Goal: Task Accomplishment & Management: Use online tool/utility

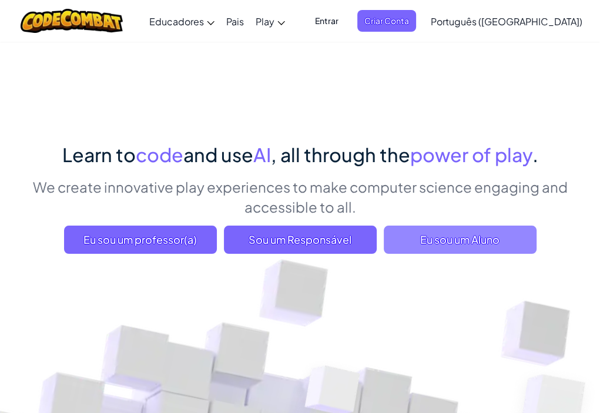
click at [410, 236] on span "Eu sou um Aluno" at bounding box center [460, 240] width 153 height 28
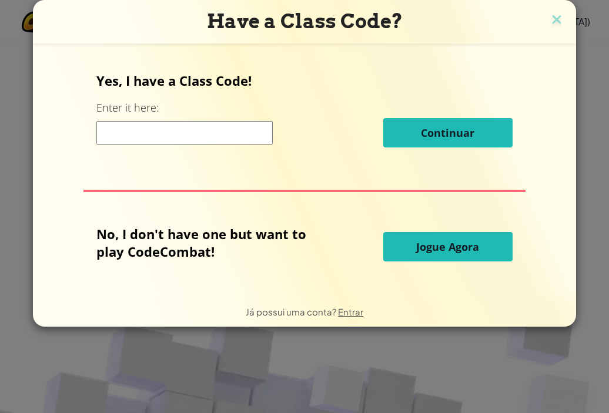
click at [427, 256] on button "Jogue Agora" at bounding box center [447, 246] width 129 height 29
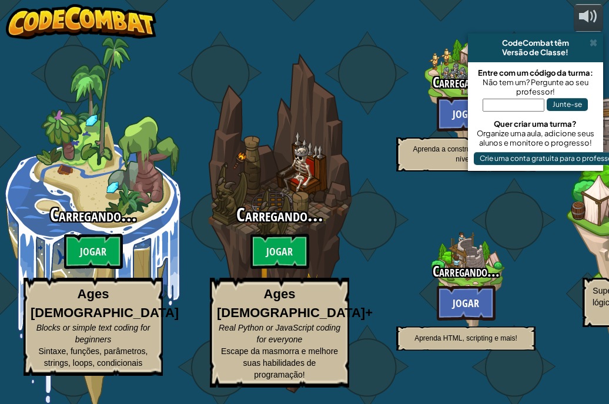
select select "pt-BR"
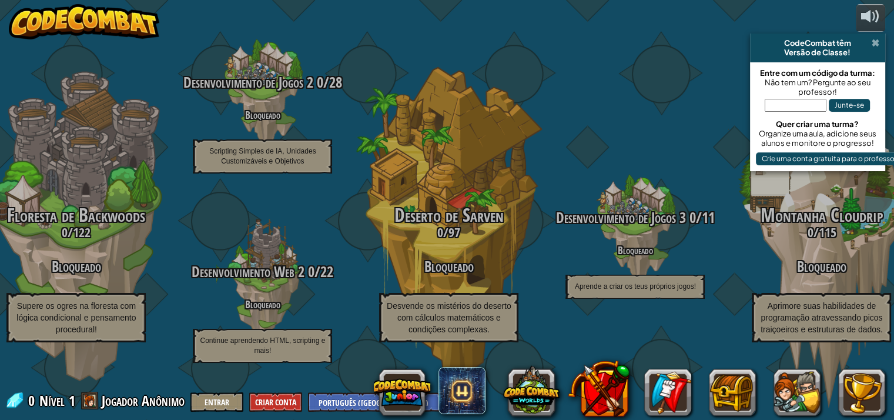
click at [600, 42] on span at bounding box center [876, 42] width 8 height 9
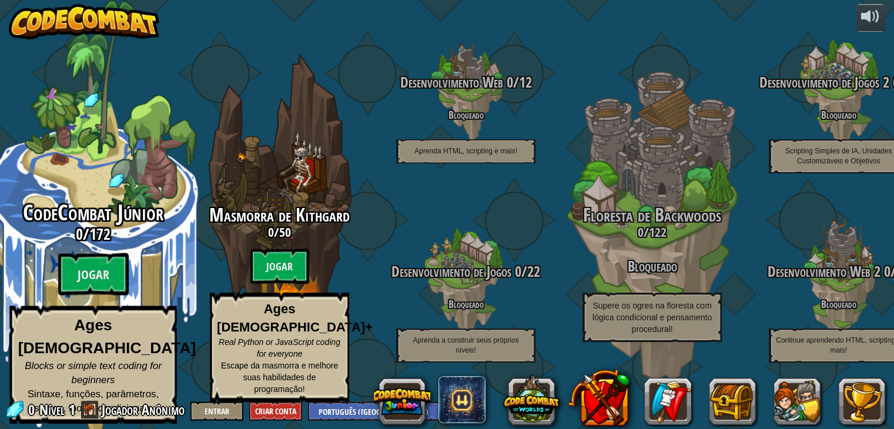
drag, startPoint x: 93, startPoint y: 283, endPoint x: 146, endPoint y: 222, distance: 80.5
click at [146, 222] on div "CodeCombat Júnior 0 / 172 Jogar Ages 5-8 Blocks or simple text coding for begin…" at bounding box center [92, 312] width 223 height 223
select select "pt-BR"
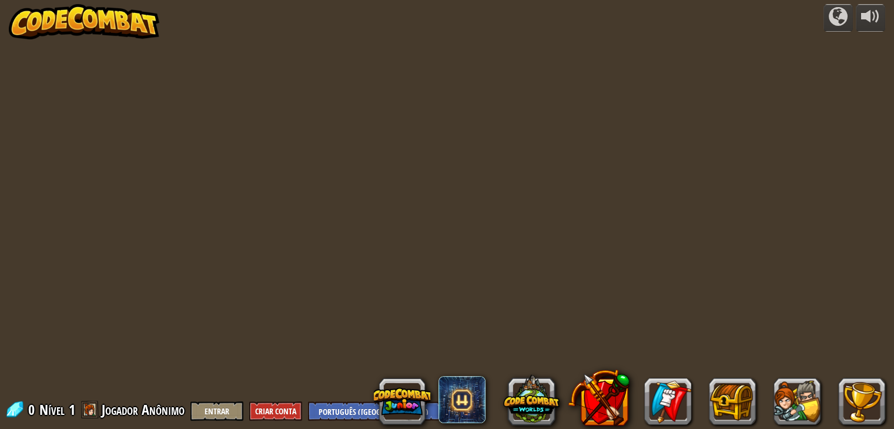
select select "pt-BR"
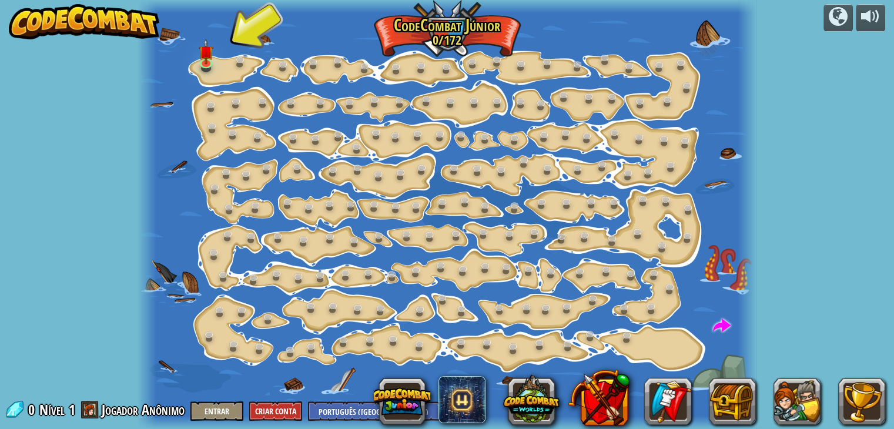
drag, startPoint x: 0, startPoint y: 189, endPoint x: 56, endPoint y: 202, distance: 57.8
click at [56, 202] on div "powered by Mudança de Passo (Bloqueado) Altera os argumentos de step. Vai Intel…" at bounding box center [447, 214] width 894 height 429
click at [206, 69] on link at bounding box center [208, 63] width 24 height 24
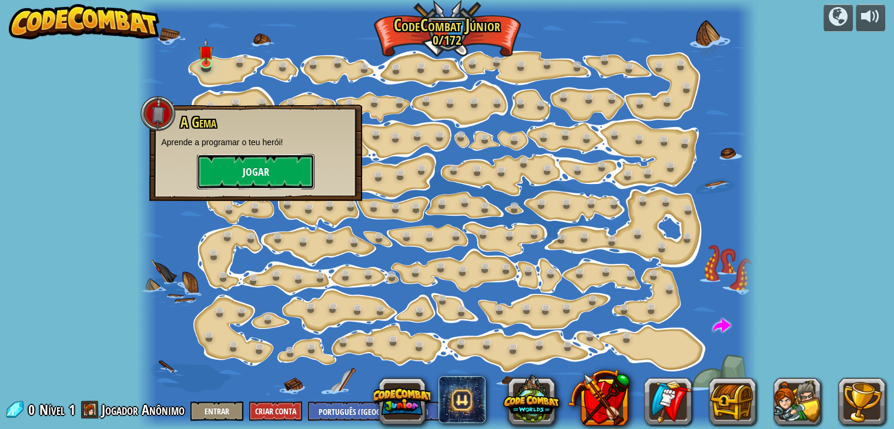
click at [233, 167] on button "Jogar" at bounding box center [256, 171] width 118 height 35
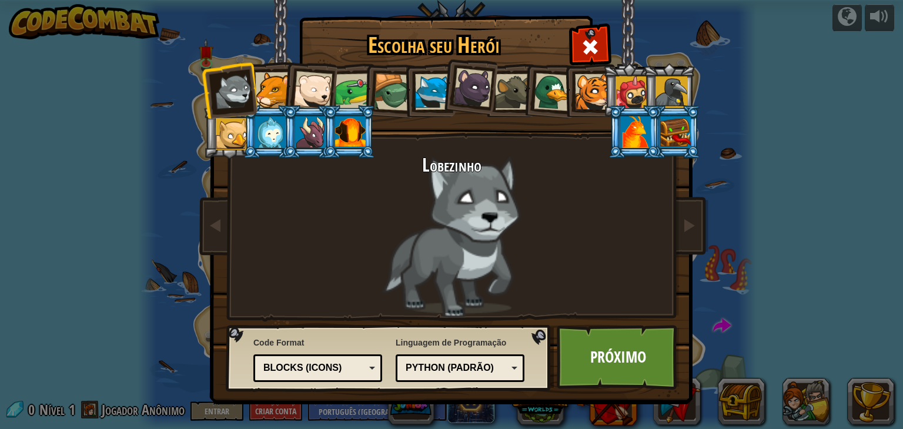
click at [243, 114] on li at bounding box center [229, 90] width 58 height 58
click at [273, 106] on li at bounding box center [269, 131] width 53 height 53
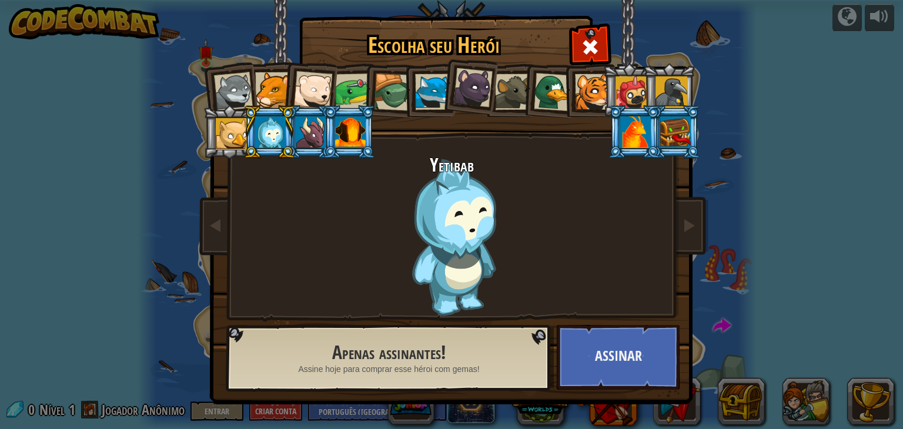
click at [310, 88] on div at bounding box center [312, 90] width 39 height 39
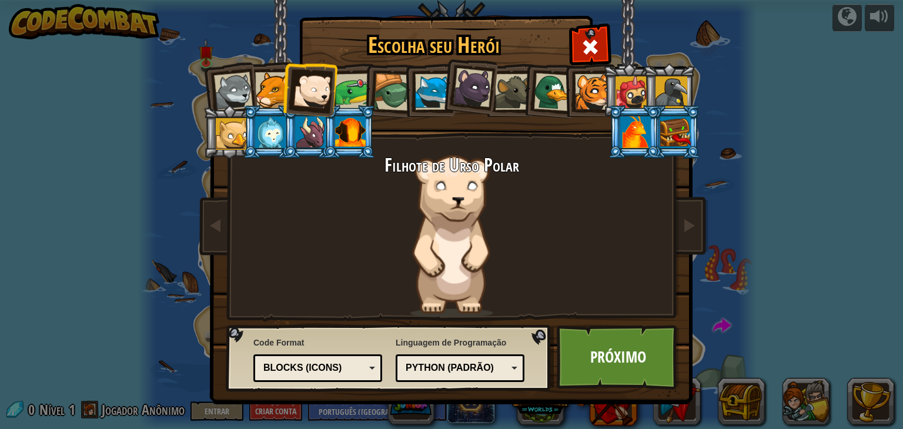
click at [437, 93] on div at bounding box center [433, 92] width 36 height 36
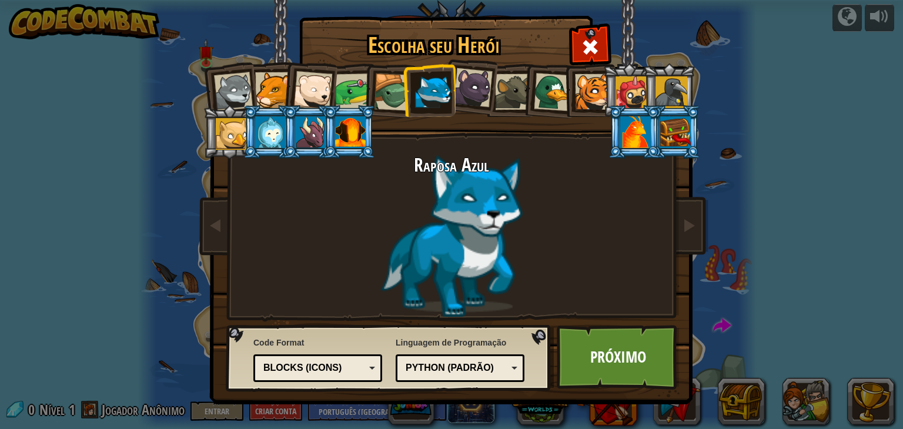
drag, startPoint x: 0, startPoint y: 151, endPoint x: 346, endPoint y: 157, distance: 345.7
click at [0, 150] on div "Escolha seu Herói 0 Lobezinho Pantera Filhote de Urso Polar Sapo Tartaruga Rapo…" at bounding box center [451, 214] width 903 height 429
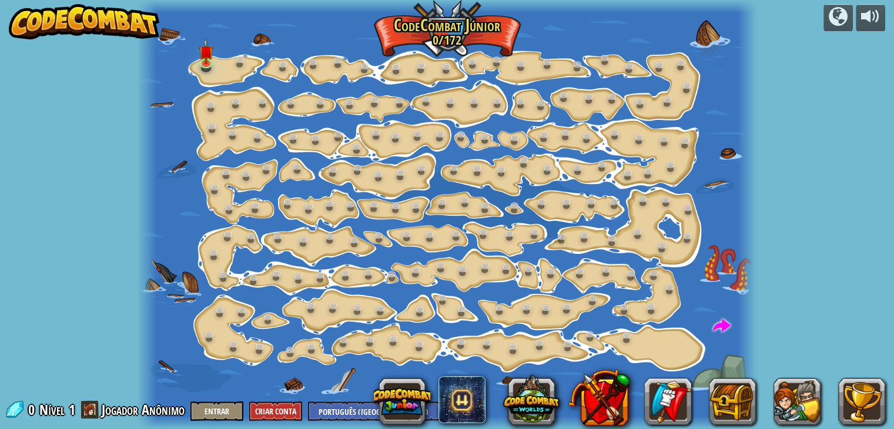
click at [68, 374] on div "powered by Mudança de Passo (Bloqueado) Altera os argumentos de step. Vai Intel…" at bounding box center [447, 214] width 894 height 429
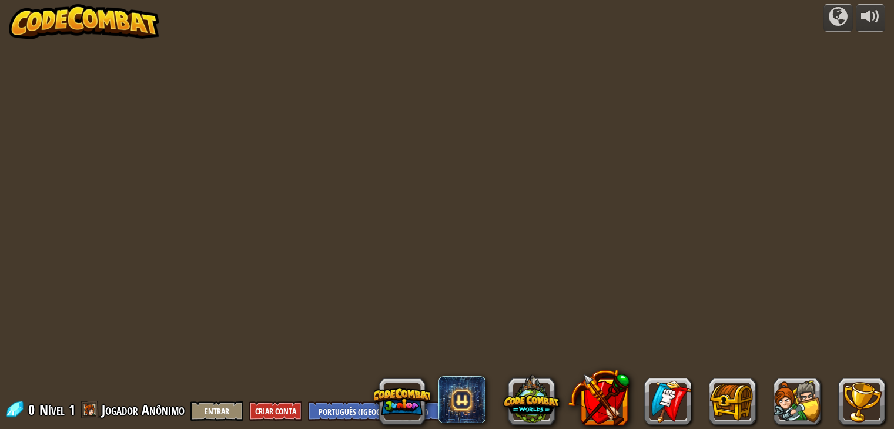
select select "pt-BR"
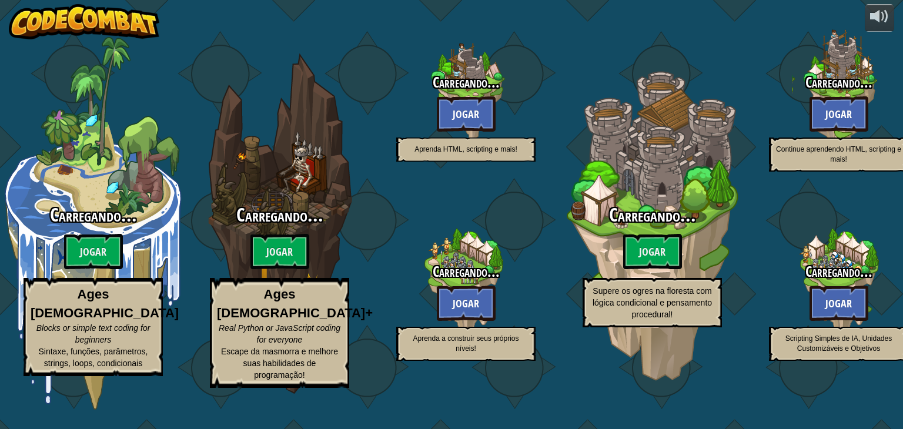
select select "pt-BR"
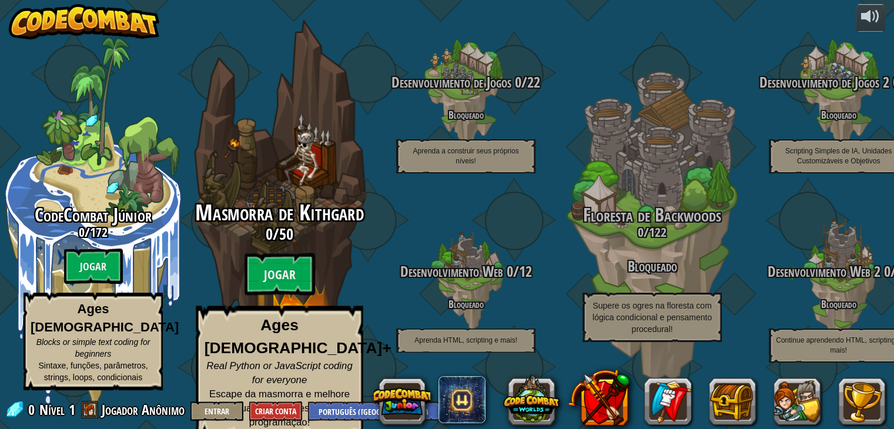
click at [268, 258] on div "Masmorra de Kithgard 0 / 50 Jogar Ages [DEMOGRAPHIC_DATA]+ Real Python or JavaS…" at bounding box center [279, 319] width 223 height 237
select select "pt-BR"
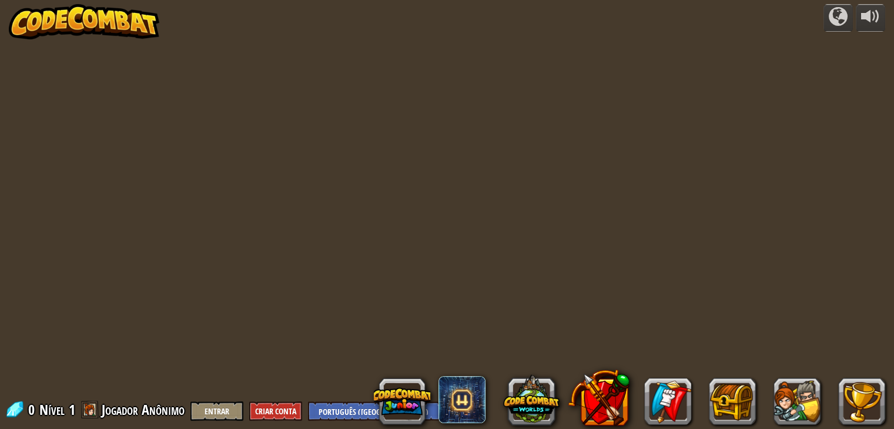
select select "pt-BR"
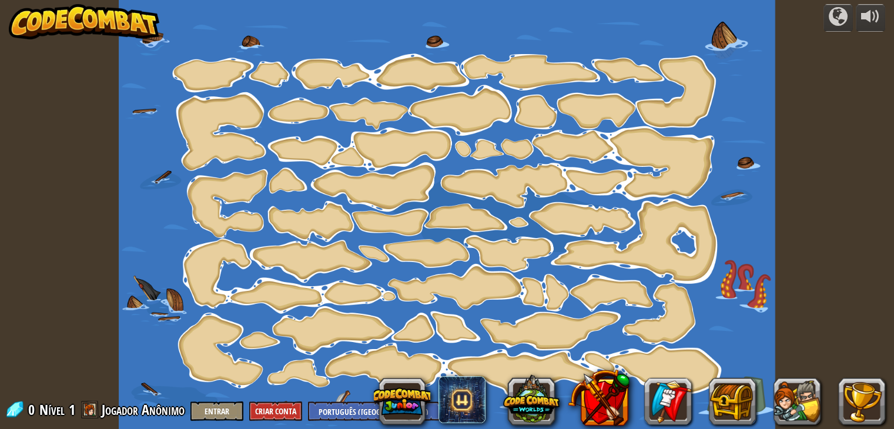
select select "pt-BR"
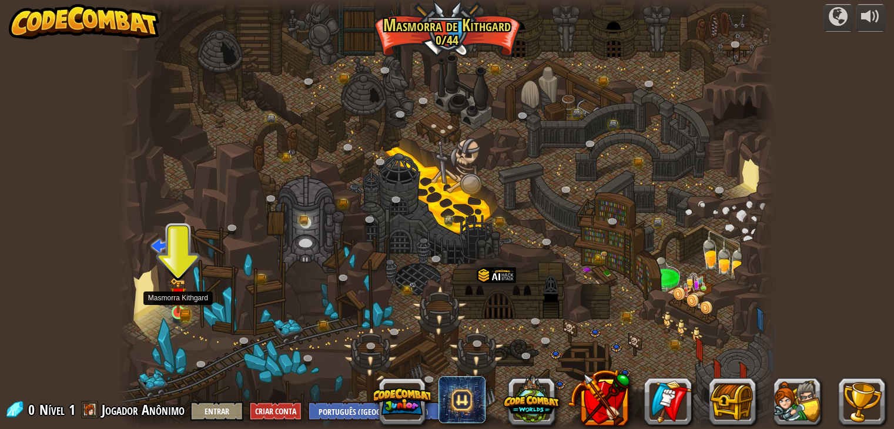
click at [176, 300] on img at bounding box center [177, 296] width 9 height 9
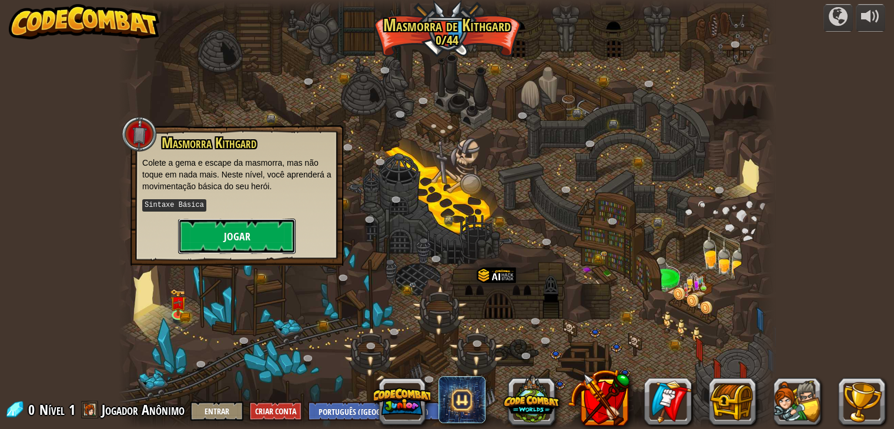
click at [236, 235] on button "Jogar" at bounding box center [237, 236] width 118 height 35
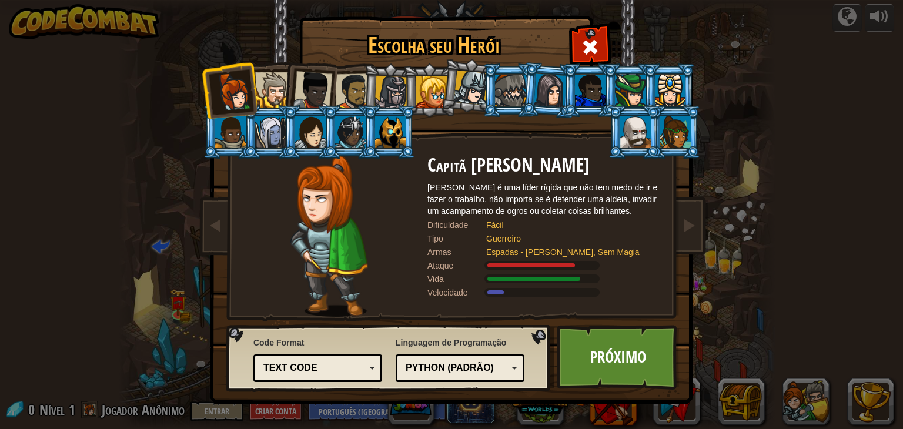
click at [599, 98] on div at bounding box center [590, 91] width 31 height 32
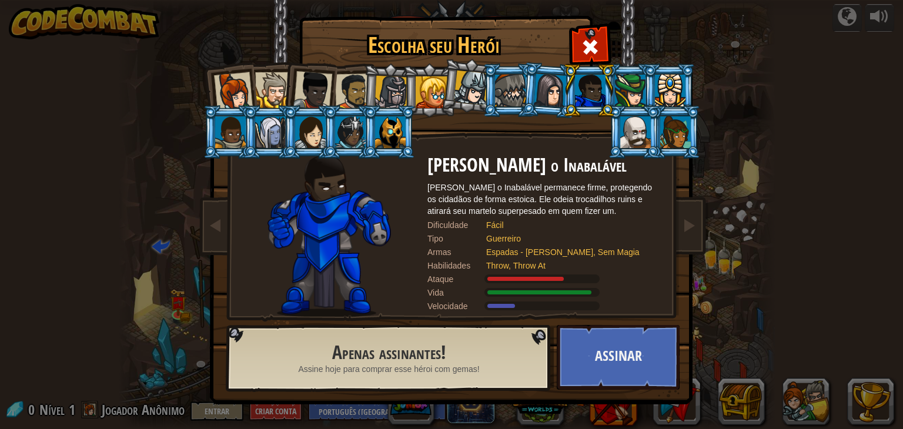
click at [430, 85] on div at bounding box center [432, 92] width 32 height 32
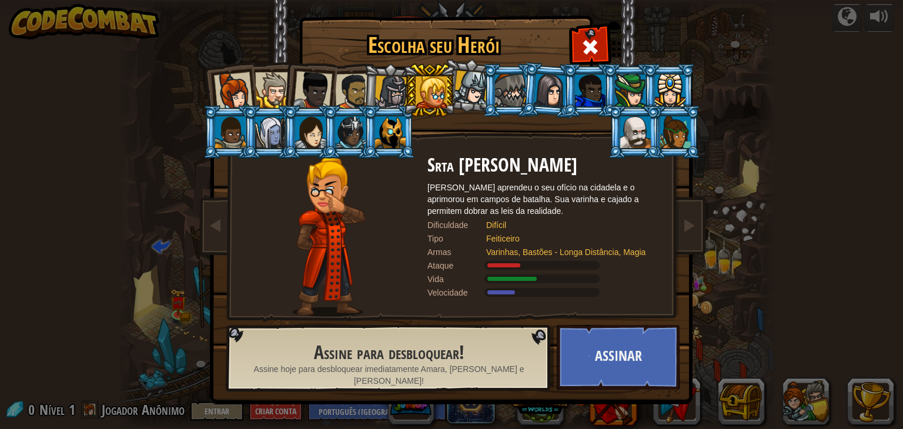
click at [383, 89] on div at bounding box center [391, 93] width 34 height 34
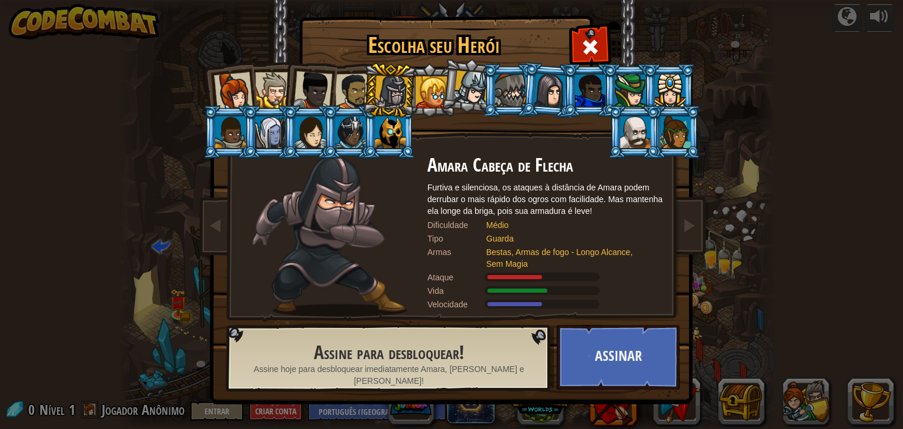
click at [310, 92] on div at bounding box center [312, 90] width 39 height 39
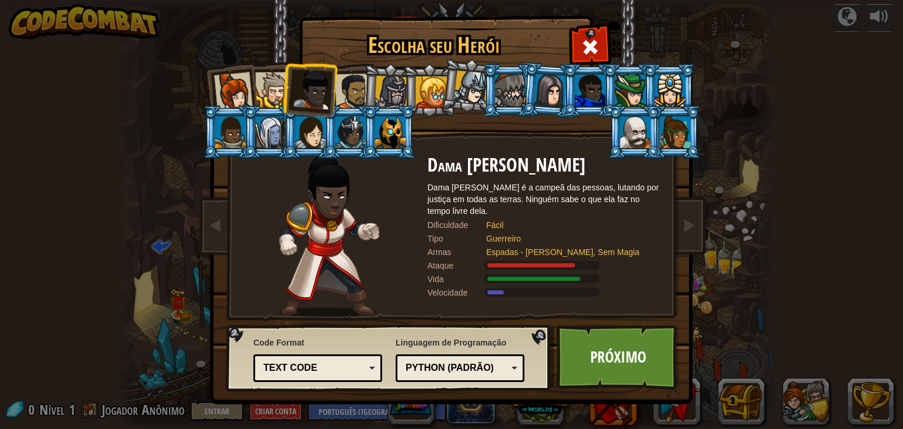
click at [268, 87] on div at bounding box center [273, 90] width 36 height 36
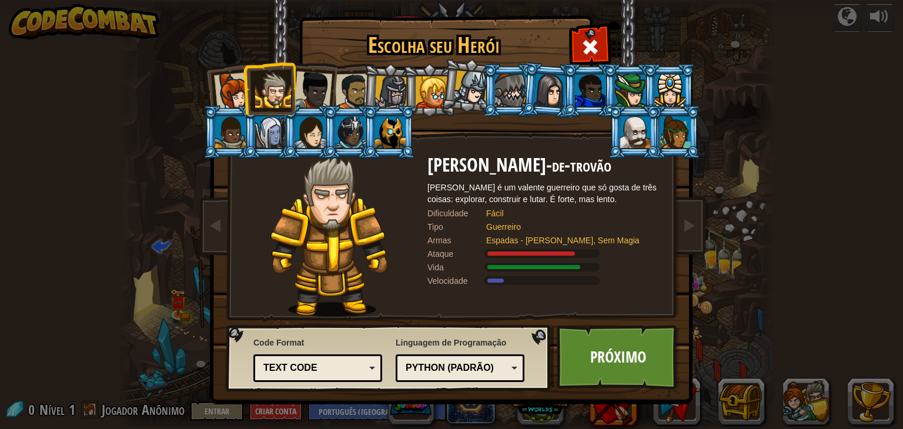
click at [221, 88] on div at bounding box center [233, 91] width 39 height 39
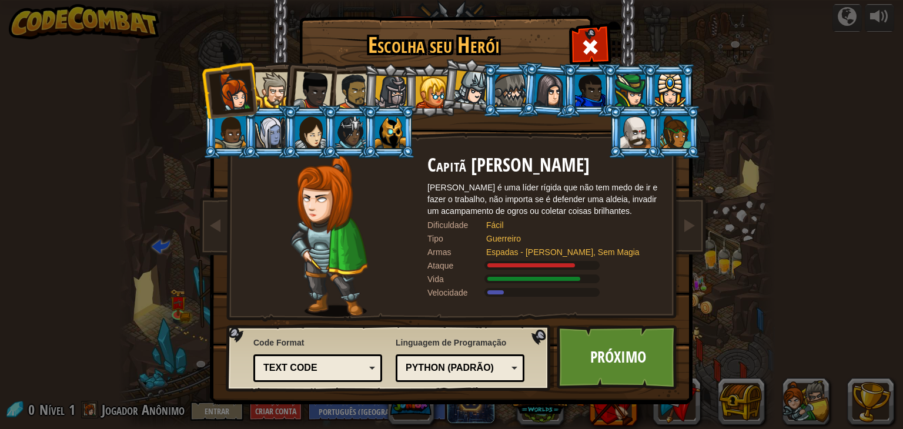
drag, startPoint x: 259, startPoint y: 91, endPoint x: 272, endPoint y: 109, distance: 23.2
click at [259, 92] on div at bounding box center [273, 90] width 36 height 36
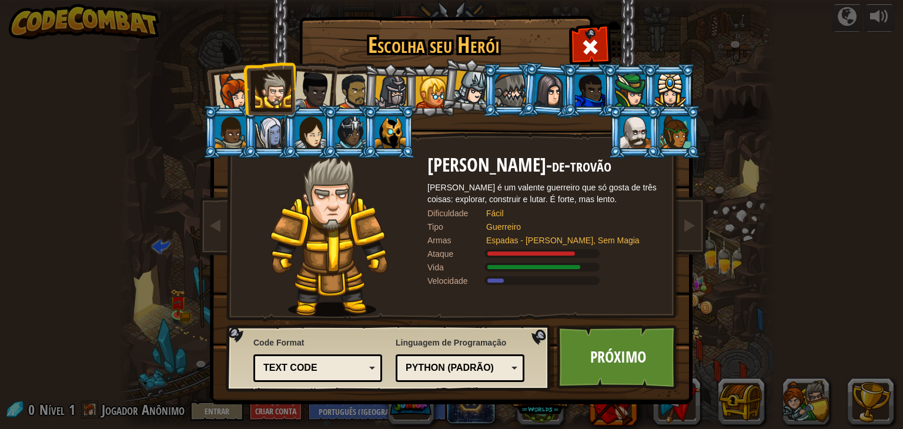
click at [325, 365] on div "Text code" at bounding box center [314, 369] width 102 height 14
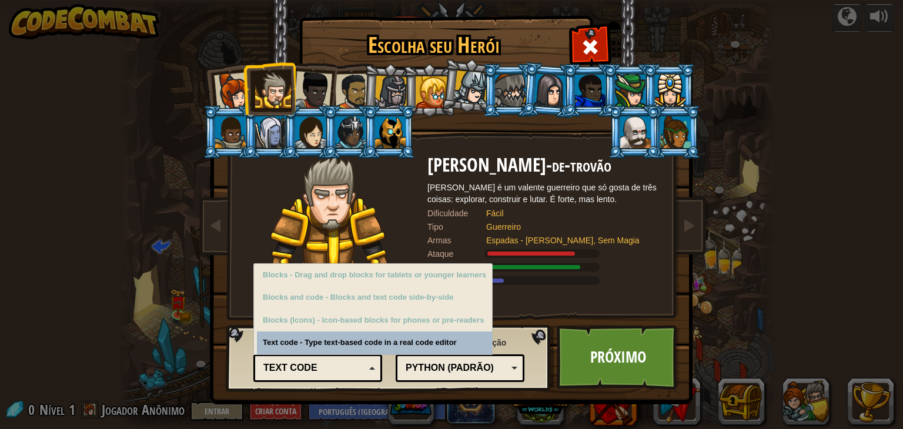
click at [326, 365] on div "Text code" at bounding box center [314, 369] width 102 height 14
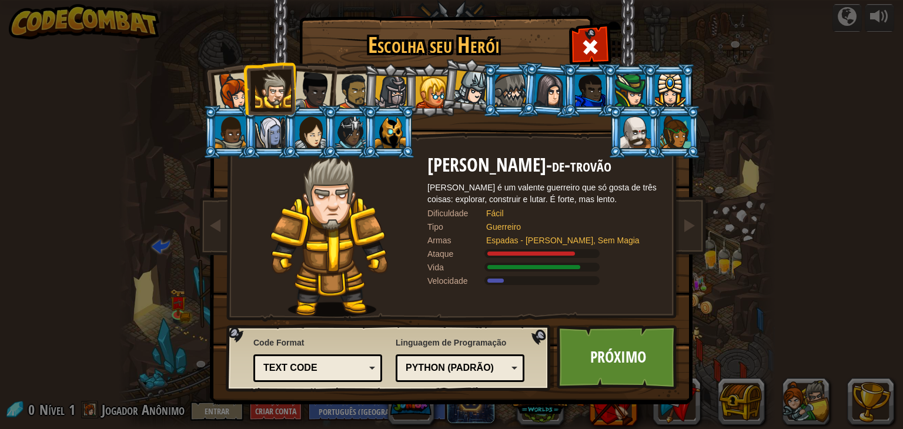
click at [471, 378] on div "Python (Padrão) JavaScript Lua C++ Java (Experimental) Python (Padrão)" at bounding box center [460, 369] width 129 height 28
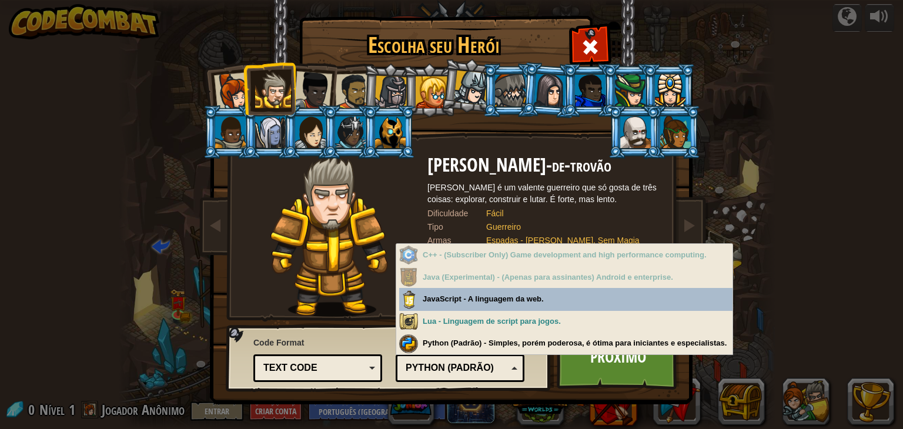
click at [471, 373] on div "Python (Padrão)" at bounding box center [457, 369] width 102 height 14
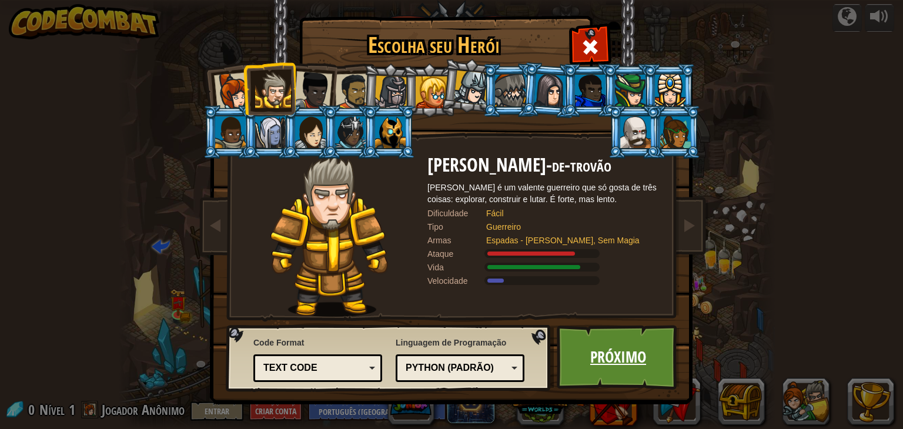
click at [603, 374] on link "Próximo" at bounding box center [618, 357] width 123 height 65
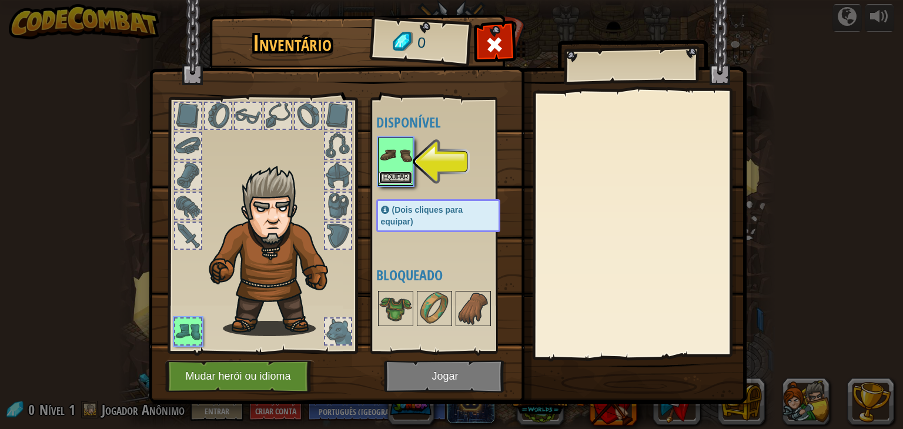
click at [405, 178] on button "Equipar" at bounding box center [395, 178] width 33 height 12
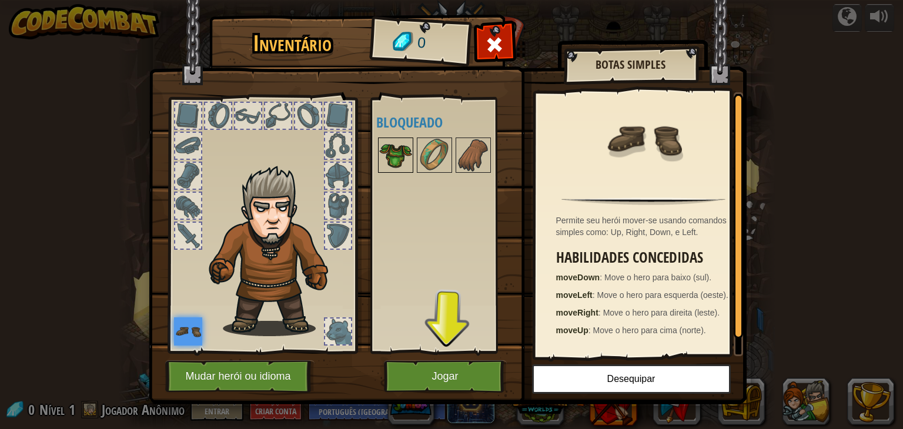
click at [408, 164] on img at bounding box center [395, 155] width 33 height 33
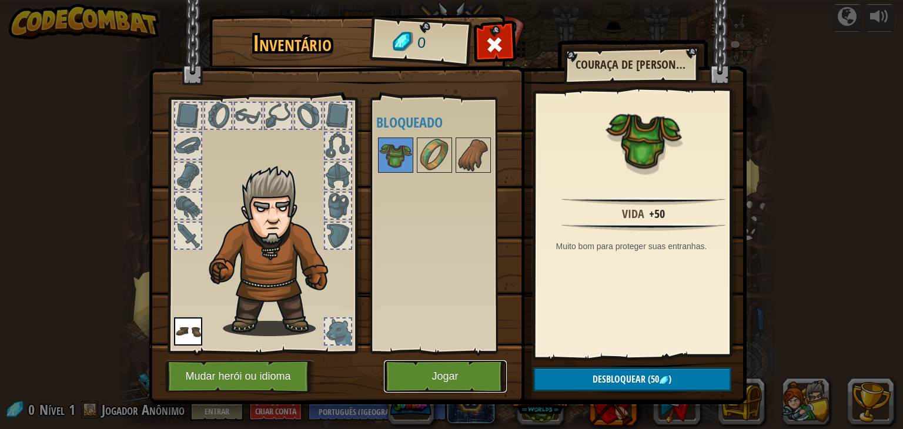
click at [442, 384] on button "Jogar" at bounding box center [445, 376] width 123 height 32
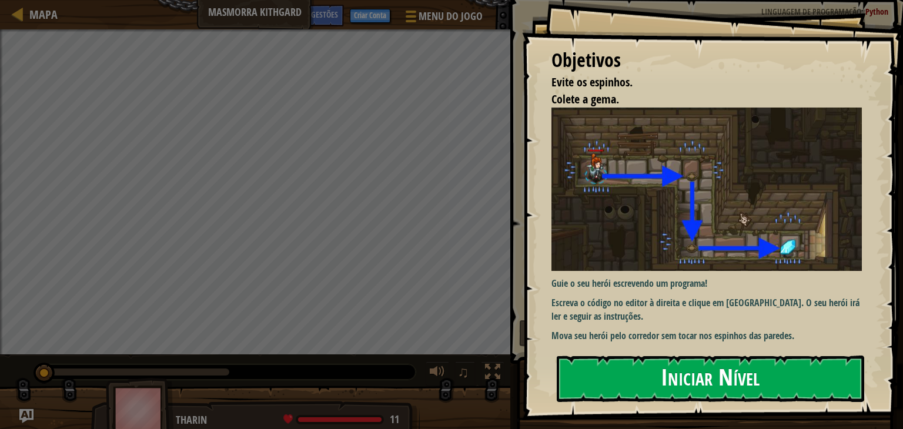
click at [597, 388] on button "Iniciar Nível" at bounding box center [710, 379] width 307 height 46
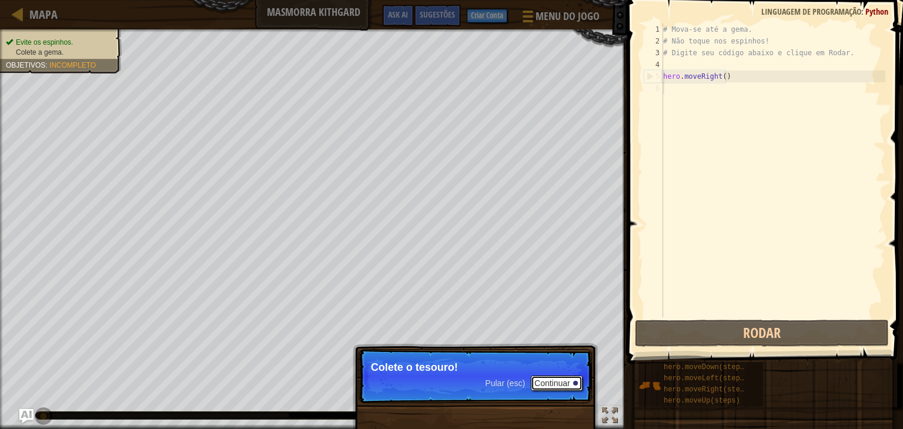
click at [543, 380] on button "Continuar" at bounding box center [557, 383] width 52 height 15
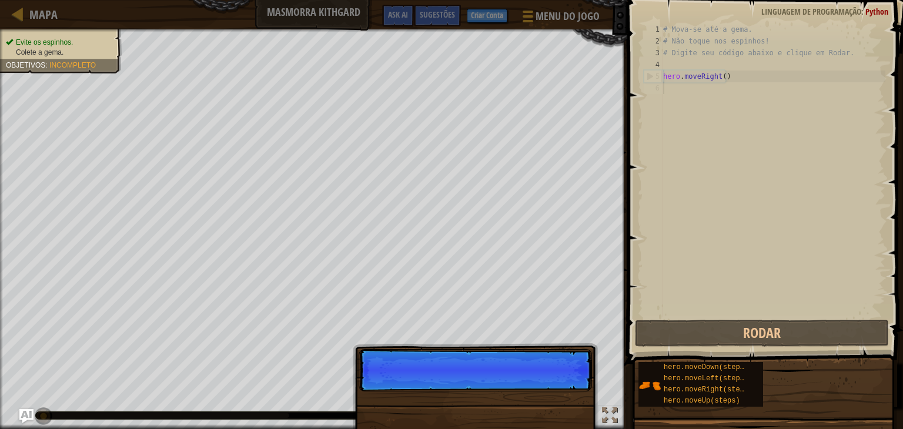
scroll to position [5, 0]
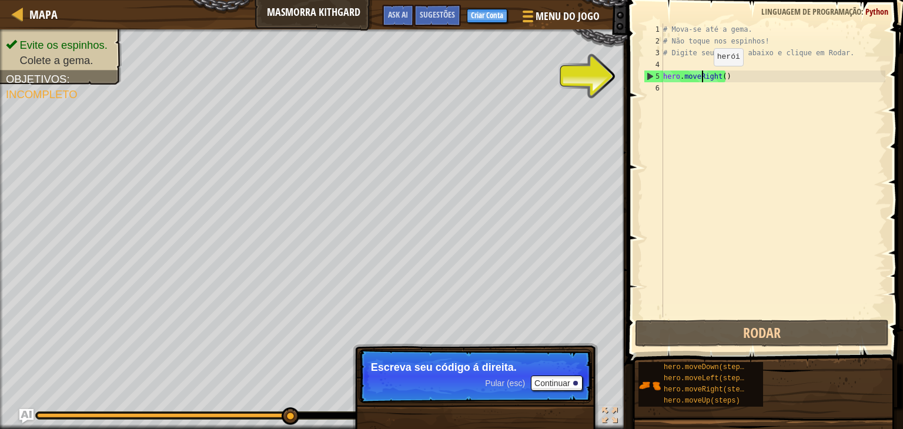
click at [703, 78] on div "# Mova-se até a gema. # Não toque nos espinhos! # Digite seu código abaixo e cl…" at bounding box center [773, 182] width 225 height 317
drag, startPoint x: 757, startPoint y: 72, endPoint x: 687, endPoint y: 80, distance: 69.9
click at [750, 71] on div "# Mova-se até a gema. # Não toque nos espinhos! # Digite seu código abaixo e cl…" at bounding box center [773, 182] width 225 height 317
drag, startPoint x: 647, startPoint y: 73, endPoint x: 650, endPoint y: 80, distance: 7.4
click at [648, 75] on div "5" at bounding box center [653, 77] width 19 height 12
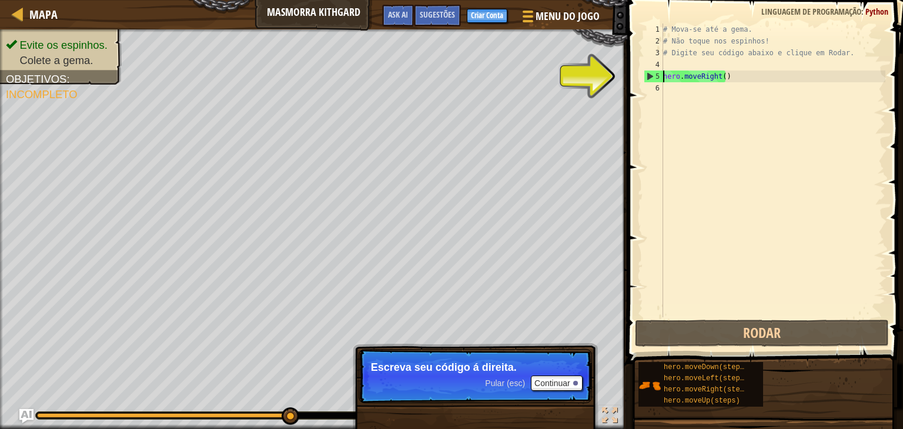
click at [651, 80] on div "5" at bounding box center [653, 77] width 19 height 12
type textarea "hero.moveRight()"
drag, startPoint x: 754, startPoint y: 71, endPoint x: 659, endPoint y: 79, distance: 95.5
click at [659, 79] on div "hero.moveRight() 1 2 3 4 5 6 # Mova-se até a gema. # Não toque nos espinhos! # …" at bounding box center [763, 171] width 244 height 294
click at [789, 92] on div "# Mova-se até a gema. # Não toque nos espinhos! # Digite seu código abaixo e cl…" at bounding box center [773, 182] width 225 height 317
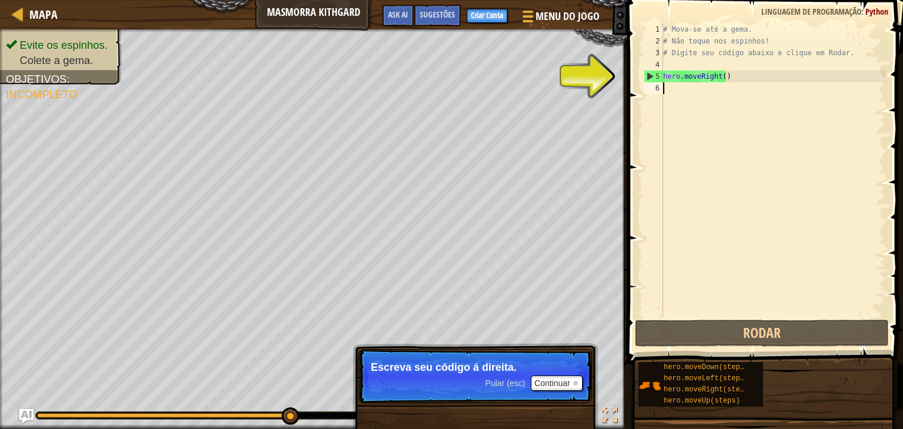
paste textarea "hero.moveRight()"
type textarea "hero.moveRight()"
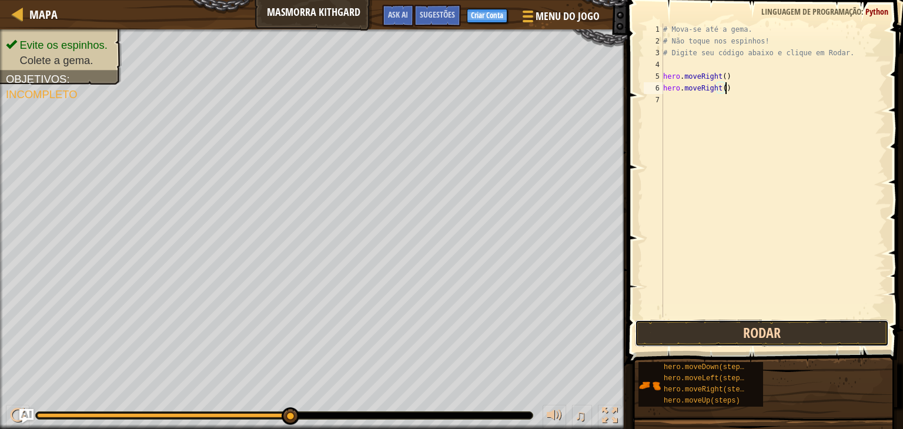
click at [730, 339] on button "Rodar" at bounding box center [762, 333] width 254 height 27
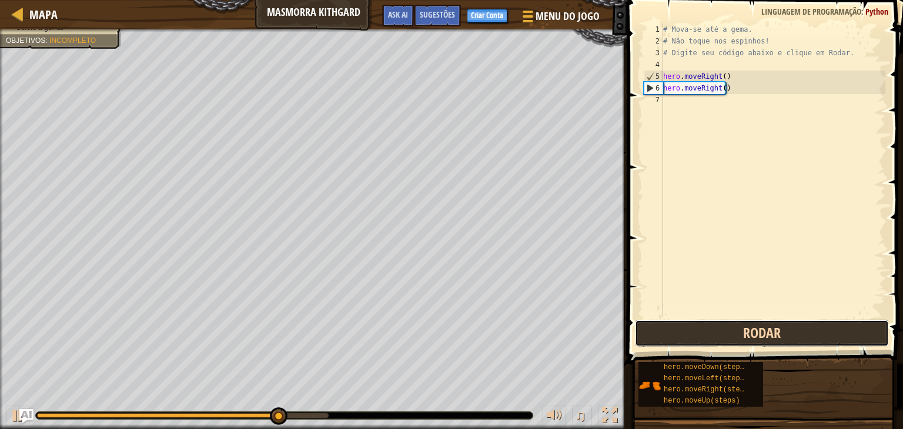
click at [695, 333] on button "Rodar" at bounding box center [762, 333] width 254 height 27
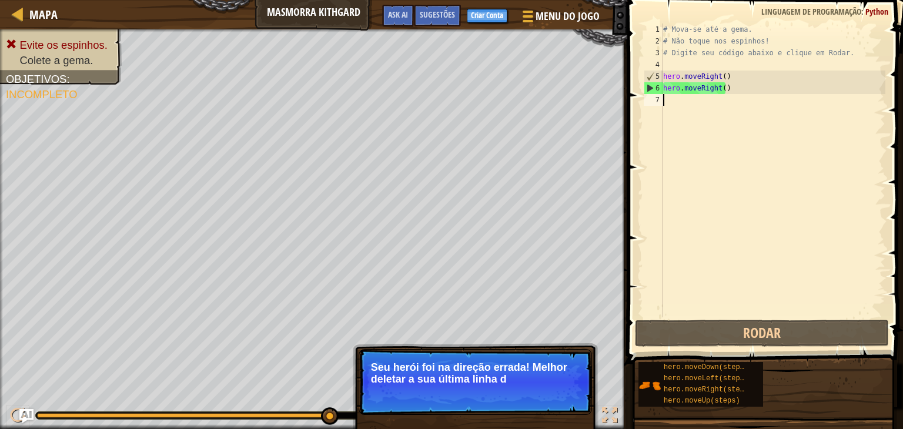
click at [718, 190] on div "# Mova-se até a gema. # Não toque nos espinhos! # Digite seu código abaixo e cl…" at bounding box center [773, 182] width 225 height 317
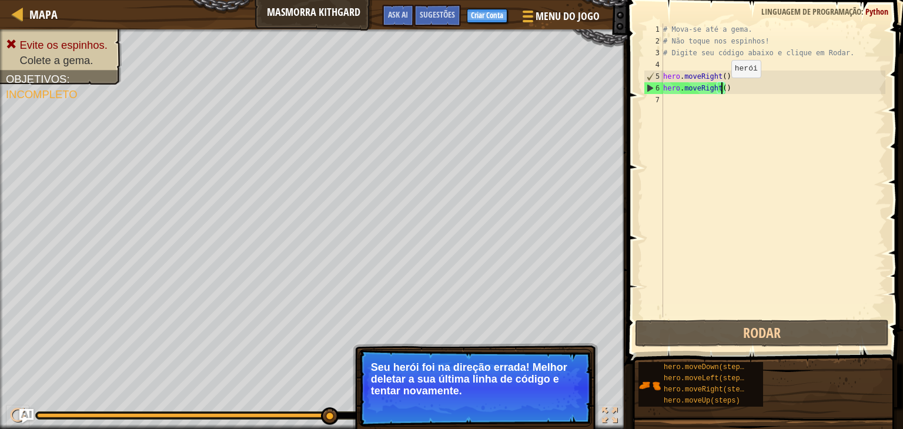
click at [721, 89] on div "# Mova-se até a gema. # Não toque nos espinhos! # Digite seu código abaixo e cl…" at bounding box center [773, 182] width 225 height 317
click at [711, 89] on div "# Mova-se até a gema. # Não toque nos espinhos! # Digite seu código abaixo e cl…" at bounding box center [773, 182] width 225 height 317
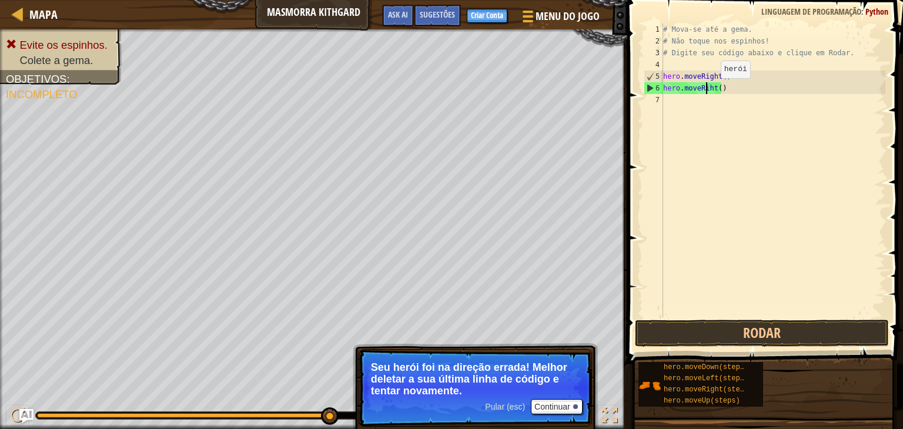
type textarea "hero.moveRifht()"
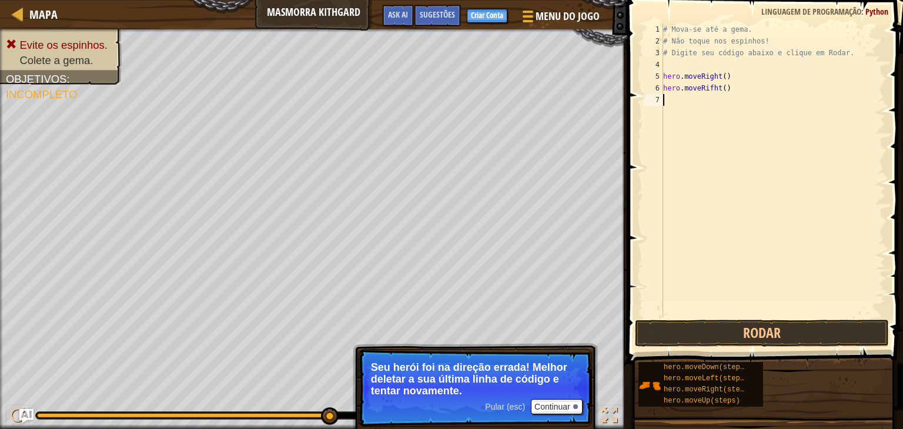
drag, startPoint x: 747, startPoint y: 274, endPoint x: 737, endPoint y: 273, distance: 10.6
click at [737, 273] on div "# Mova-se até a gema. # Não toque nos espinhos! # Digite seu código abaixo e cl…" at bounding box center [773, 182] width 225 height 317
click at [684, 320] on button "Rodar" at bounding box center [762, 333] width 254 height 27
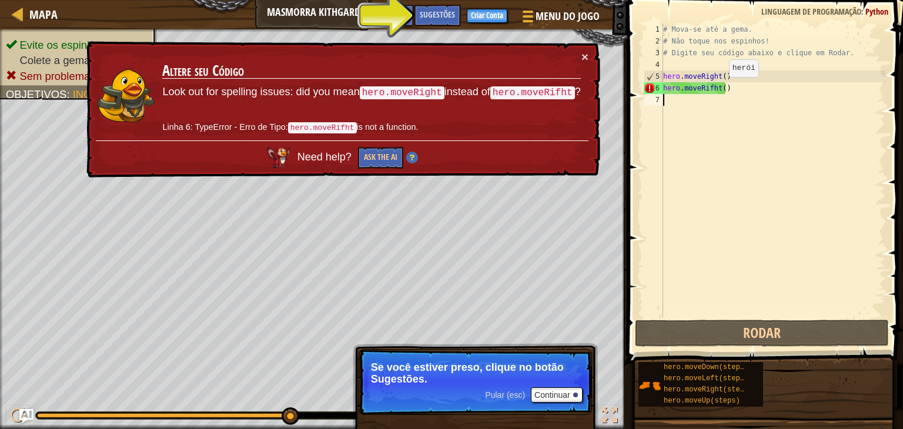
click at [719, 88] on div "# Mova-se até a gema. # Não toque nos espinhos! # Digite seu código abaixo e cl…" at bounding box center [773, 182] width 225 height 317
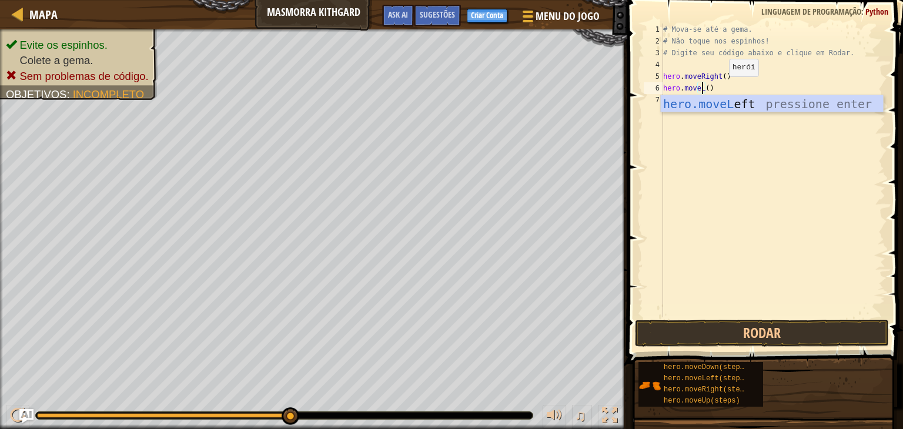
scroll to position [5, 2]
click at [728, 101] on div "hero.moveL eft pressione enter" at bounding box center [772, 121] width 222 height 53
type textarea "hero.moveLeft"
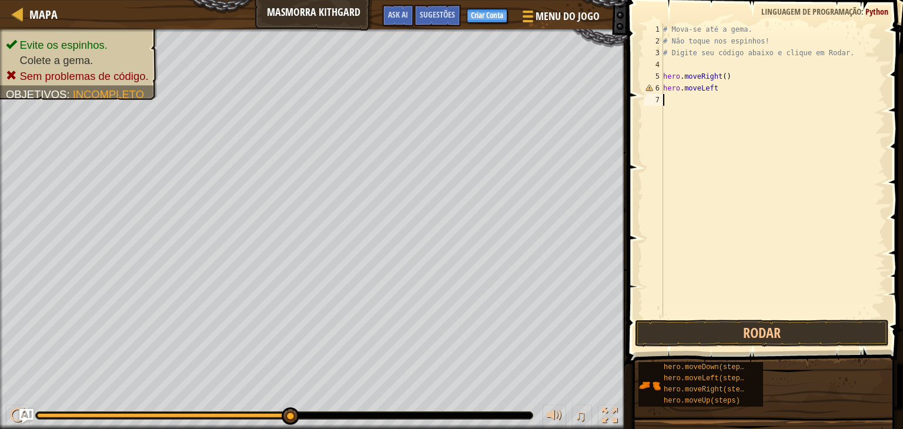
click at [701, 110] on div "# Mova-se até a gema. # Não toque nos espinhos! # Digite seu código abaixo e cl…" at bounding box center [773, 182] width 225 height 317
click at [727, 86] on div "# Mova-se até a gema. # Não toque nos espinhos! # Digite seu código abaixo e cl…" at bounding box center [773, 182] width 225 height 317
type textarea "hero.moveLeft()"
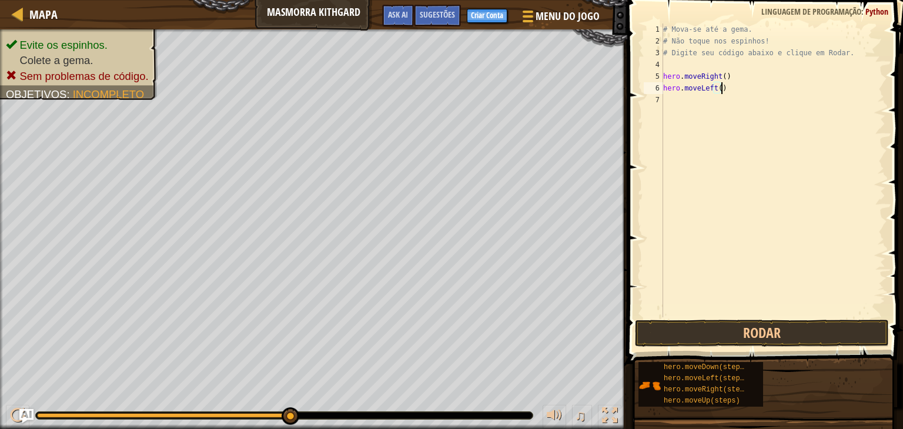
click at [689, 102] on div "# Mova-se até a gema. # Não toque nos espinhos! # Digite seu código abaixo e cl…" at bounding box center [773, 182] width 225 height 317
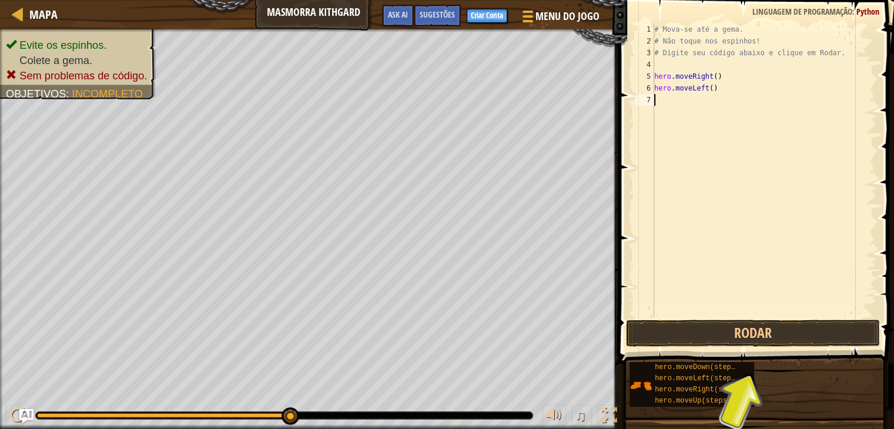
paste textarea "hero.moveRight()"
type textarea "hero.moveRight()"
click at [660, 142] on div "# Mova-se até a gema. # Não toque nos espinhos! # Digite seu código abaixo e cl…" at bounding box center [764, 182] width 225 height 317
click at [734, 335] on button "Rodar" at bounding box center [753, 333] width 254 height 27
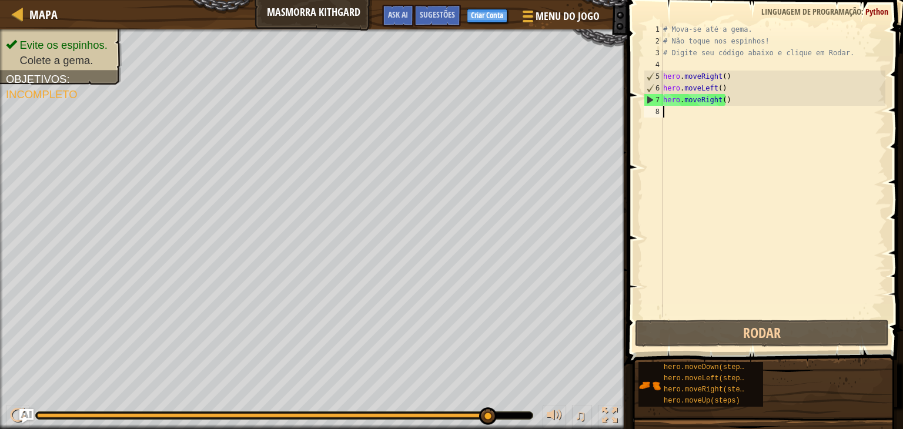
click at [479, 404] on div "♫" at bounding box center [313, 412] width 627 height 35
click at [747, 102] on div "# Mova-se até a gema. # Não toque nos espinhos! # Digite seu código abaixo e cl…" at bounding box center [773, 182] width 225 height 317
click at [743, 85] on div "# Mova-se até a gema. # Não toque nos espinhos! # Digite seu código abaixo e cl…" at bounding box center [773, 182] width 225 height 317
click at [720, 85] on div "# Mova-se até a gema. # Não toque nos espinhos! # Digite seu código abaixo e cl…" at bounding box center [773, 182] width 225 height 317
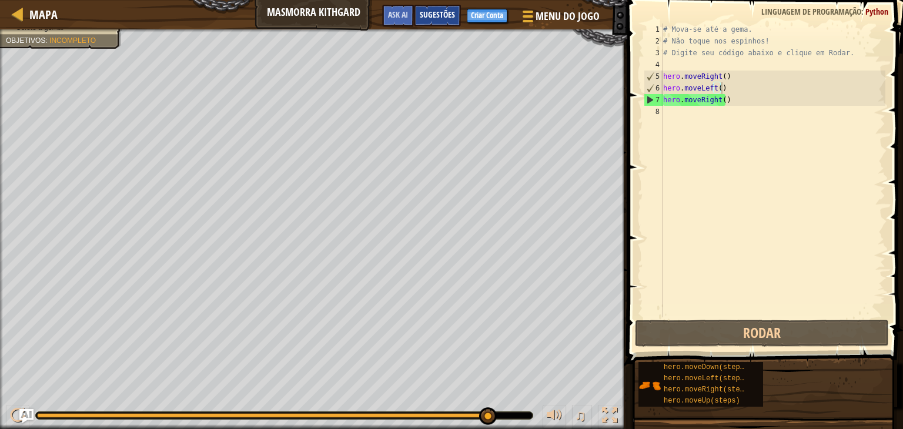
click at [435, 16] on span "Sugestões" at bounding box center [437, 14] width 35 height 11
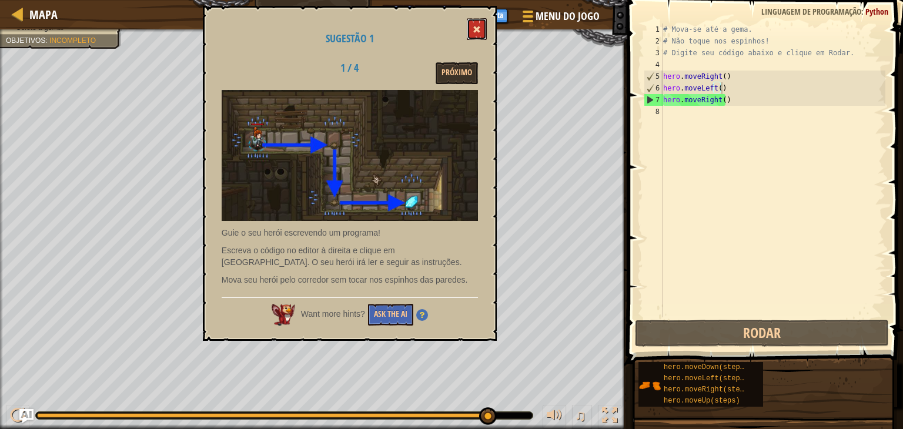
click at [480, 38] on button at bounding box center [477, 29] width 20 height 22
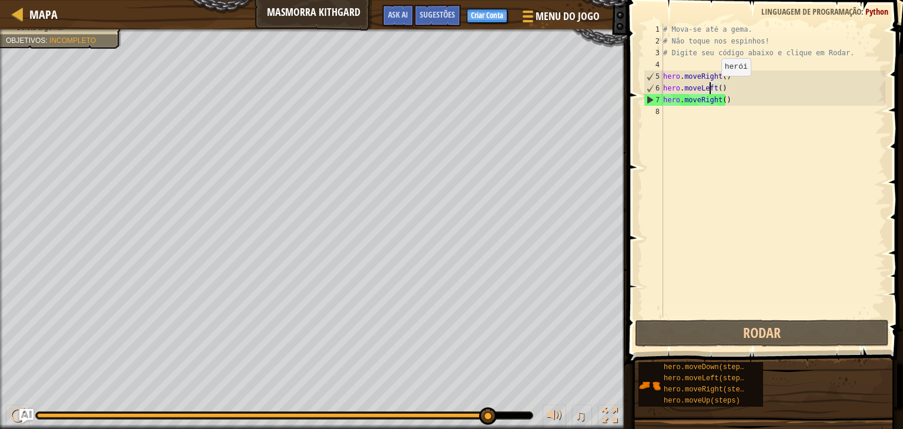
click at [711, 88] on div "# Mova-se até a gema. # Não toque nos espinhos! # Digite seu código abaixo e cl…" at bounding box center [773, 182] width 225 height 317
click at [713, 85] on div "# Mova-se até a gema. # Não toque nos espinhos! # Digite seu código abaixo e cl…" at bounding box center [773, 182] width 225 height 317
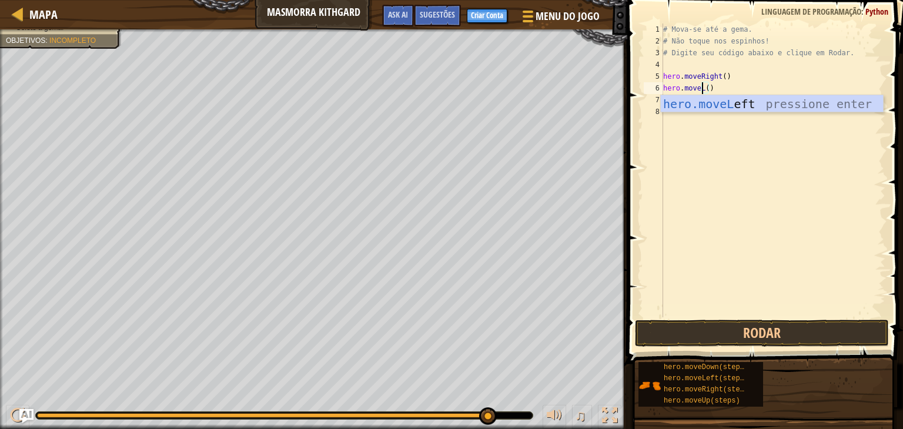
scroll to position [5, 3]
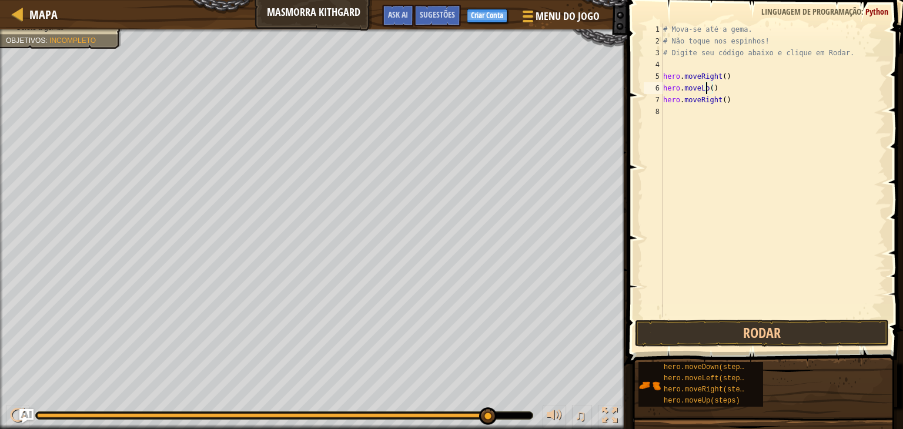
type textarea "hero.moveLow()"
click at [788, 132] on div "# Mova-se até a gema. # Não toque nos espinhos! # Digite seu código abaixo e cl…" at bounding box center [773, 182] width 225 height 317
click at [735, 335] on button "Rodar" at bounding box center [762, 333] width 254 height 27
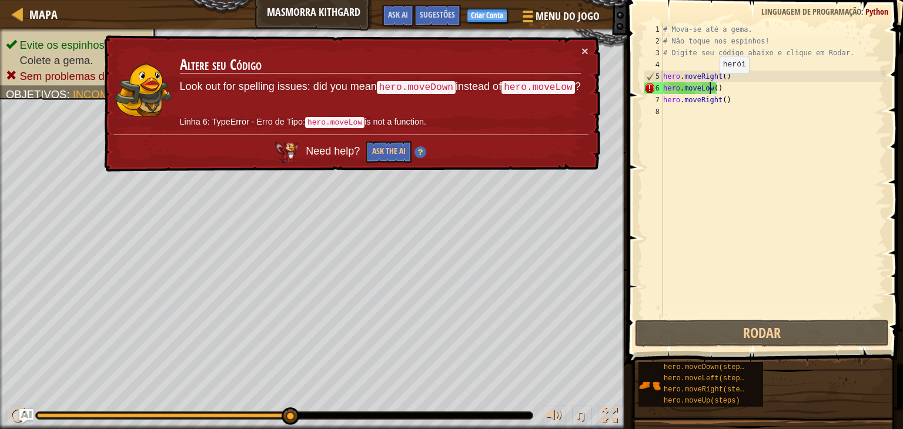
click at [707, 86] on div "# Mova-se até a gema. # Não toque nos espinhos! # Digite seu código abaixo e cl…" at bounding box center [773, 182] width 225 height 317
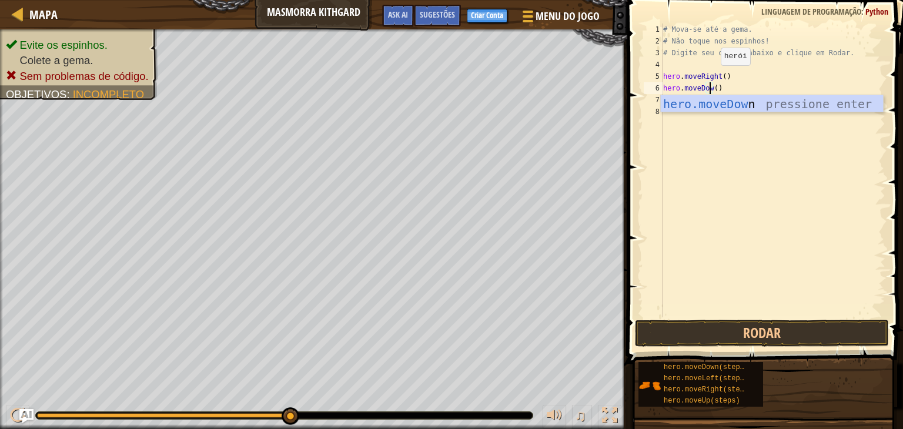
scroll to position [5, 4]
type textarea "hero.moveDown()"
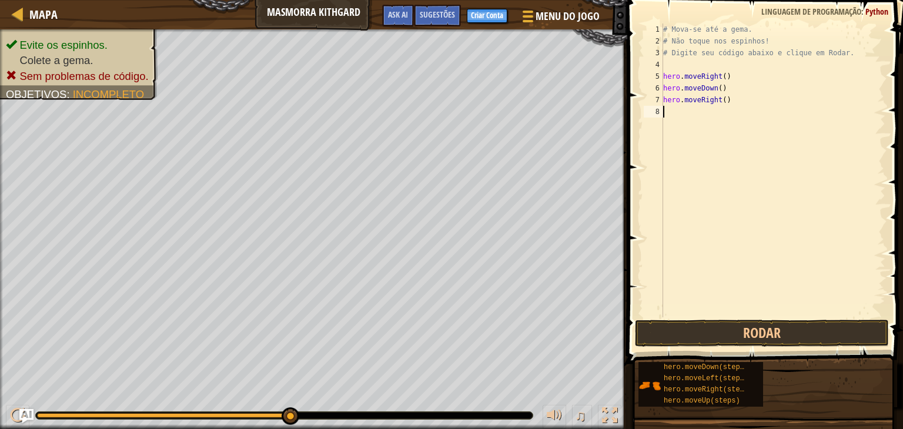
click at [680, 122] on div "# Mova-se até a gema. # Não toque nos espinhos! # Digite seu código abaixo e cl…" at bounding box center [773, 182] width 225 height 317
click at [646, 325] on button "Rodar" at bounding box center [762, 333] width 254 height 27
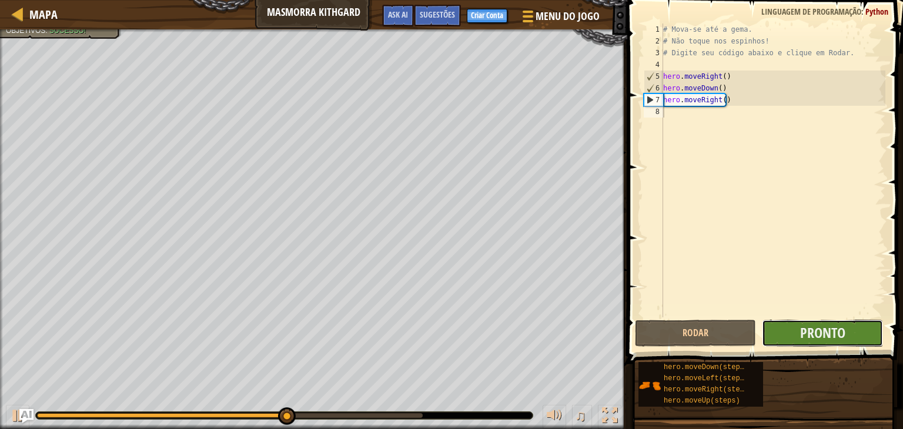
click at [854, 343] on button "Pronto" at bounding box center [822, 333] width 121 height 27
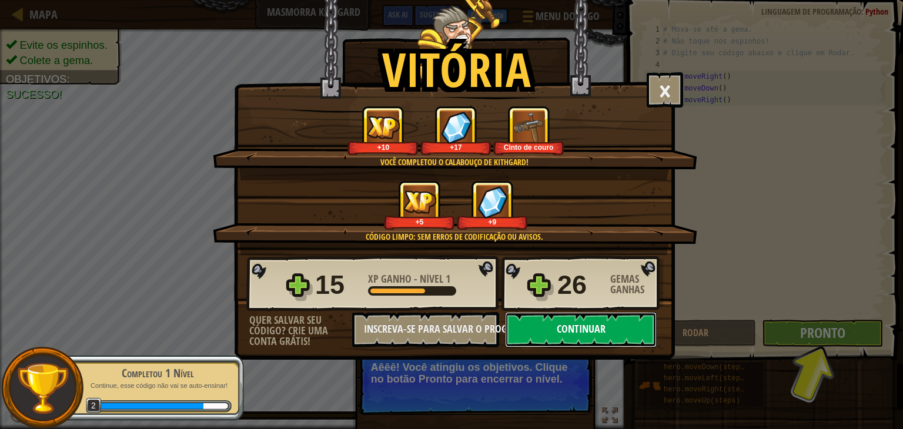
click at [594, 339] on button "Continuar" at bounding box center [581, 329] width 152 height 35
select select "pt-BR"
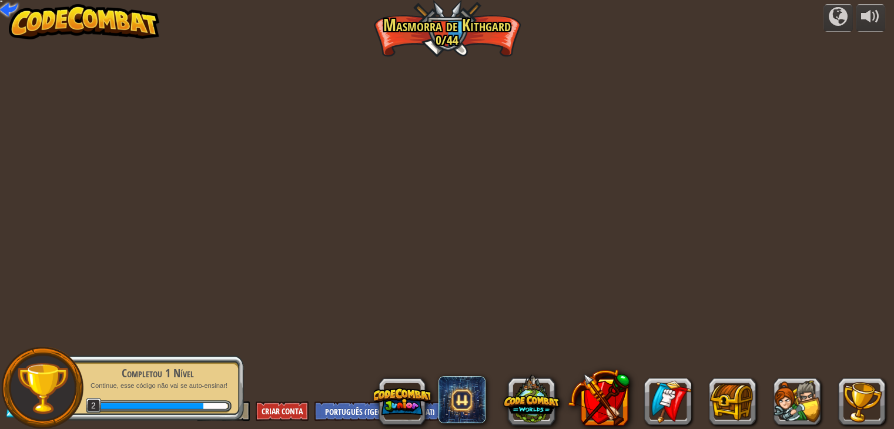
select select "pt-BR"
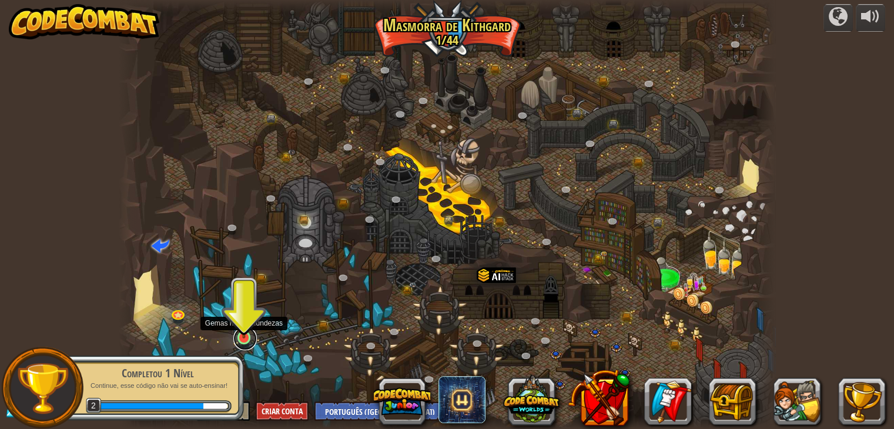
click at [241, 339] on link at bounding box center [245, 339] width 24 height 24
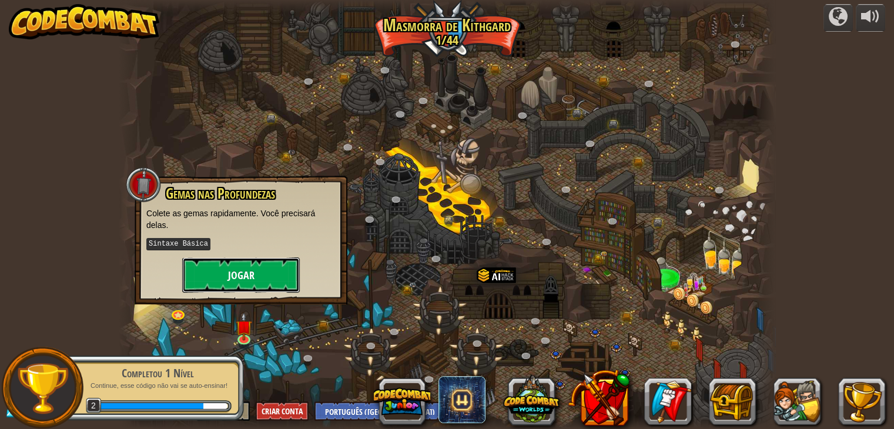
click at [255, 282] on button "Jogar" at bounding box center [241, 275] width 118 height 35
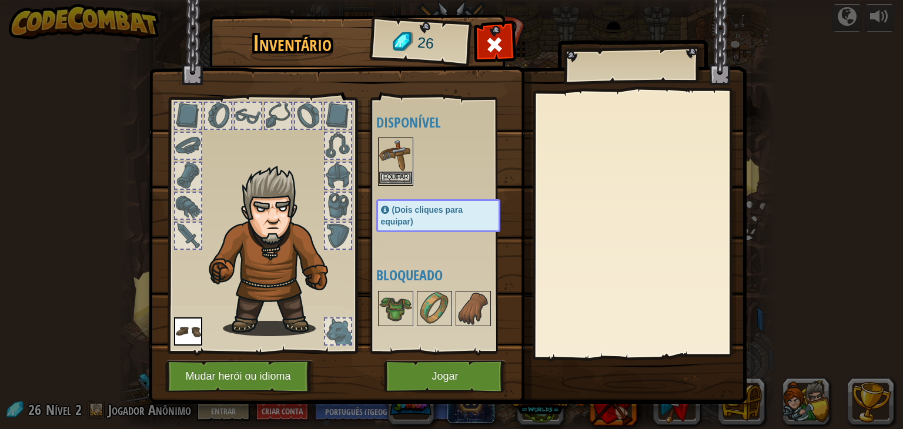
click at [393, 166] on img at bounding box center [395, 155] width 33 height 33
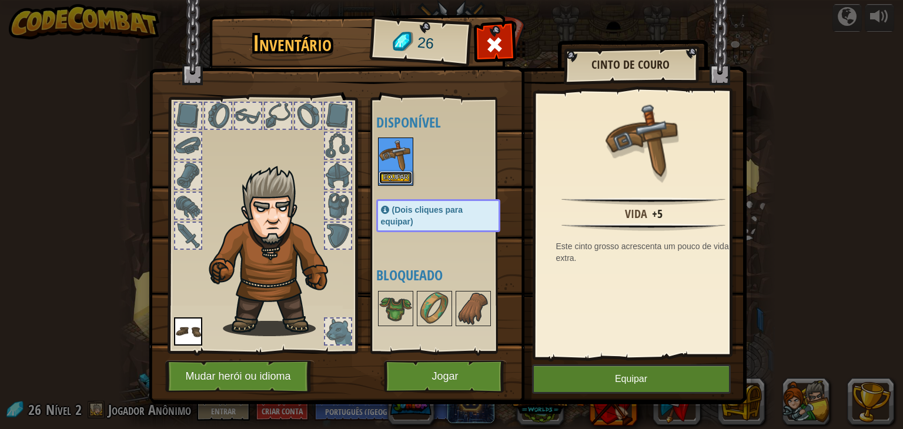
click at [392, 180] on button "Equipar" at bounding box center [395, 178] width 33 height 12
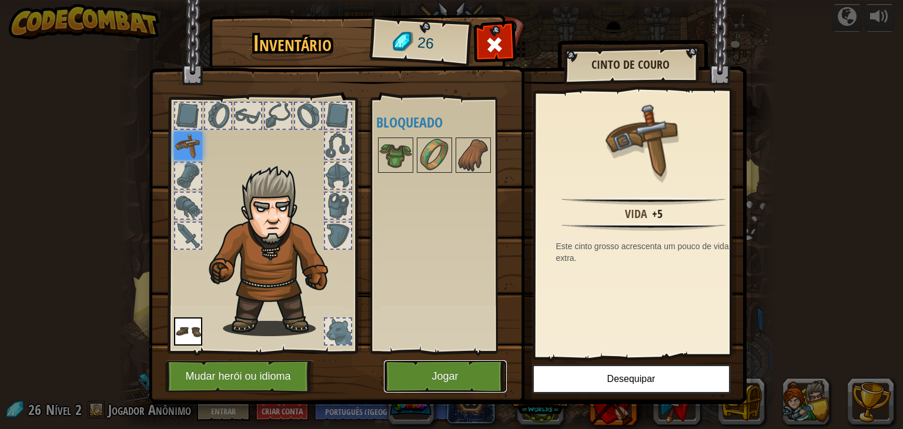
click at [470, 370] on button "Jogar" at bounding box center [445, 376] width 123 height 32
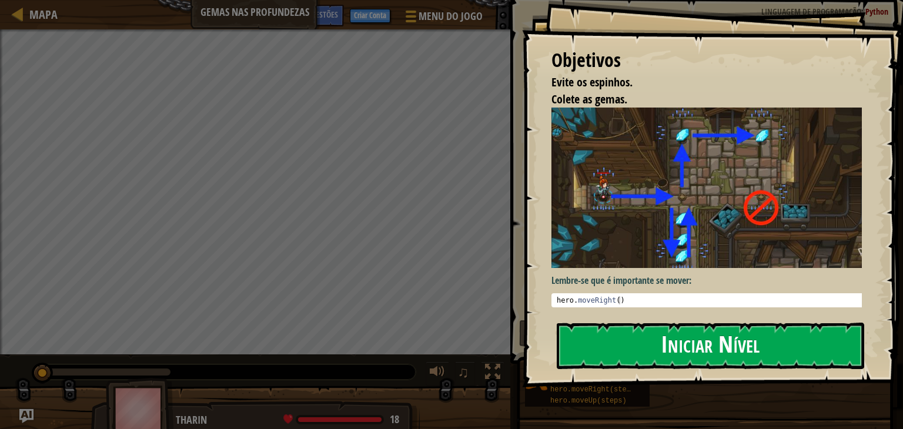
click at [755, 347] on button "Iniciar Nível" at bounding box center [710, 346] width 307 height 46
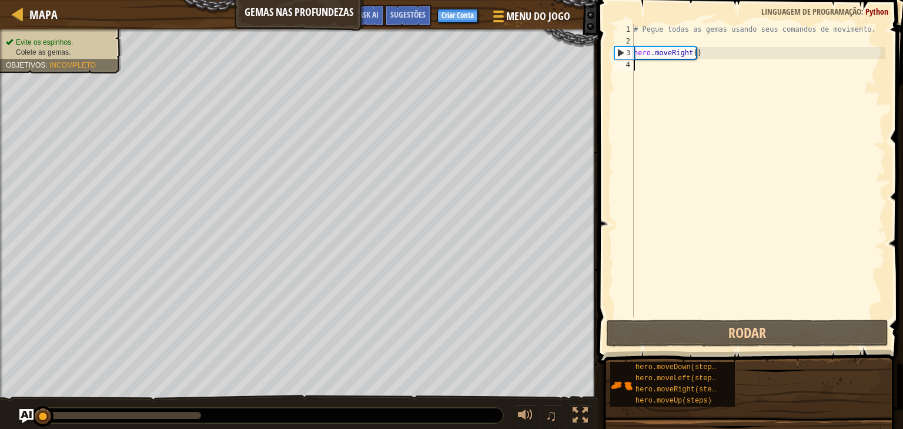
click at [640, 183] on div "# Pegue todas as gemas usando seus comandos de movimento. hero . moveRight ( )" at bounding box center [758, 182] width 254 height 317
type textarea "m"
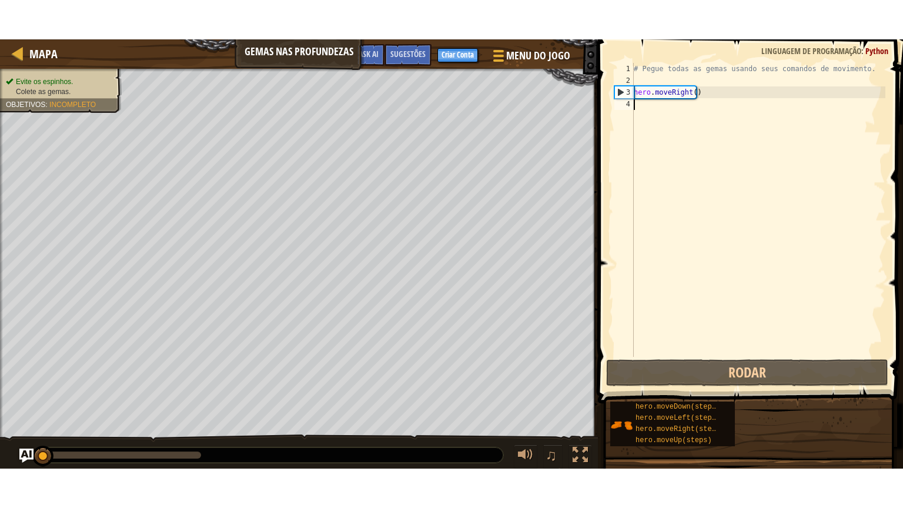
scroll to position [5, 0]
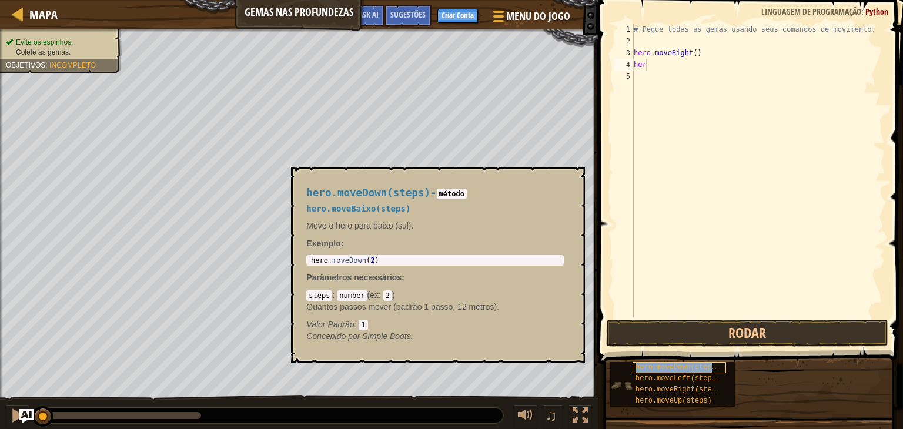
click at [657, 363] on span "hero.moveDown(steps)" at bounding box center [678, 367] width 85 height 8
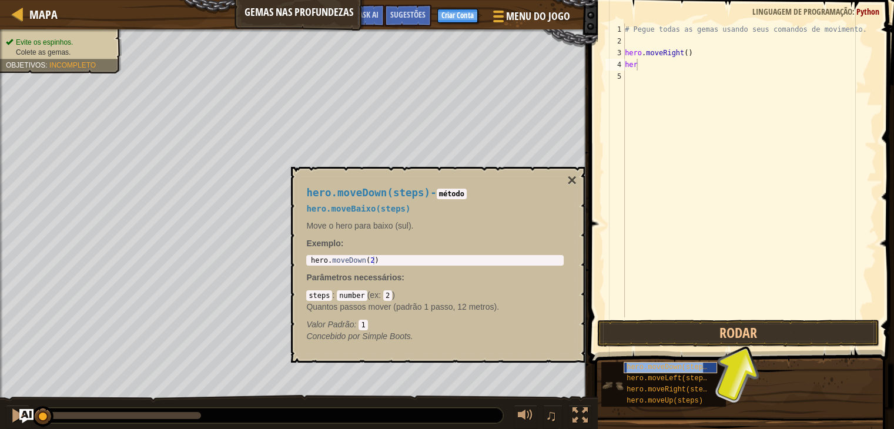
click at [680, 367] on span "hero.moveDown(steps)" at bounding box center [669, 367] width 85 height 8
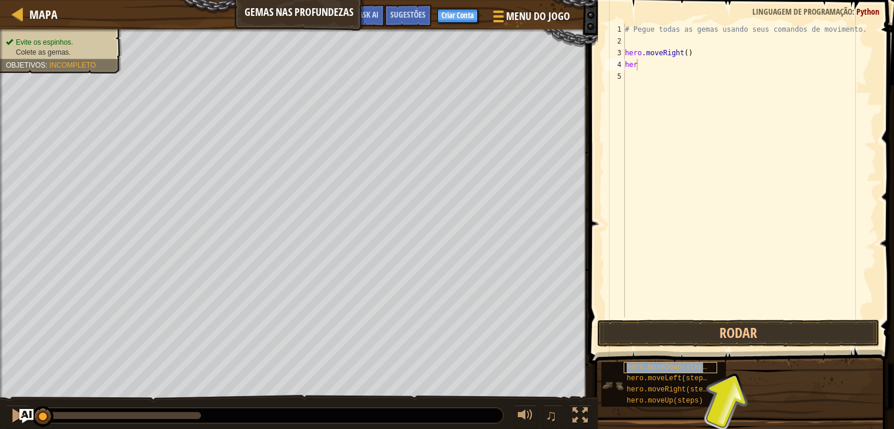
click at [679, 367] on span "hero.moveDown(steps)" at bounding box center [669, 367] width 85 height 8
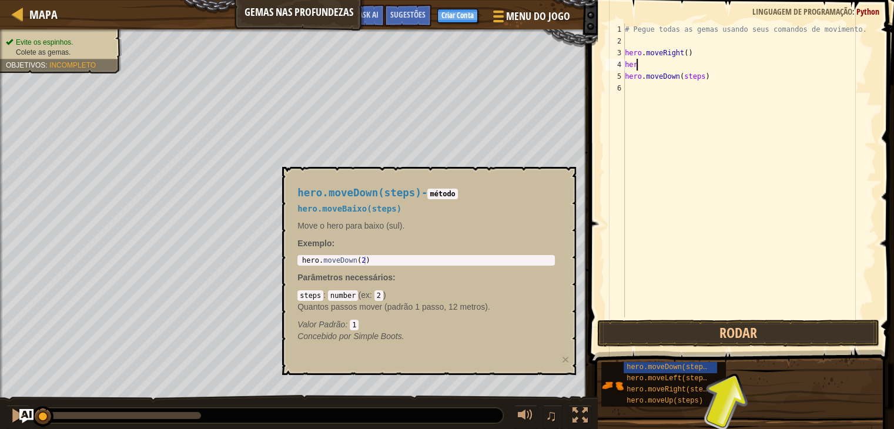
click at [643, 66] on div "# Pegue todas as gemas usando seus comandos de movimento. hero . moveRight ( ) …" at bounding box center [750, 182] width 254 height 317
type textarea "h"
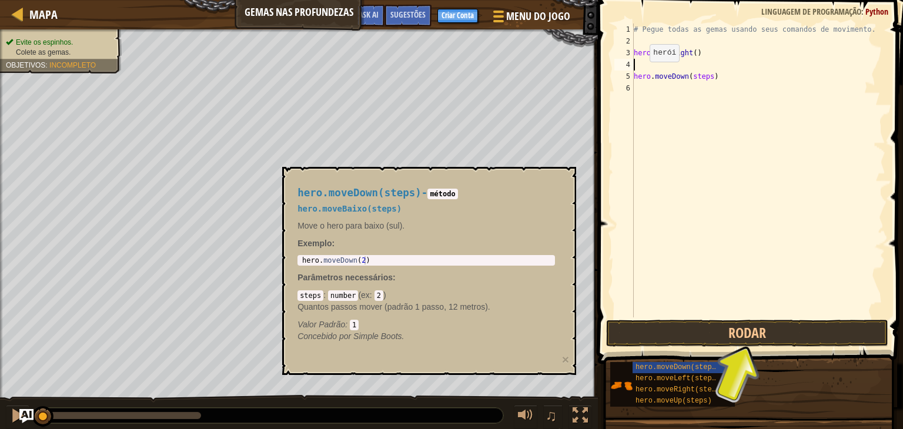
click at [631, 73] on div "5" at bounding box center [623, 77] width 19 height 12
type textarea "hero.moveDown(steps)"
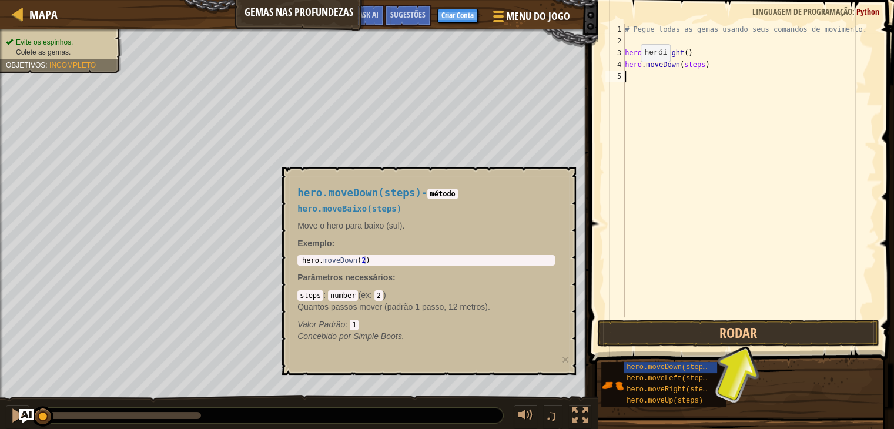
click at [631, 73] on div "hero.moveDown(steps) 1 2 3 4 5 # Pegue todas as gemas usando seus comandos de m…" at bounding box center [739, 171] width 273 height 294
click at [701, 69] on div "# Pegue todas as gemas usando seus comandos de movimento. hero . moveRight ( ) …" at bounding box center [750, 182] width 254 height 317
click at [698, 66] on div "# Pegue todas as gemas usando seus comandos de movimento. hero . moveRight ( ) …" at bounding box center [750, 182] width 254 height 317
click at [728, 52] on div "# Pegue todas as gemas usando seus comandos de movimento. hero . moveRight ( ) …" at bounding box center [750, 182] width 254 height 317
type textarea "hero.moveRight()"
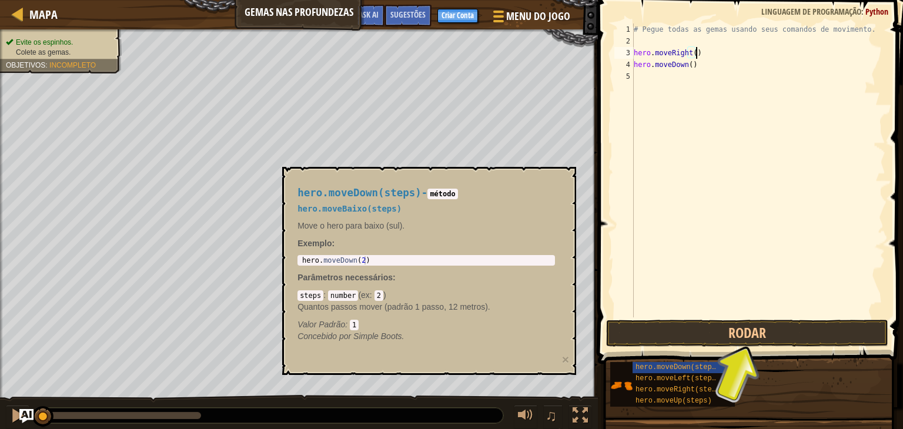
click at [654, 263] on div "# Pegue todas as gemas usando seus comandos de movimento. hero . moveRight ( ) …" at bounding box center [758, 182] width 254 height 317
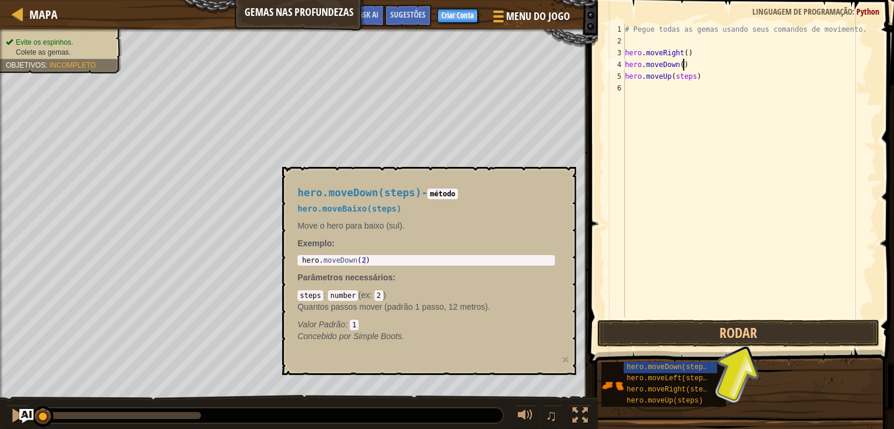
click at [723, 69] on div "# Pegue todas as gemas usando seus comandos de movimento. hero . moveRight ( ) …" at bounding box center [750, 182] width 254 height 317
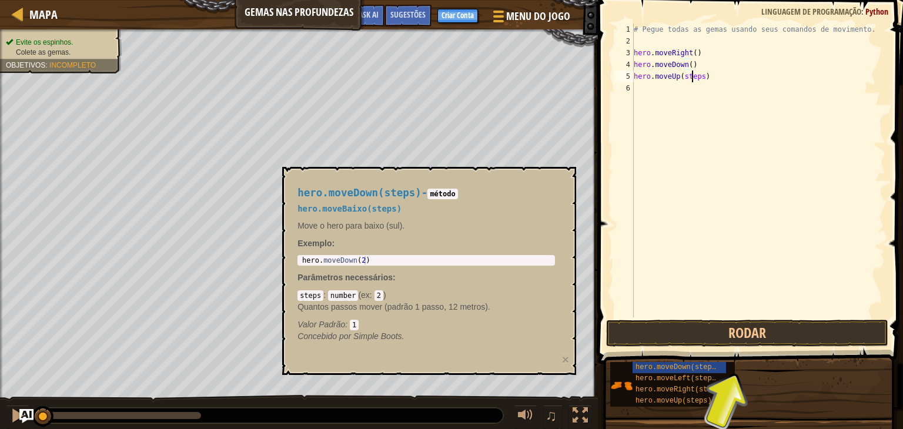
click at [695, 78] on div "# Pegue todas as gemas usando seus comandos de movimento. hero . moveRight ( ) …" at bounding box center [758, 182] width 254 height 317
click at [696, 78] on div "# Pegue todas as gemas usando seus comandos de movimento. hero . moveRight ( ) …" at bounding box center [758, 171] width 254 height 294
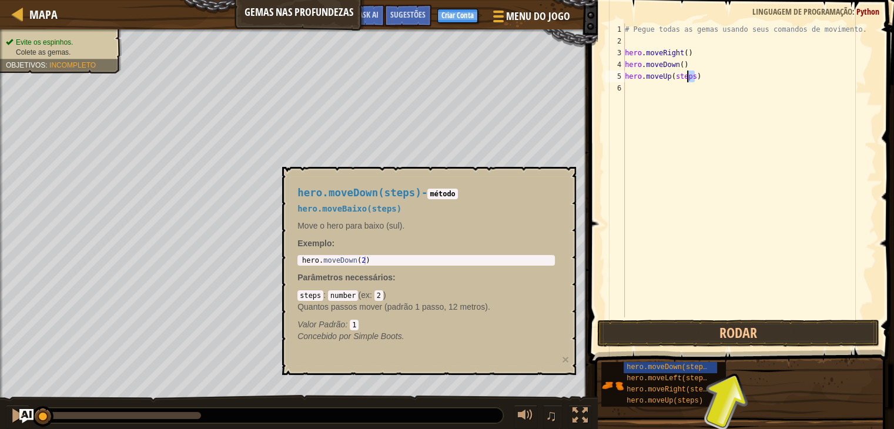
click at [694, 78] on div "# Pegue todas as gemas usando seus comandos de movimento. hero . moveRight ( ) …" at bounding box center [750, 171] width 254 height 294
click at [694, 78] on div "# Pegue todas as gemas usando seus comandos de movimento. hero . moveRight ( ) …" at bounding box center [750, 182] width 254 height 317
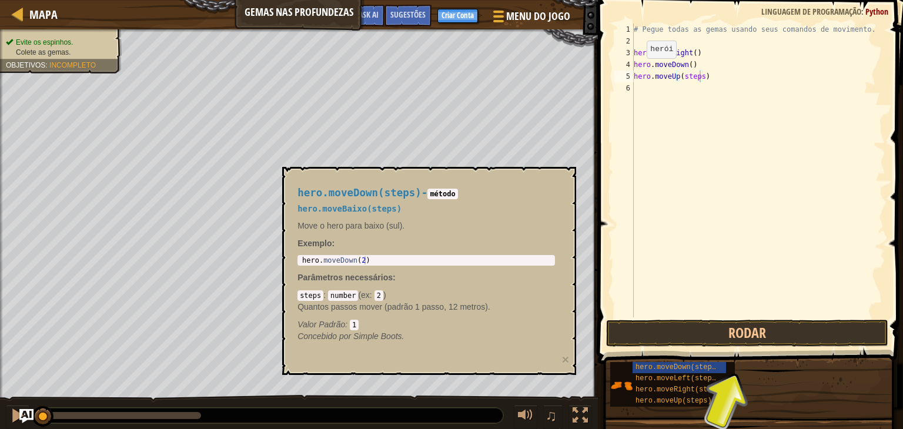
click at [613, 68] on div "hero.moveUp(steps) 1 2 3 4 5 6 # Pegue todas as gemas usando seus comandos de m…" at bounding box center [748, 171] width 273 height 294
type textarea "hero.moveUp()"
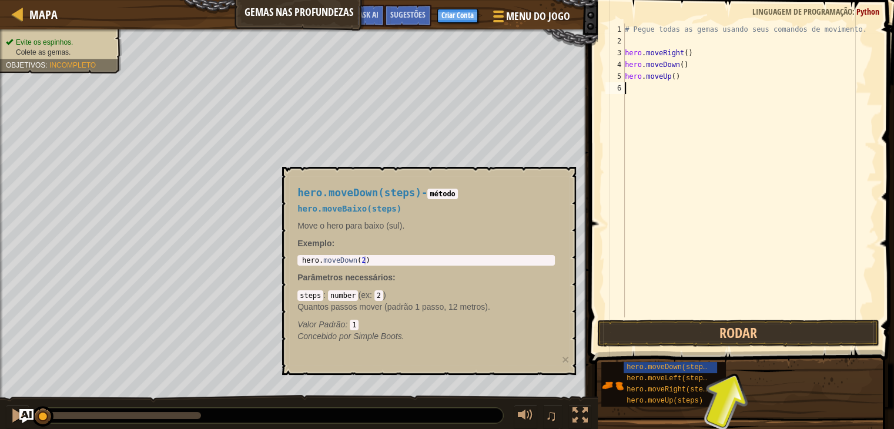
click at [666, 118] on div "# Pegue todas as gemas usando seus comandos de movimento. hero . moveRight ( ) …" at bounding box center [750, 182] width 254 height 317
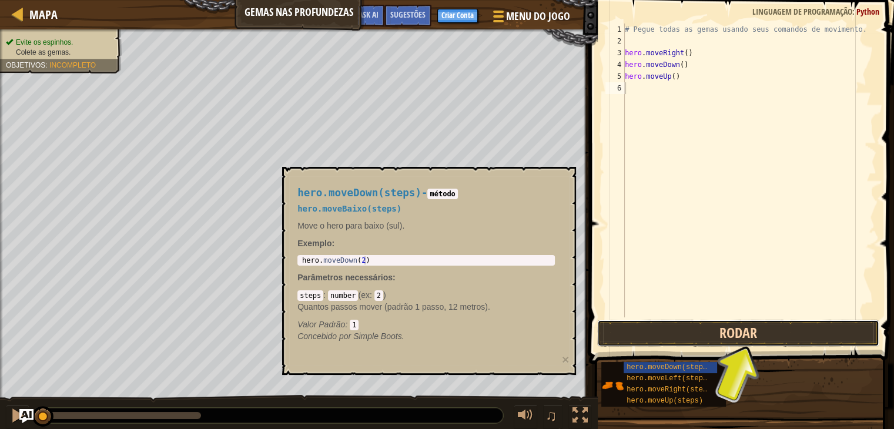
click at [661, 328] on button "Rodar" at bounding box center [738, 333] width 282 height 27
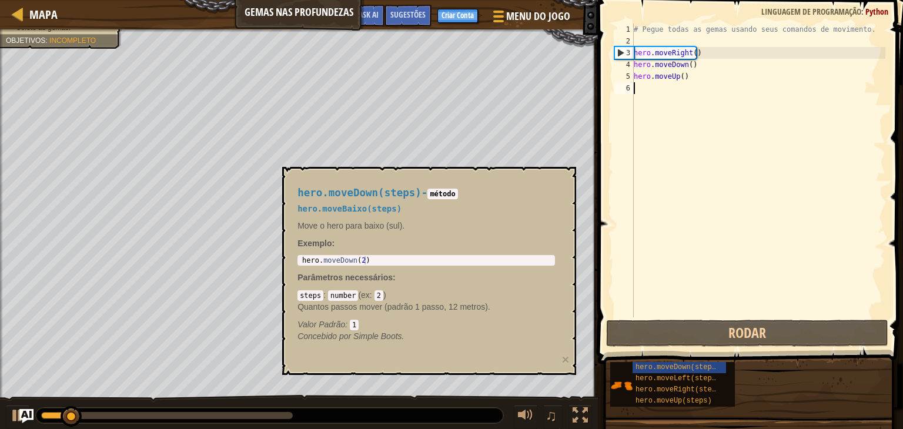
click at [487, 202] on div "hero.moveDown(steps) - método hero.moveBaixo(steps) Move o hero para baixo (sul…" at bounding box center [426, 264] width 274 height 177
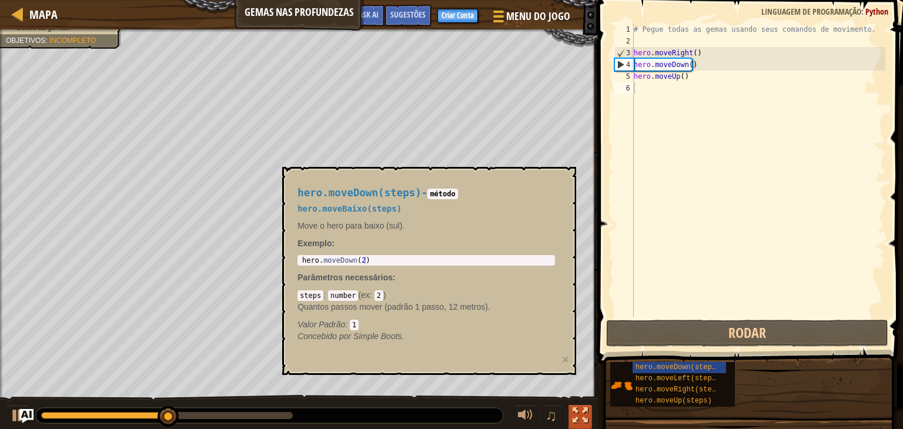
click at [584, 419] on div at bounding box center [580, 415] width 15 height 15
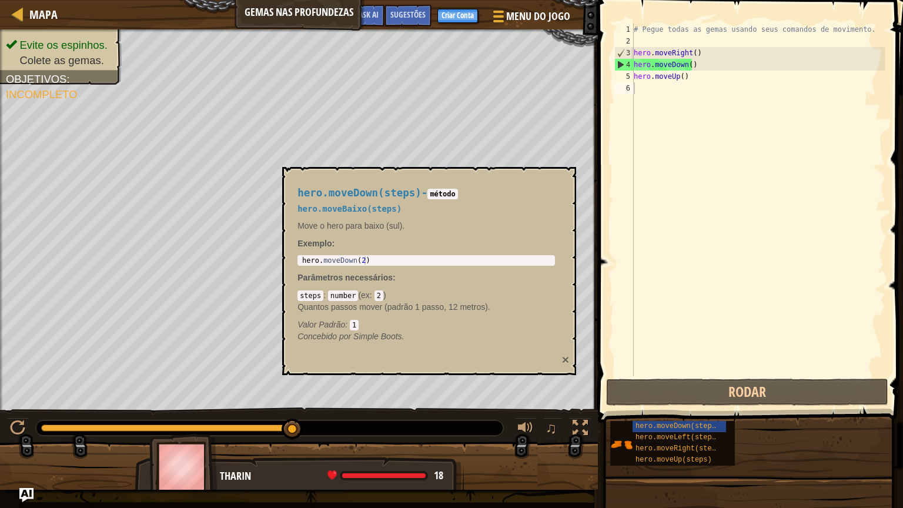
click at [563, 357] on button "×" at bounding box center [565, 359] width 7 height 12
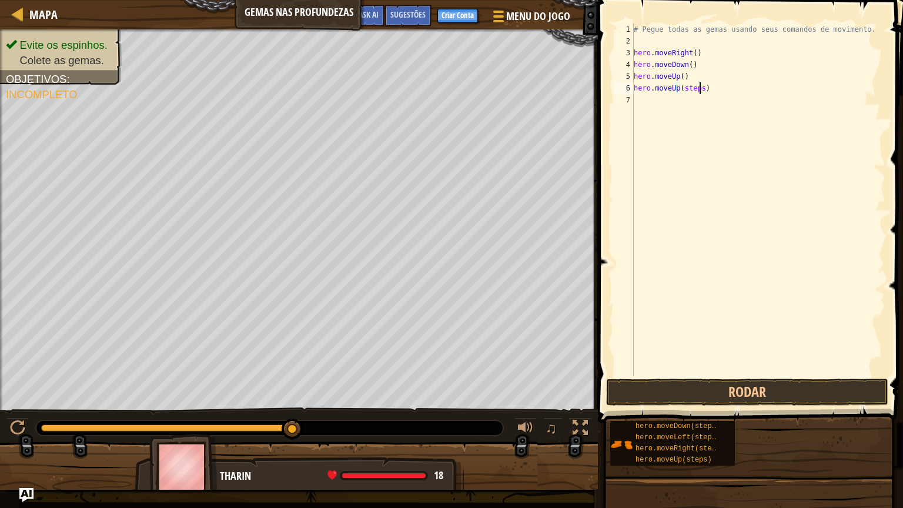
click at [700, 86] on div "# Pegue todas as gemas usando seus comandos de movimento. hero . moveRight ( ) …" at bounding box center [758, 212] width 254 height 376
click at [696, 88] on div "# Pegue todas as gemas usando seus comandos de movimento. hero . moveRight ( ) …" at bounding box center [758, 212] width 254 height 376
click at [708, 103] on div "# Pegue todas as gemas usando seus comandos de movimento. hero . moveRight ( ) …" at bounding box center [758, 212] width 254 height 376
click at [711, 103] on div "# Pegue todas as gemas usando seus comandos de movimento. hero . moveRight ( ) …" at bounding box center [758, 212] width 254 height 376
type textarea "hero.moveRight()"
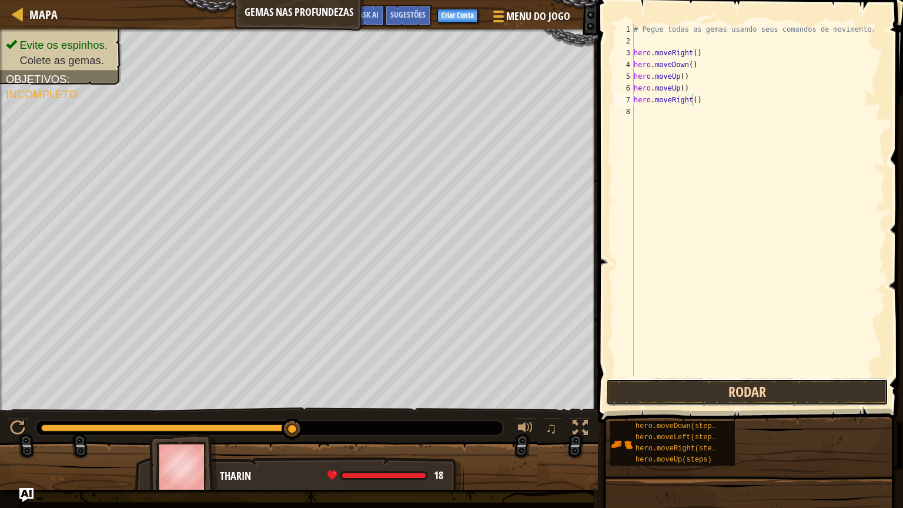
click at [708, 394] on button "Rodar" at bounding box center [747, 392] width 282 height 27
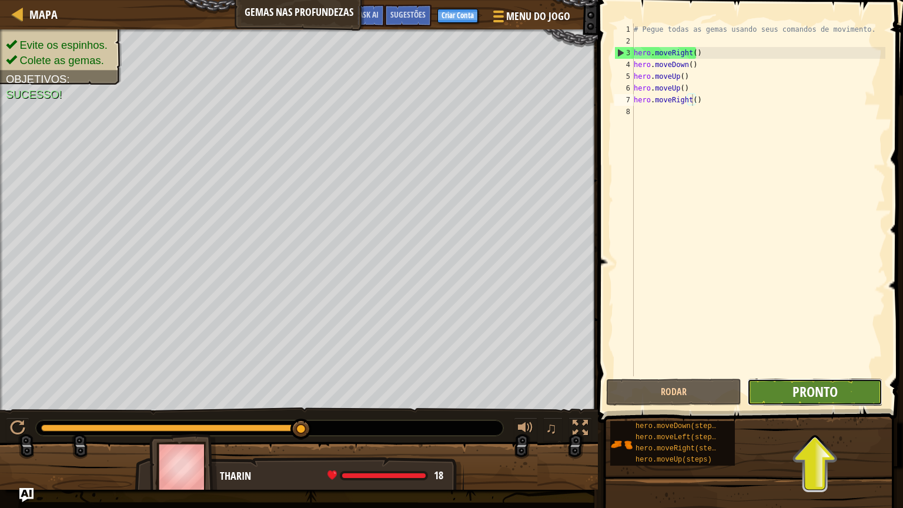
click at [794, 397] on span "Pronto" at bounding box center [814, 391] width 45 height 19
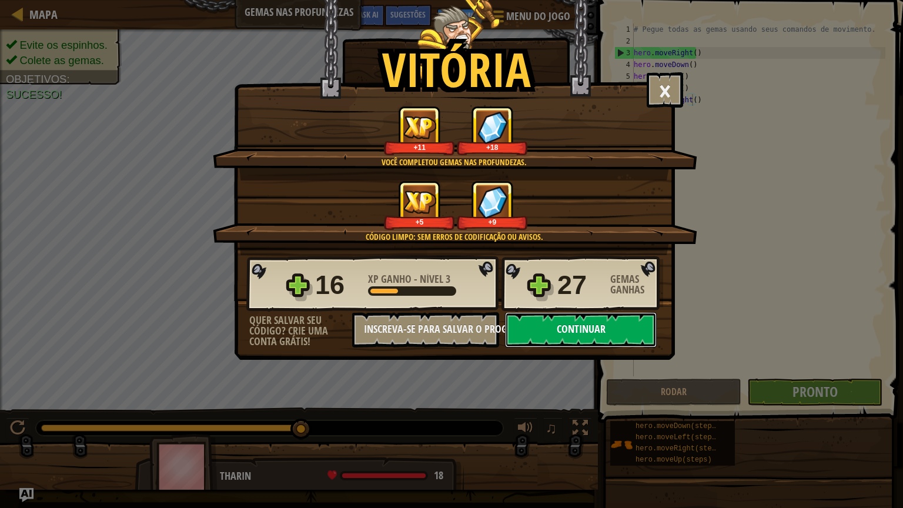
click at [577, 321] on button "Continuar" at bounding box center [581, 329] width 152 height 35
select select "pt-BR"
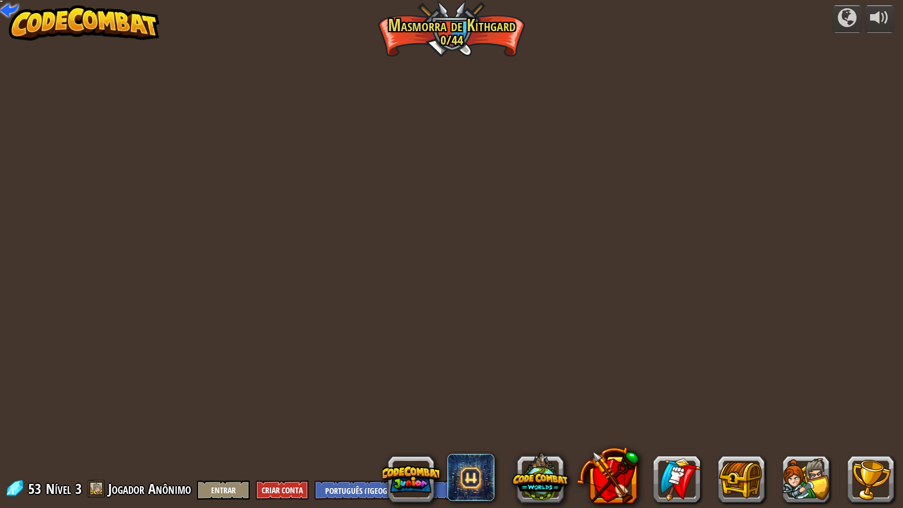
select select "pt-BR"
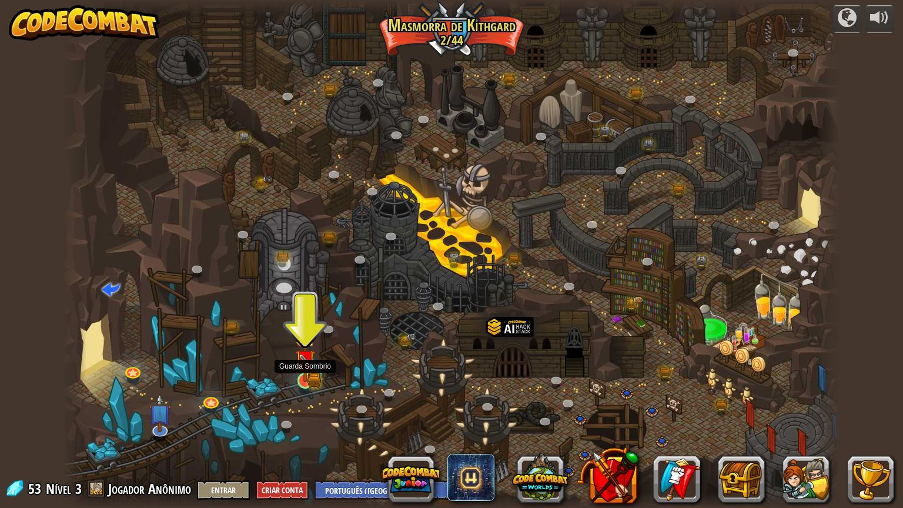
click at [295, 381] on img at bounding box center [305, 359] width 21 height 45
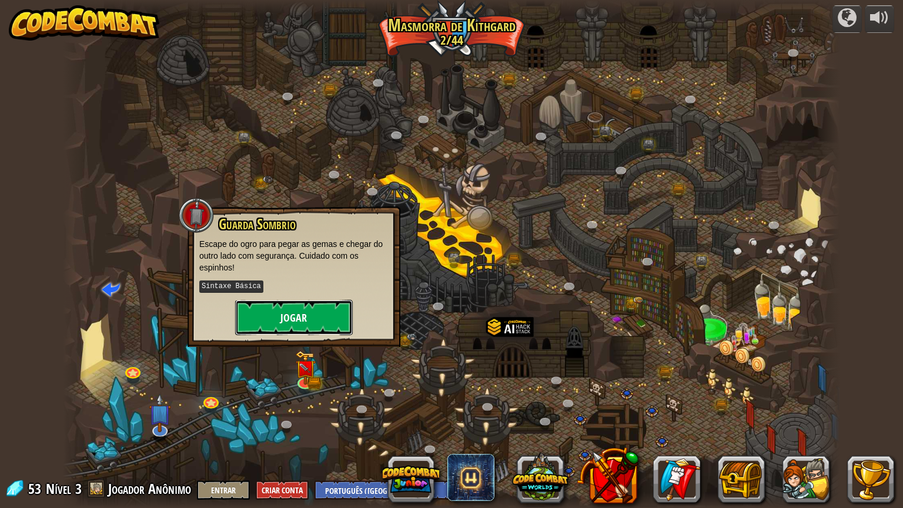
click at [306, 332] on button "Jogar" at bounding box center [294, 317] width 118 height 35
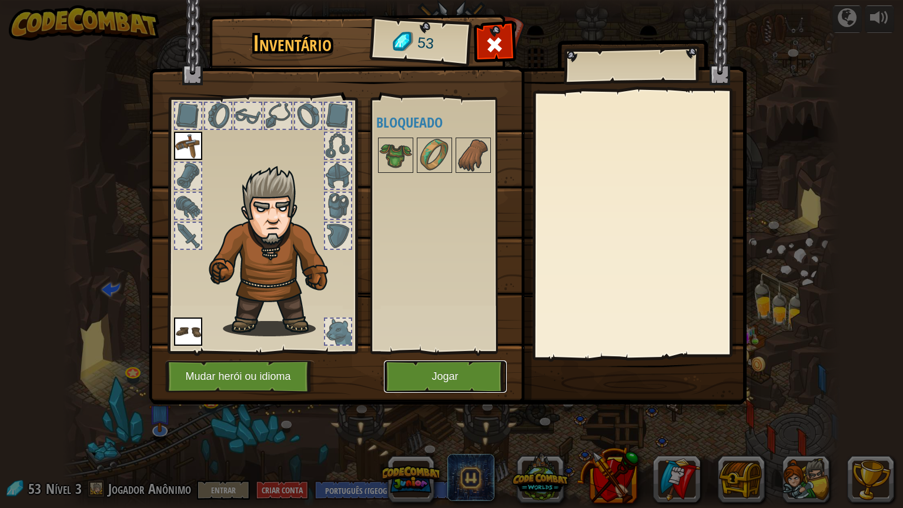
click at [403, 380] on button "Jogar" at bounding box center [445, 376] width 123 height 32
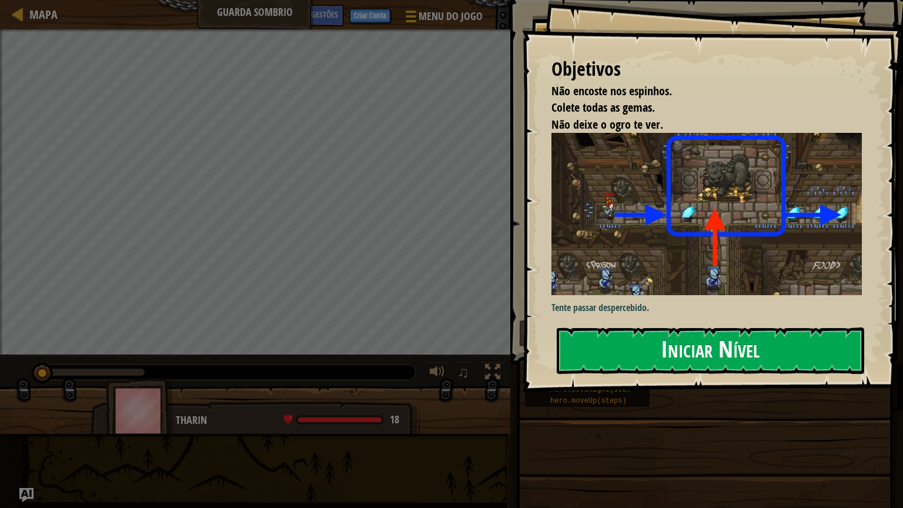
drag, startPoint x: 611, startPoint y: 369, endPoint x: 598, endPoint y: 370, distance: 13.1
click at [605, 370] on button "Iniciar Nível" at bounding box center [710, 350] width 307 height 46
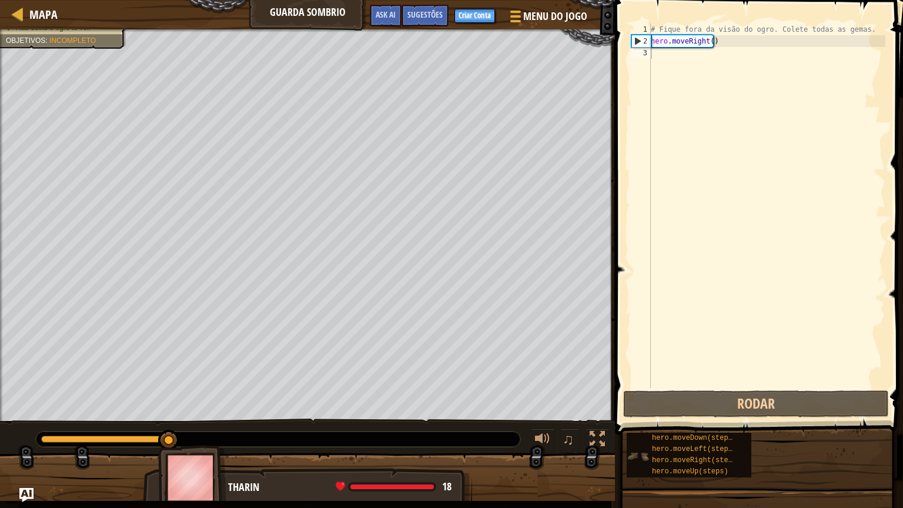
click at [628, 429] on div "hero.moveDown(steps) hero.moveLeft(steps) hero.moveRight(steps) hero.moveUp(ste…" at bounding box center [760, 455] width 269 height 46
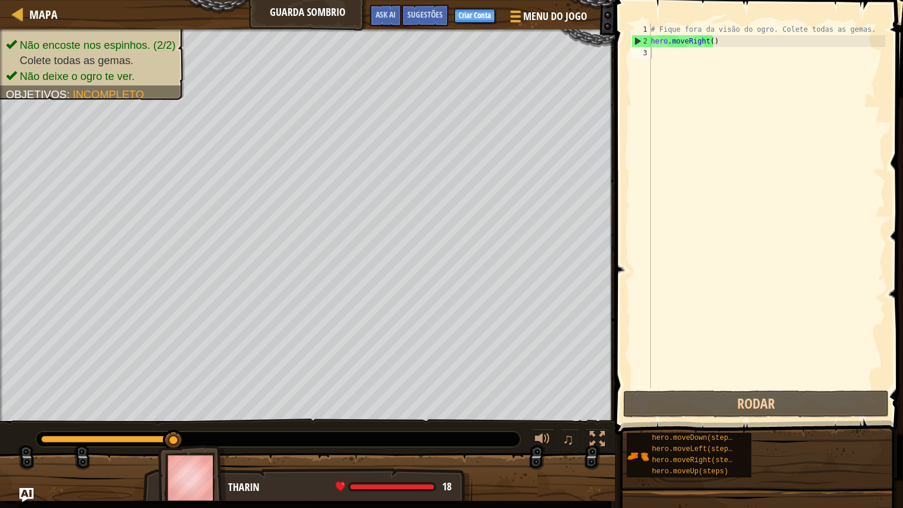
click at [809, 429] on div "hero.moveDown(steps) hero.moveLeft(steps) hero.moveRight(steps) hero.moveUp(ste…" at bounding box center [760, 455] width 269 height 46
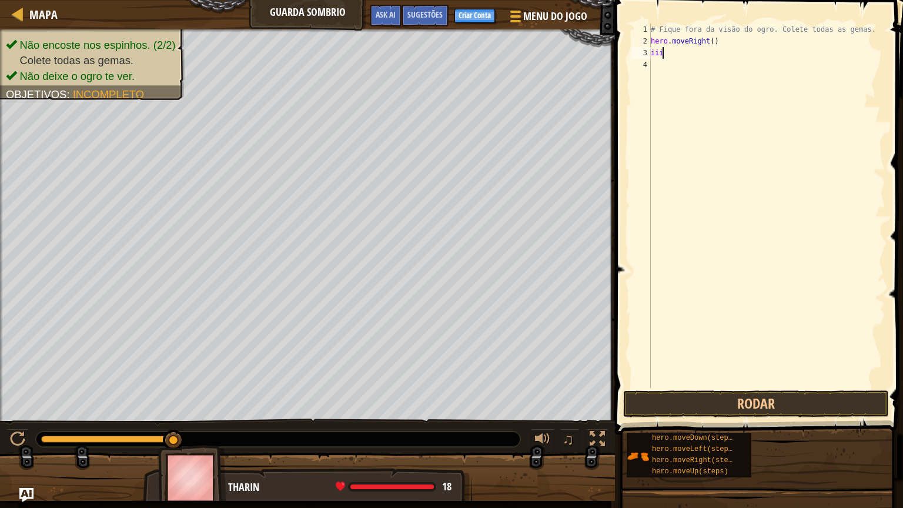
scroll to position [5, 0]
type textarea "i"
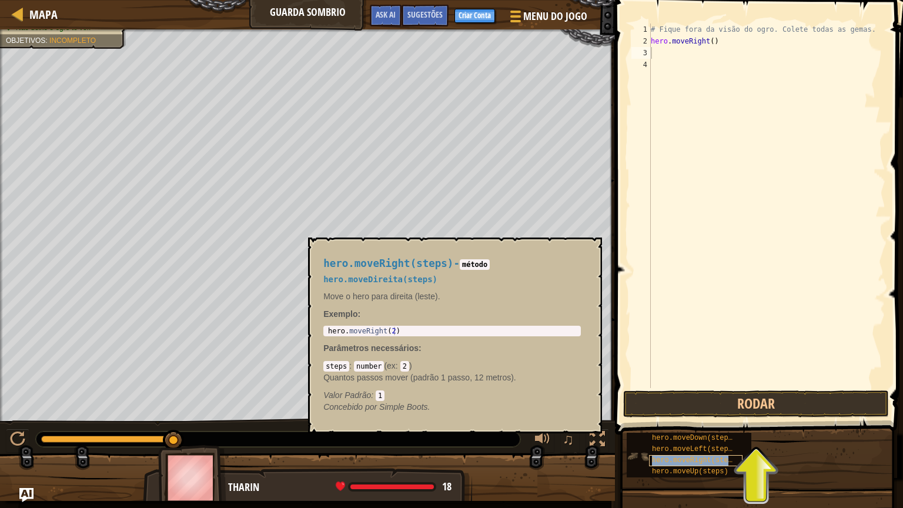
click at [667, 429] on span "hero.moveRight(steps)" at bounding box center [696, 460] width 89 height 8
click at [698, 116] on div "# Fique fora da visão do ogro. Colete todas as gemas. hero . moveRight ( )" at bounding box center [766, 218] width 237 height 388
click at [690, 66] on div "# Fique fora da visão do ogro. Colete todas as gemas. hero . moveRight ( )" at bounding box center [766, 218] width 237 height 388
click at [708, 392] on button "Rodar" at bounding box center [756, 403] width 266 height 27
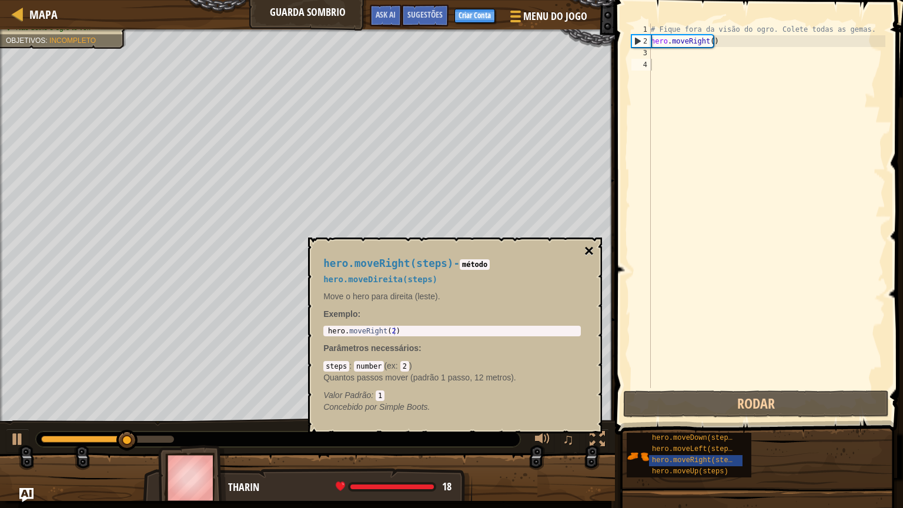
click at [586, 248] on button "×" at bounding box center [588, 251] width 9 height 16
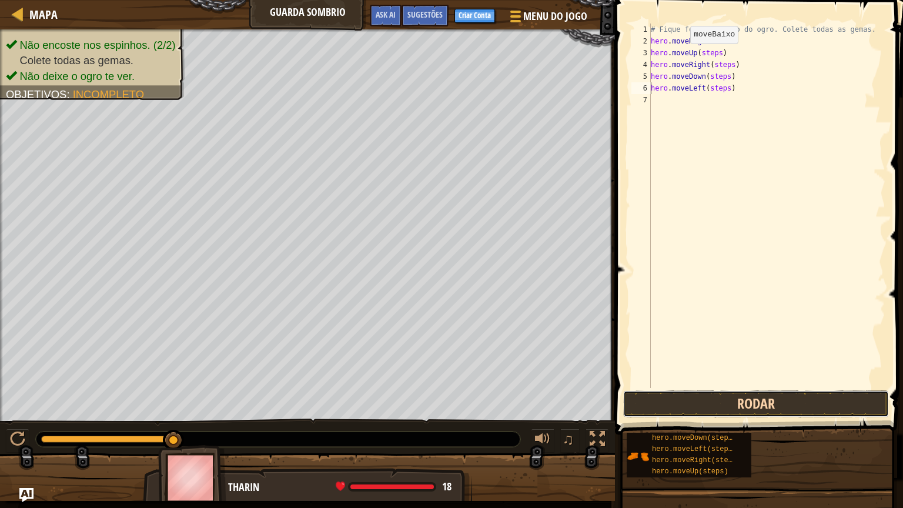
click at [640, 413] on button "Rodar" at bounding box center [756, 403] width 266 height 27
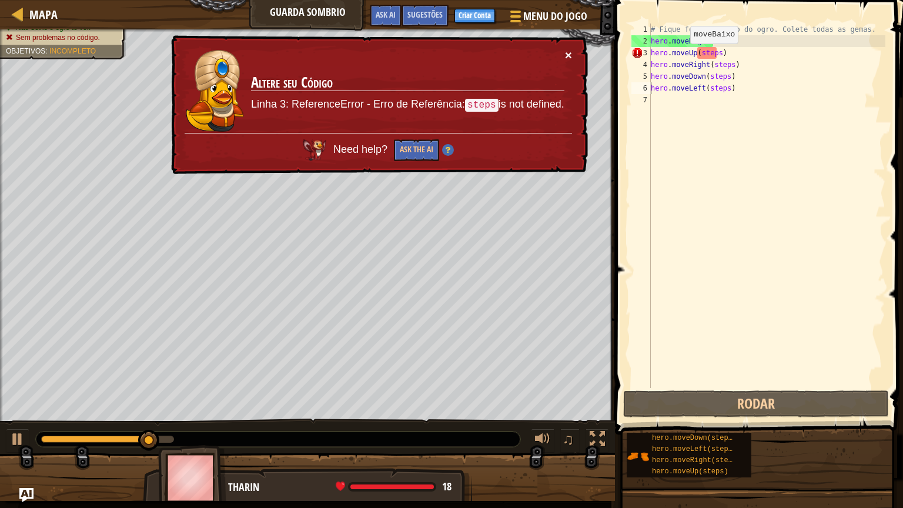
click at [564, 56] on div "× Altere seu Código Linha 3: ReferenceError - Erro de Referência: steps is not …" at bounding box center [378, 104] width 419 height 139
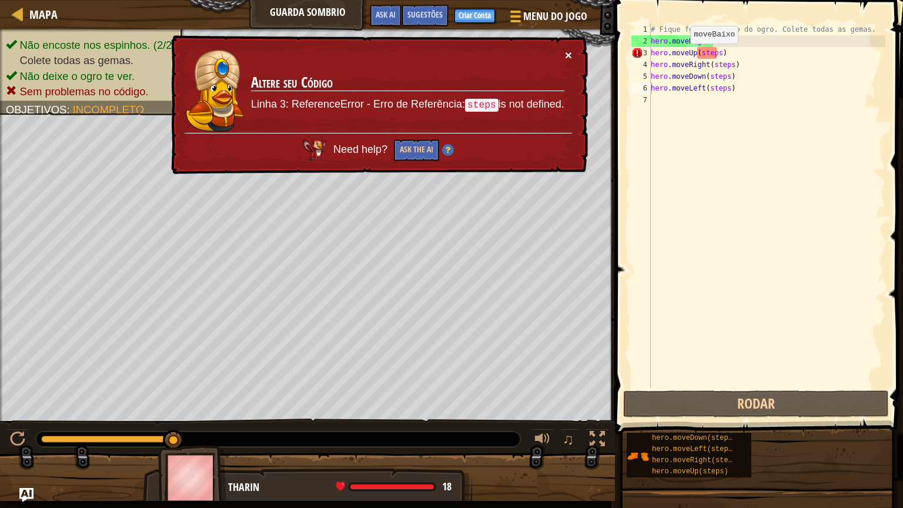
click at [569, 55] on button "×" at bounding box center [568, 55] width 7 height 12
click at [714, 49] on div "# Fique fora da visão do ogro. Colete todas as gemas. hero . moveRight ( ) hero…" at bounding box center [766, 218] width 237 height 388
click at [714, 52] on div "# Fique fora da visão do ogro. Colete todas as gemas. hero . moveRight ( ) hero…" at bounding box center [766, 218] width 237 height 388
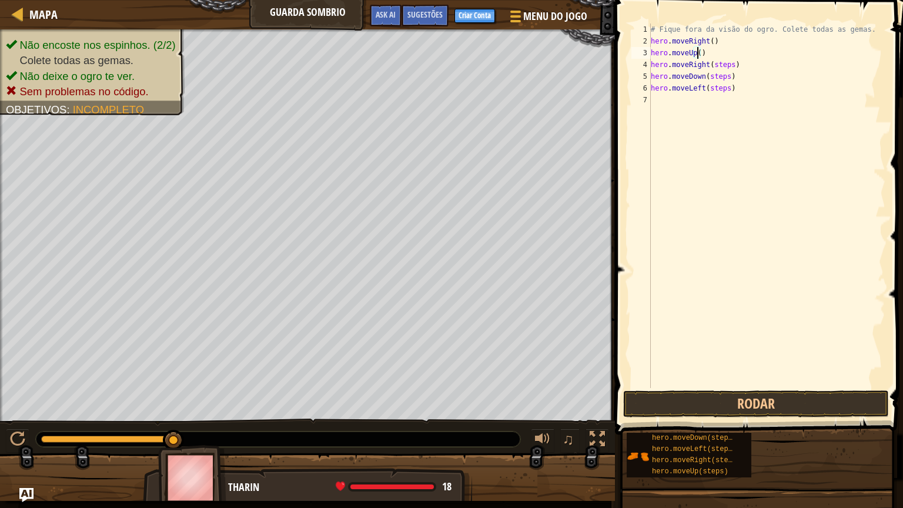
click at [715, 58] on div "# Fique fora da visão do ogro. Colete todas as gemas. hero . moveRight ( ) hero…" at bounding box center [766, 218] width 237 height 388
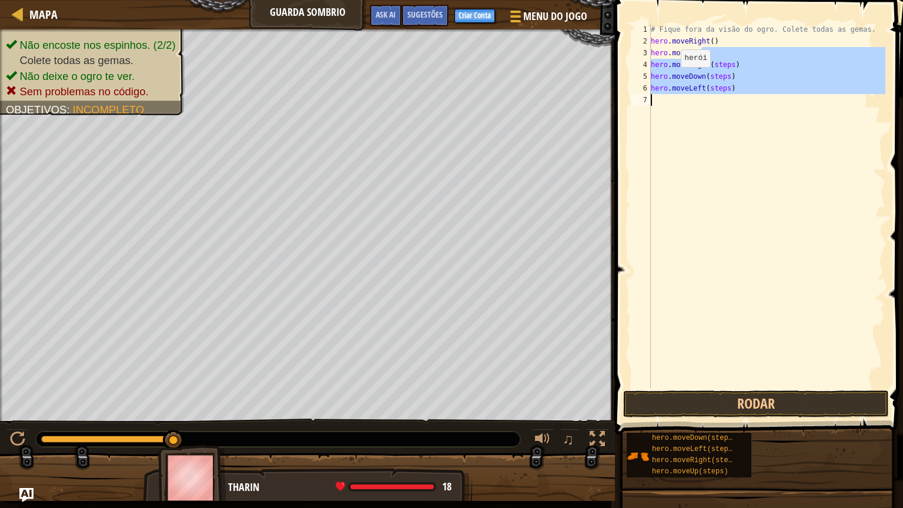
click at [376, 153] on div "Mapa Guarda Sombrio Menu do Jogo Pronto Criar Conta Sugestões Ask AI 1 הההההההה…" at bounding box center [451, 254] width 903 height 508
type textarea "hero.moveLeft(steps)"
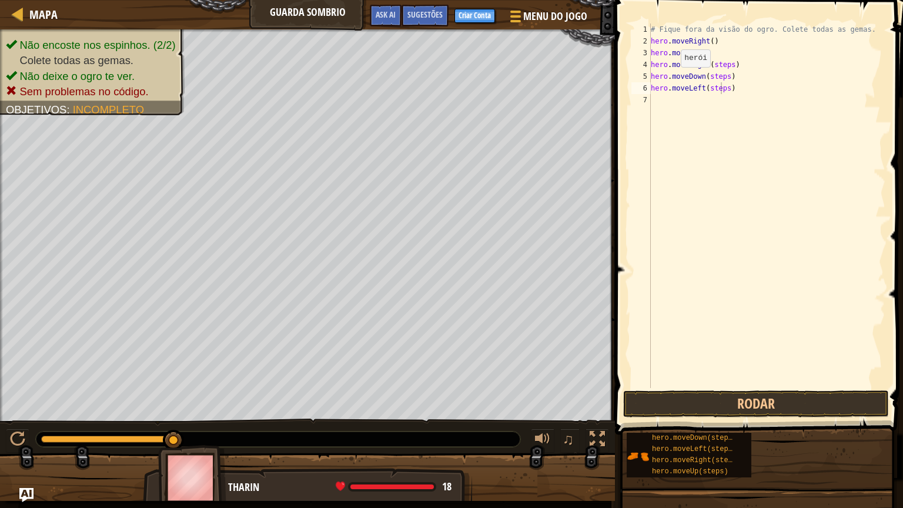
click at [367, 28] on div "Menu do Jogo Pronto Criar Conta Sugestões Ask AI" at bounding box center [479, 19] width 230 height 28
click at [372, 28] on div "Menu do Jogo Pronto Criar Conta Sugestões Ask AI" at bounding box center [479, 19] width 230 height 28
click at [724, 85] on div "# Fique fora da visão do ogro. Colete todas as gemas. hero . moveRight ( ) hero…" at bounding box center [766, 218] width 237 height 388
click at [723, 73] on div "# Fique fora da visão do ogro. Colete todas as gemas. hero . moveRight ( ) hero…" at bounding box center [766, 218] width 237 height 388
click at [724, 73] on div "# Fique fora da visão do ogro. Colete todas as gemas. hero . moveRight ( ) hero…" at bounding box center [766, 218] width 237 height 388
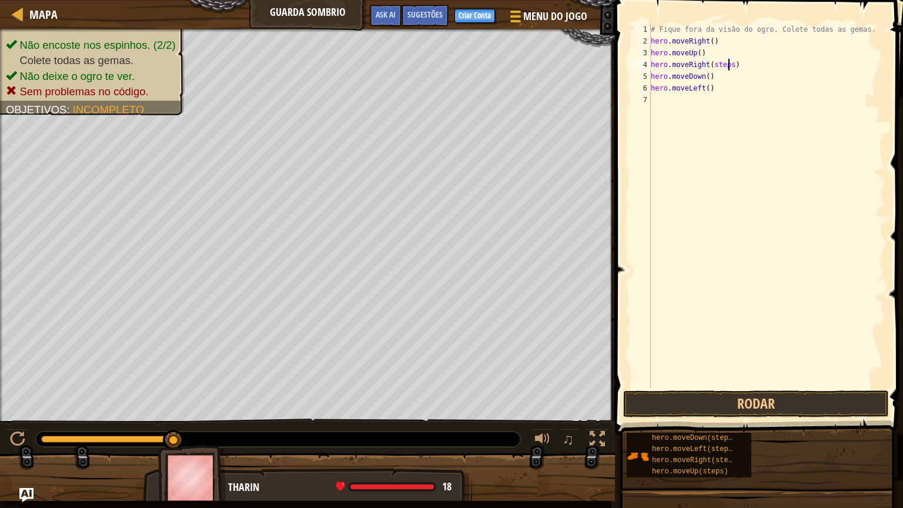
click at [727, 61] on div "# Fique fora da visão do ogro. Colete todas as gemas. hero . moveRight ( ) hero…" at bounding box center [766, 218] width 237 height 388
click at [639, 411] on button "Rodar" at bounding box center [756, 403] width 266 height 27
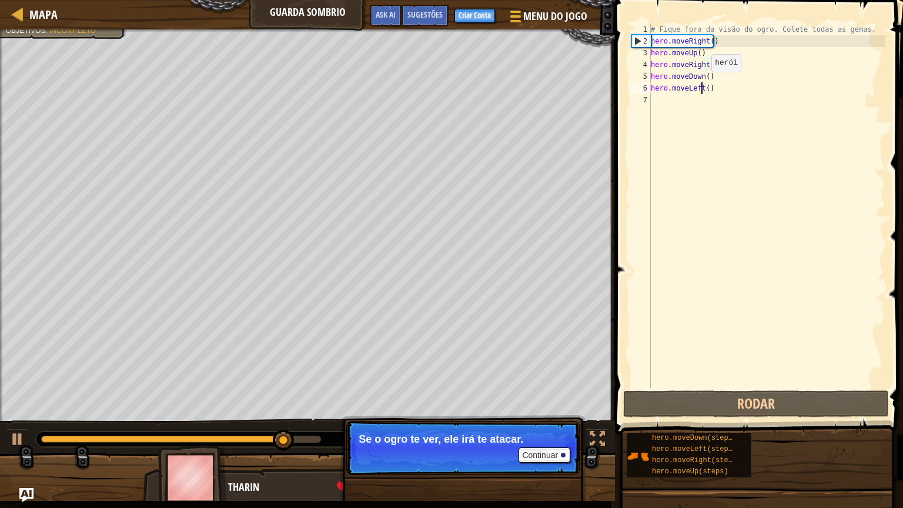
click at [701, 83] on div "# Fique fora da visão do ogro. Colete todas as gemas. hero . moveRight ( ) hero…" at bounding box center [766, 218] width 237 height 388
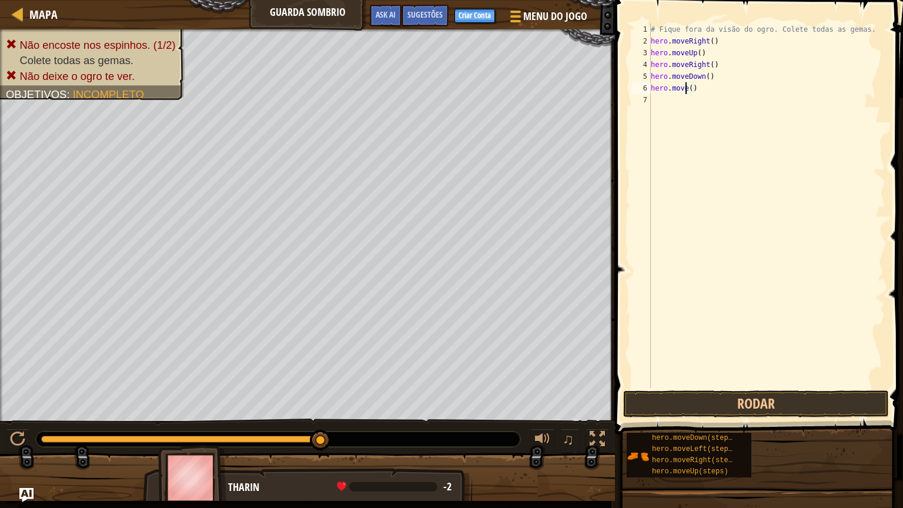
type textarea "hero.mover()"
drag, startPoint x: 724, startPoint y: 112, endPoint x: 725, endPoint y: 98, distance: 14.7
click at [725, 108] on div "# Fique fora da visão do ogro. Colete todas as gemas. hero . moveRight ( ) hero…" at bounding box center [766, 218] width 237 height 388
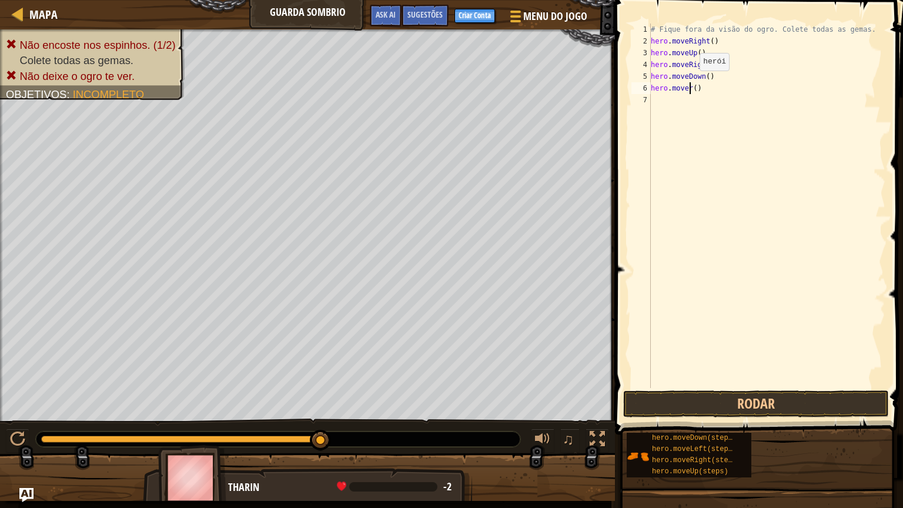
click at [689, 82] on div "# Fique fora da visão do ogro. Colete todas as gemas. hero . moveRight ( ) hero…" at bounding box center [766, 218] width 237 height 388
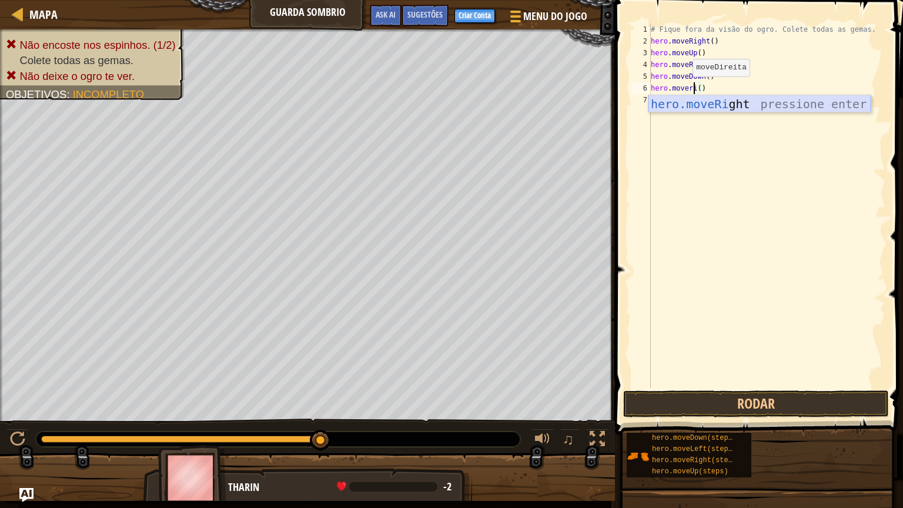
click at [737, 101] on div "hero.moveRi ght pressione enter" at bounding box center [759, 121] width 222 height 53
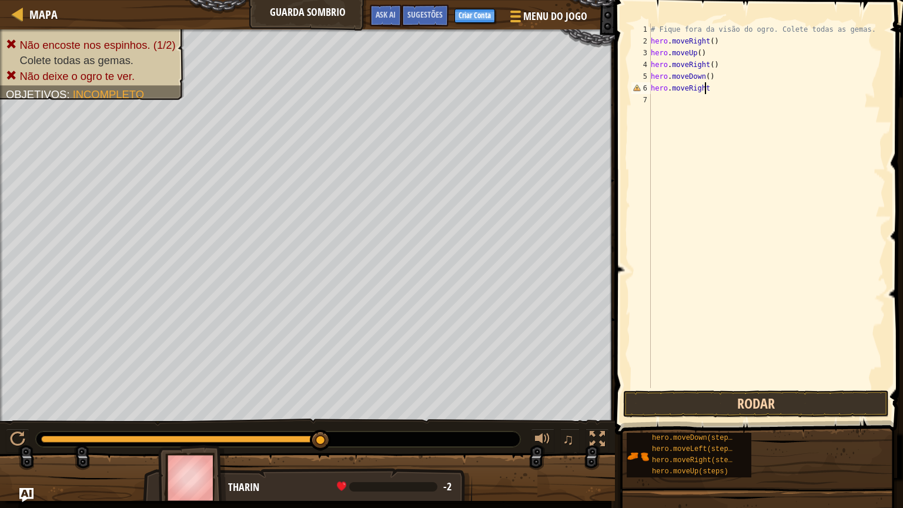
type textarea "hero.moveRight"
click at [713, 395] on button "Rodar" at bounding box center [756, 403] width 266 height 27
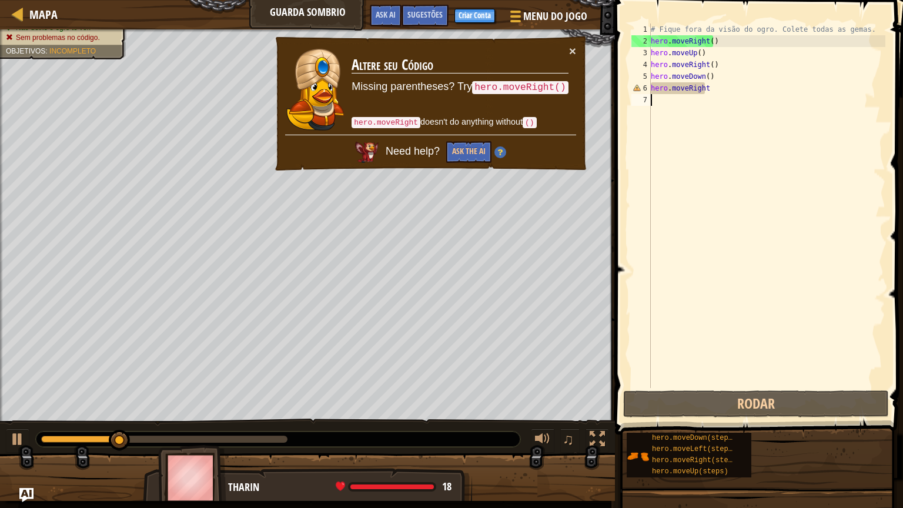
click at [724, 95] on div "# Fique fora da visão do ogro. Colete todas as gemas. hero . moveRight ( ) hero…" at bounding box center [766, 218] width 237 height 388
click at [711, 91] on div "# Fique fora da visão do ogro. Colete todas as gemas. hero . moveRight ( ) hero…" at bounding box center [766, 218] width 237 height 388
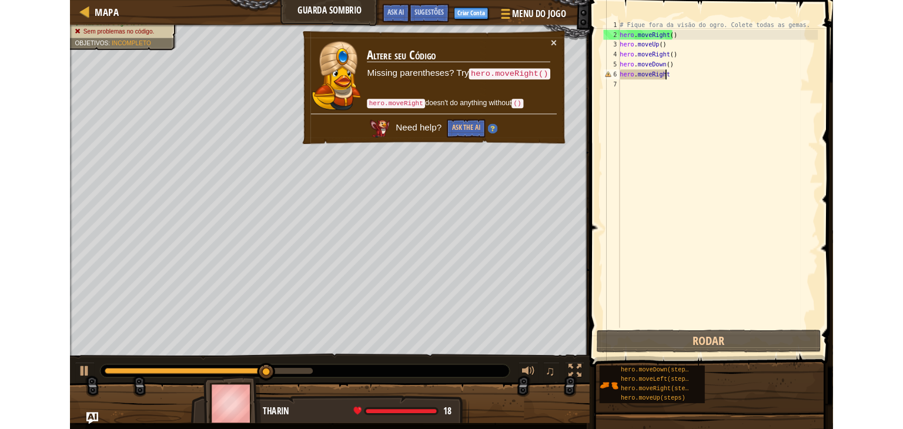
scroll to position [5, 4]
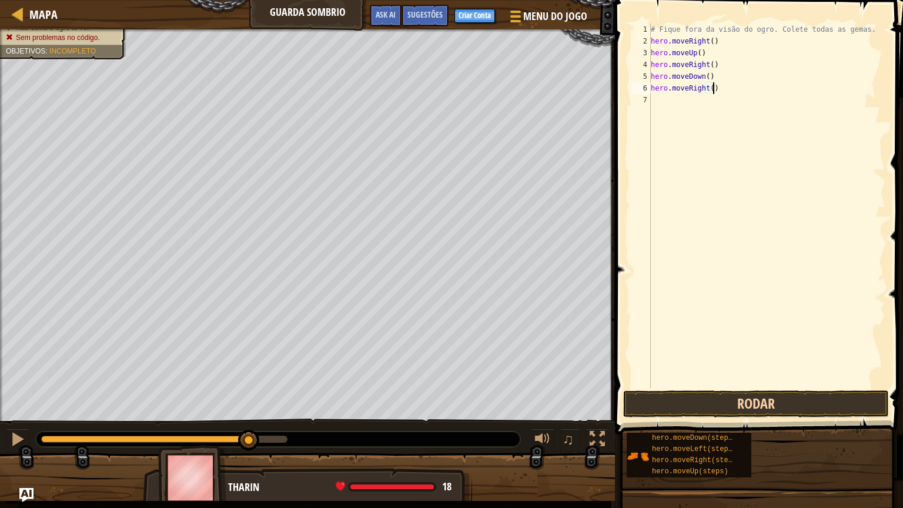
type textarea "hero.moveRight()"
click at [663, 402] on button "Rodar" at bounding box center [756, 403] width 266 height 27
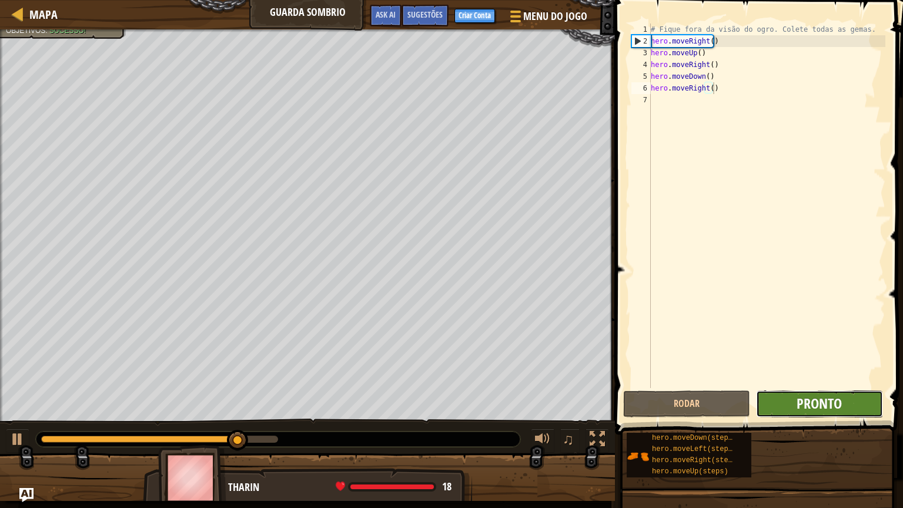
click at [821, 407] on span "Pronto" at bounding box center [819, 403] width 45 height 19
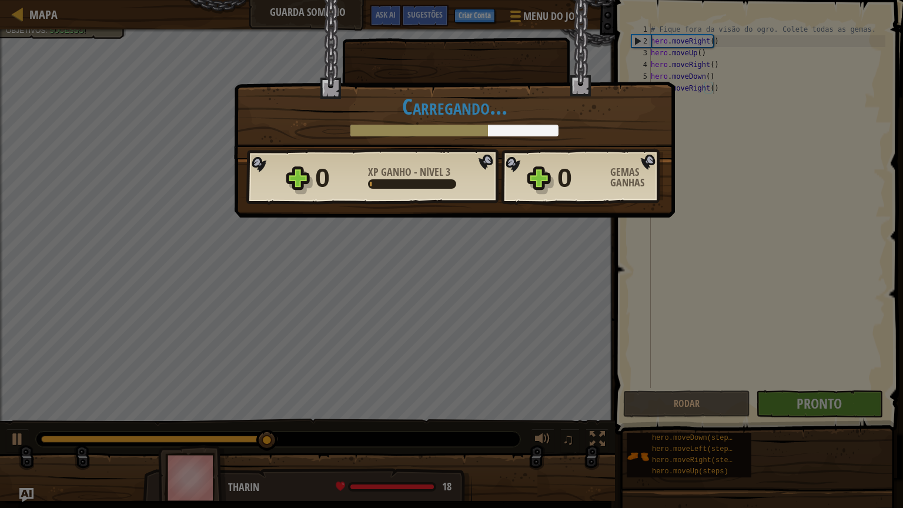
click at [606, 232] on div "Vitória × Muito bem. Você acabou sem ser detectado. Continue assim. Chegará um …" at bounding box center [451, 254] width 903 height 508
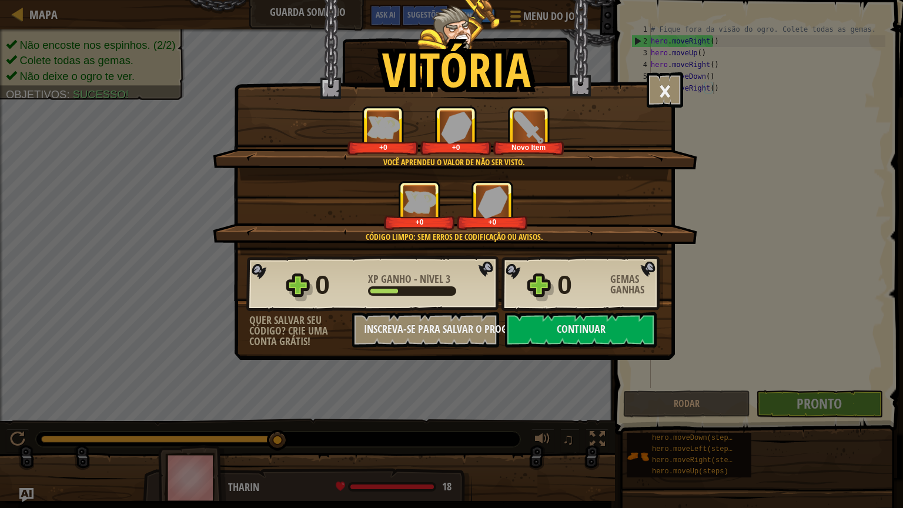
click at [572, 350] on div "Vitória × Muito bem. Você acabou sem ser detectado. Continue assim. Chegará um …" at bounding box center [454, 180] width 441 height 360
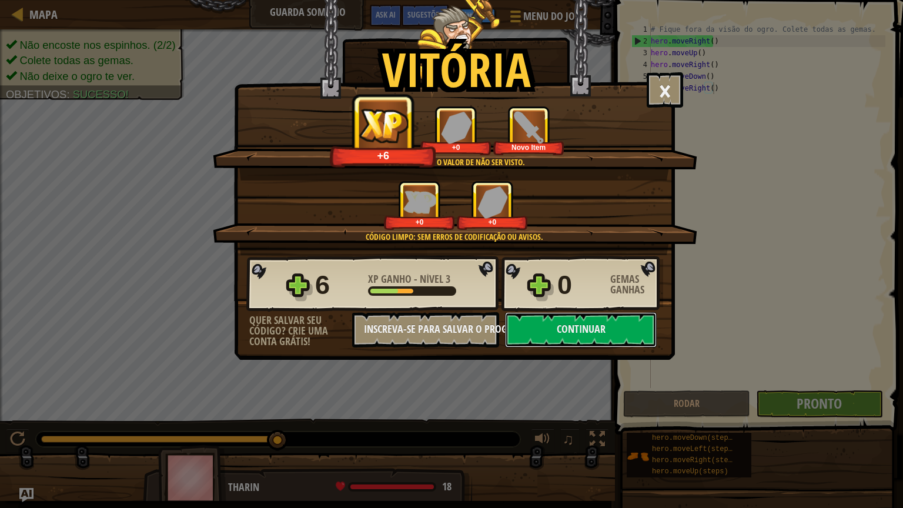
drag, startPoint x: 570, startPoint y: 343, endPoint x: 588, endPoint y: 371, distance: 32.8
click at [588, 371] on div "Vitória × Muito bem. Você acabou sem ser detectado. Continue assim. Chegará um …" at bounding box center [451, 254] width 903 height 508
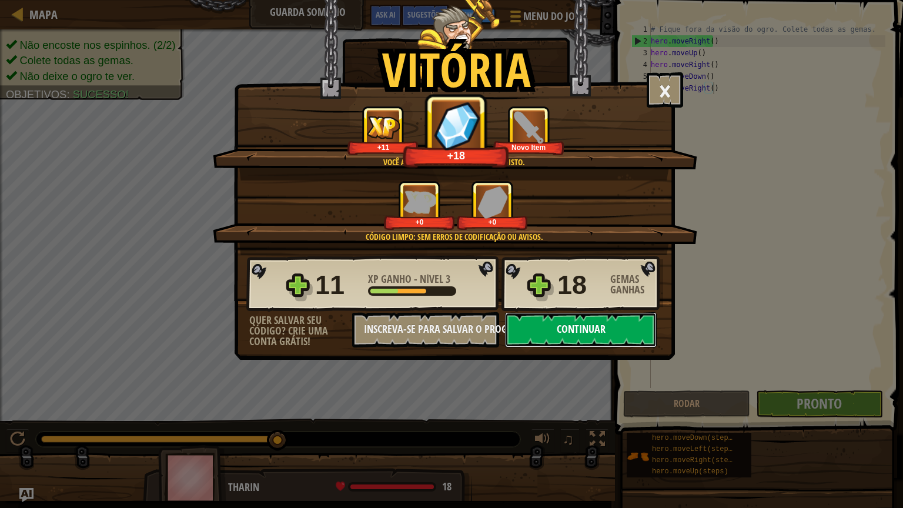
click at [595, 322] on button "Continuar" at bounding box center [581, 329] width 152 height 35
select select "pt-BR"
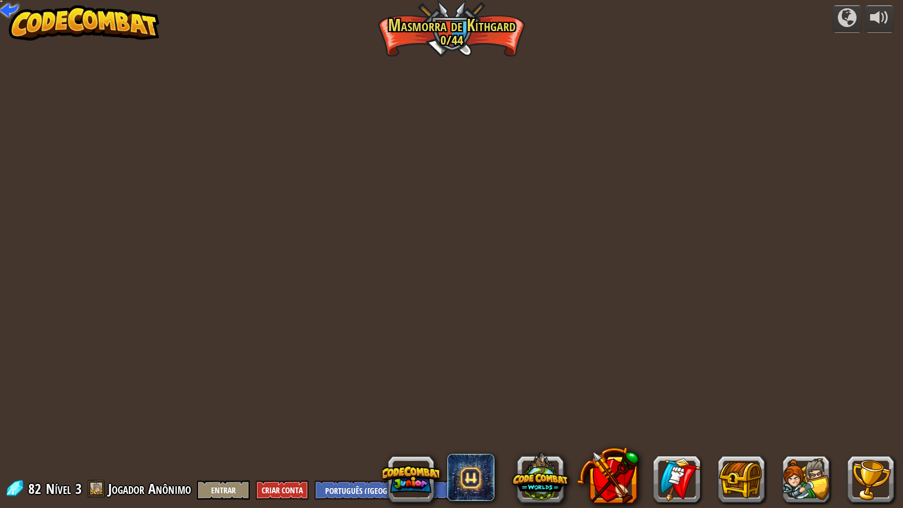
select select "pt-BR"
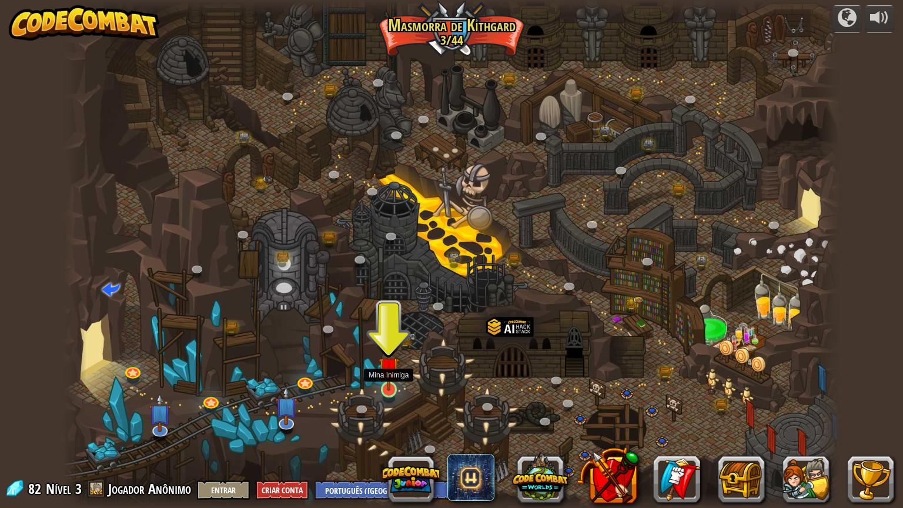
click at [392, 383] on img at bounding box center [389, 367] width 21 height 47
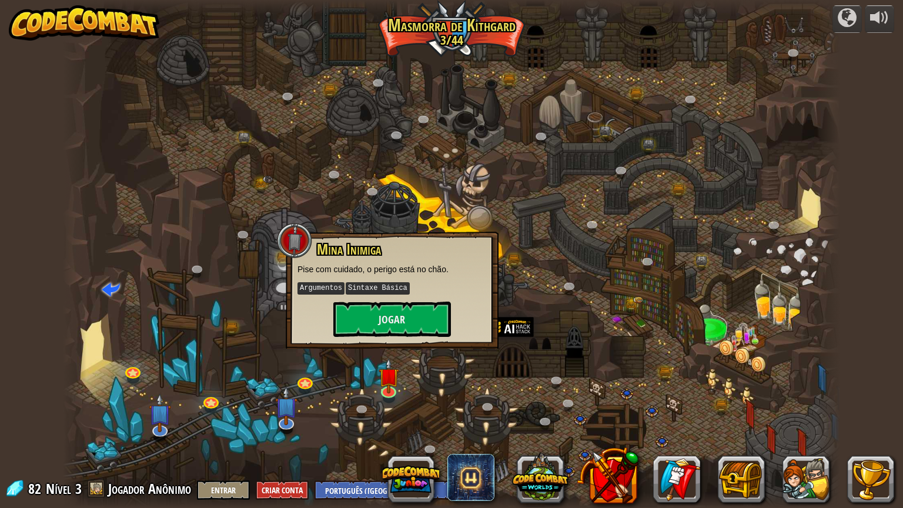
click at [387, 342] on div "Mina Inimiga Pise com cuidado, o perigo está no chão. Argumentos Sintaxe Básica…" at bounding box center [392, 290] width 213 height 117
click at [393, 332] on button "Jogar" at bounding box center [392, 319] width 118 height 35
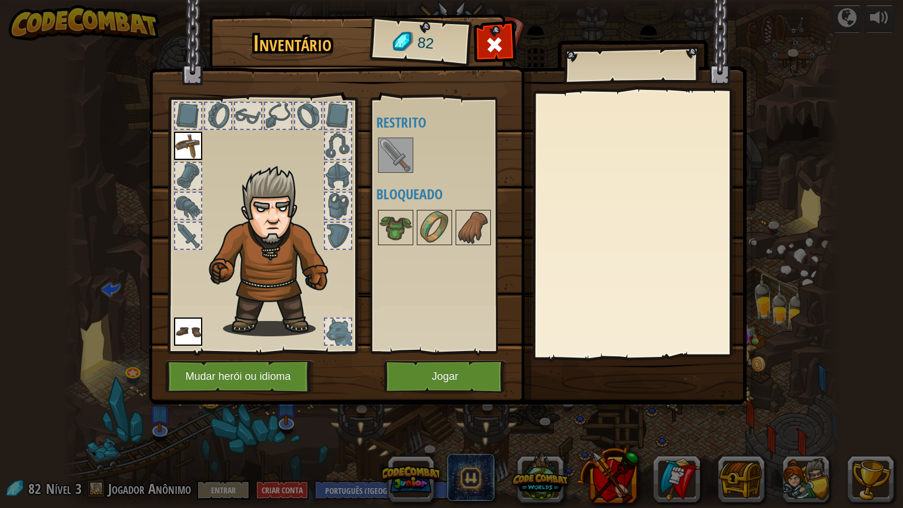
click at [409, 162] on img at bounding box center [395, 155] width 33 height 33
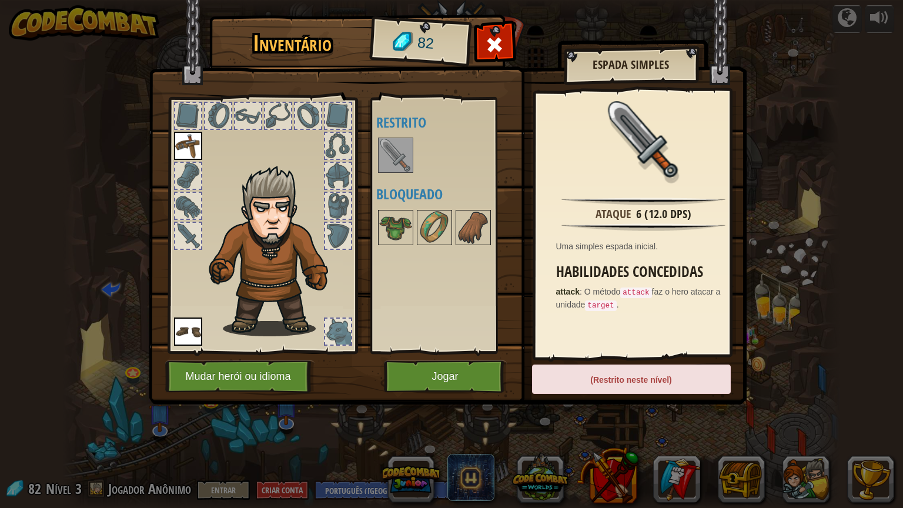
drag, startPoint x: 410, startPoint y: 171, endPoint x: 302, endPoint y: 165, distance: 108.9
click at [302, 165] on div "Inventário 82 Disponível Equipar Equipar (Dois cliques para equipar) Restrito B…" at bounding box center [452, 212] width 598 height 388
click at [389, 219] on div "Disponível Equipar Equipar (Dois cliques para equipar) Restrito Bloqueado" at bounding box center [450, 225] width 148 height 245
click at [435, 359] on img at bounding box center [448, 191] width 598 height 427
click at [428, 377] on button "Jogar" at bounding box center [445, 376] width 123 height 32
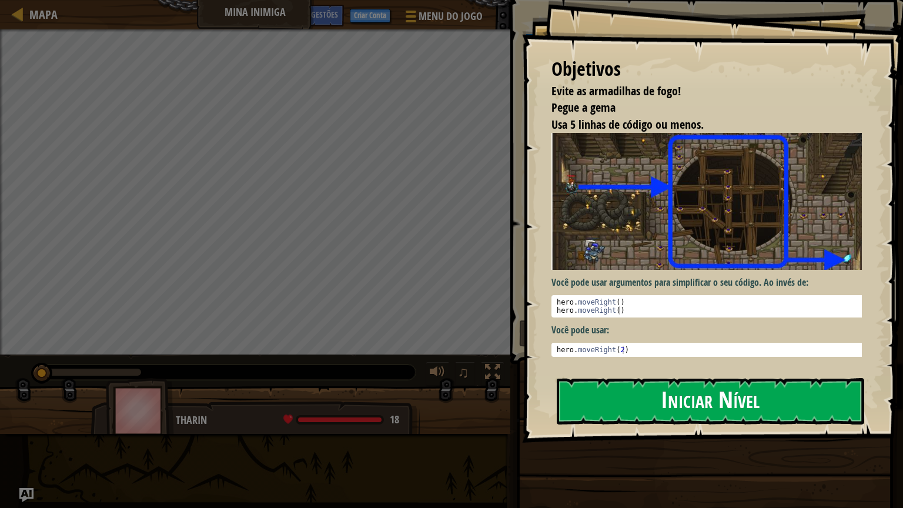
click at [593, 406] on button "Iniciar Nível" at bounding box center [710, 401] width 307 height 46
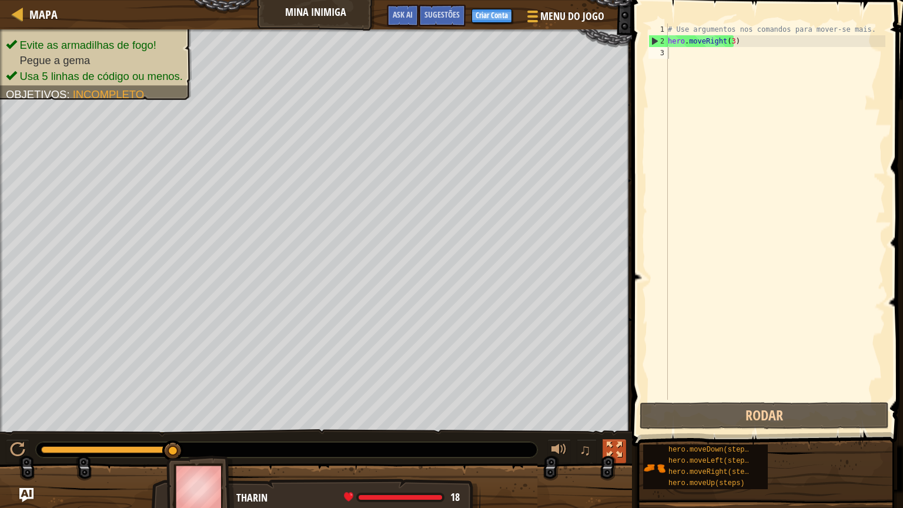
click at [611, 429] on div at bounding box center [614, 449] width 15 height 15
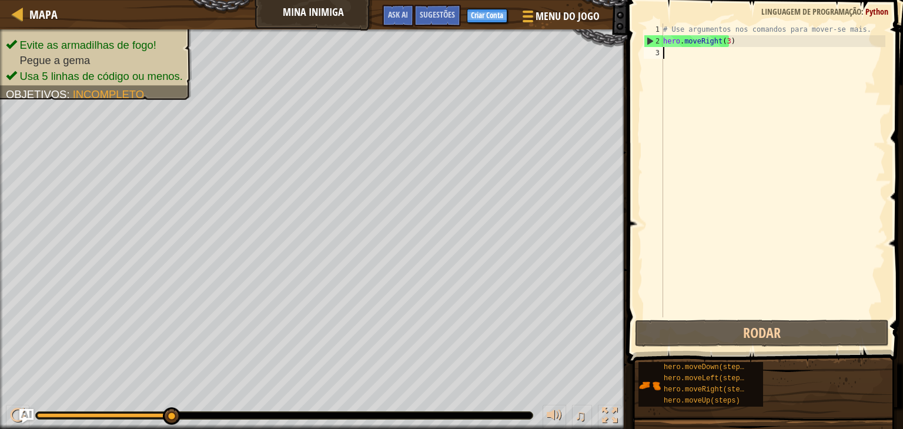
click at [667, 218] on div "# Use argumentos nos comandos para mover-se mais. hero . moveRight ( 3 )" at bounding box center [773, 182] width 225 height 317
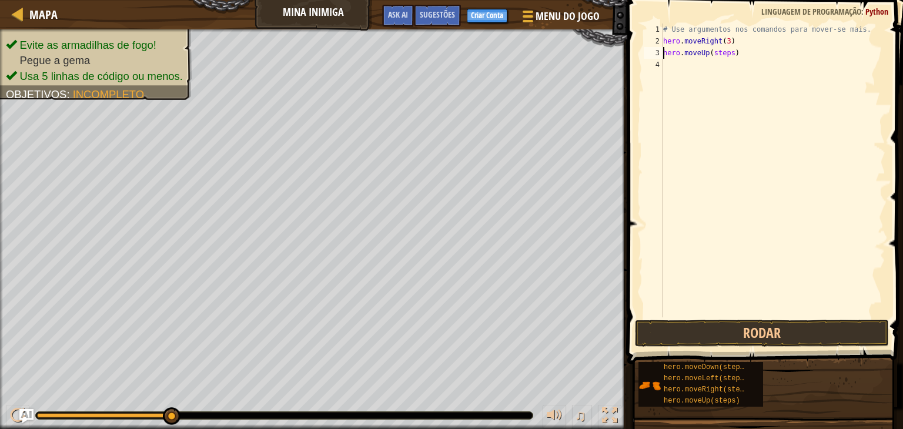
click at [727, 56] on div "# Use argumentos nos comandos para mover-se mais. hero . moveRight ( 3 ) hero .…" at bounding box center [773, 182] width 225 height 317
drag, startPoint x: 727, startPoint y: 56, endPoint x: 728, endPoint y: 9, distance: 47.1
click at [728, 9] on div "hero.moveUp(steps) 1 2 3 4 # Use argumentos nos comandos para mover-se mais. he…" at bounding box center [763, 205] width 279 height 399
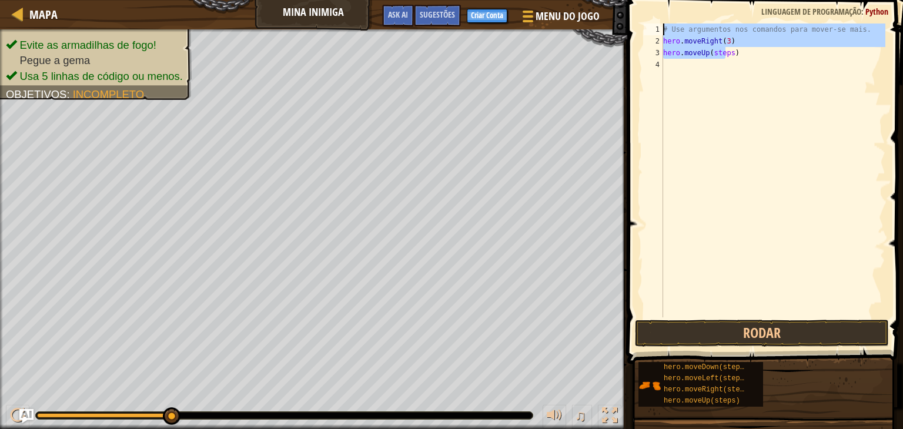
type textarea "s)"
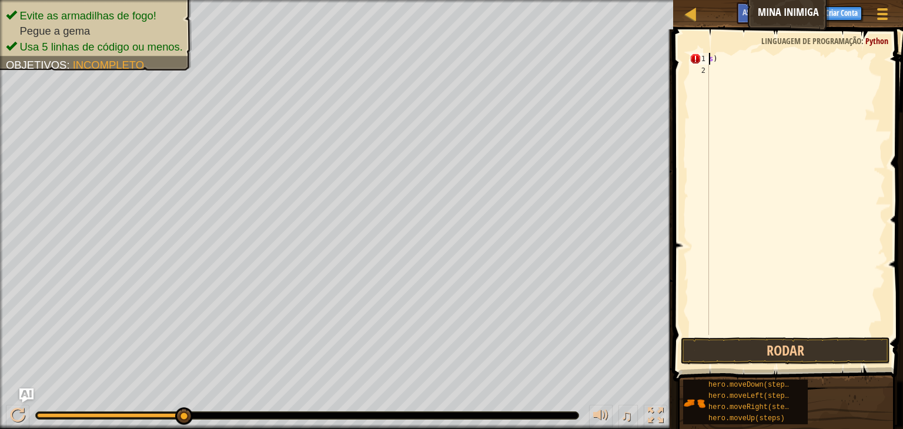
click at [741, 173] on div "s )" at bounding box center [796, 206] width 179 height 306
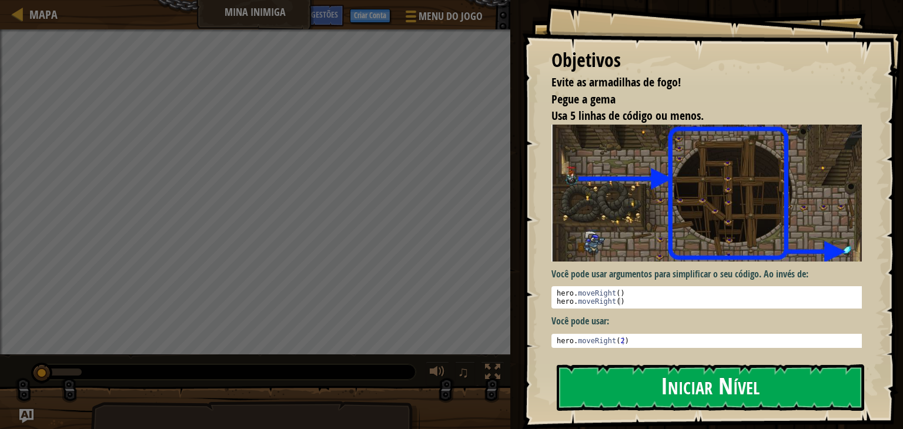
click at [773, 393] on button "Iniciar Nível" at bounding box center [710, 387] width 307 height 46
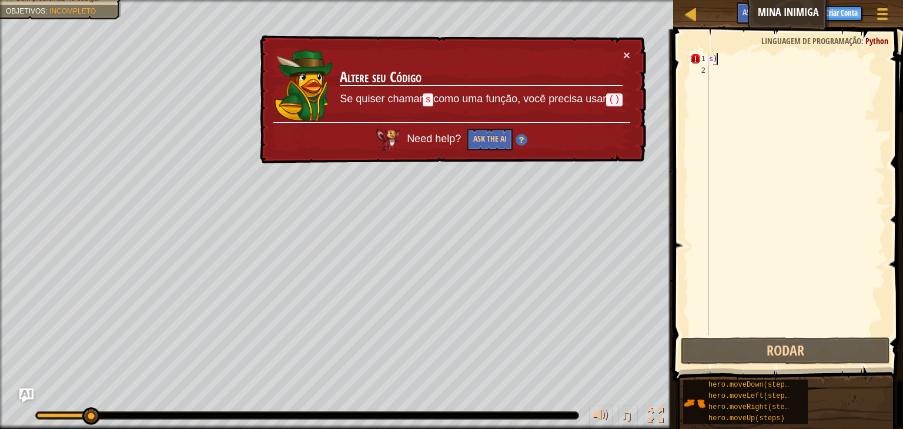
click at [760, 60] on div "s )" at bounding box center [796, 206] width 179 height 306
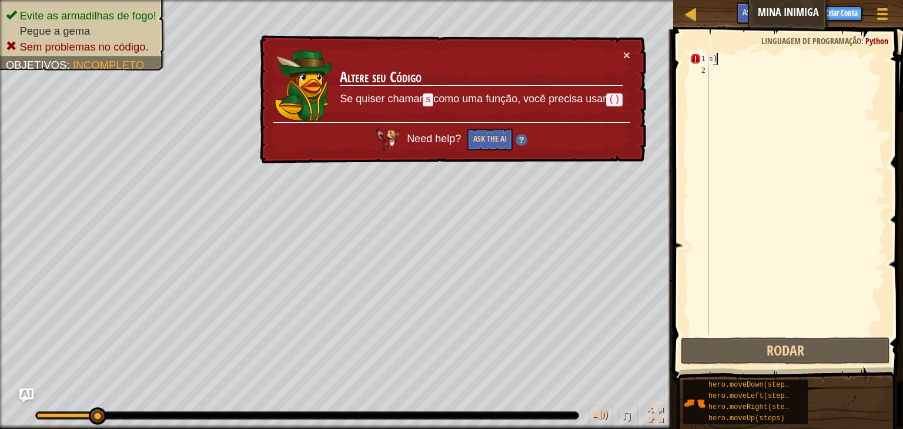
type textarea "s"
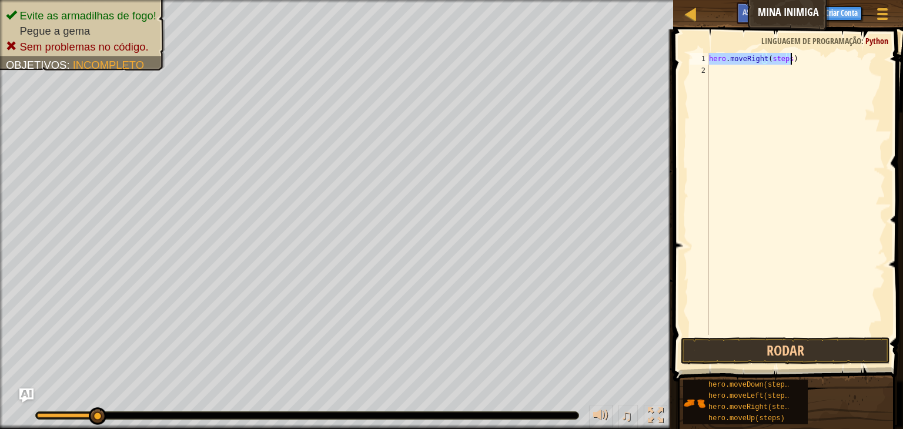
click at [787, 57] on div "hero . moveRight ( steps )" at bounding box center [796, 194] width 179 height 282
type textarea "hero.moveRight(3)"
drag, startPoint x: 710, startPoint y: 72, endPoint x: 684, endPoint y: 54, distance: 31.6
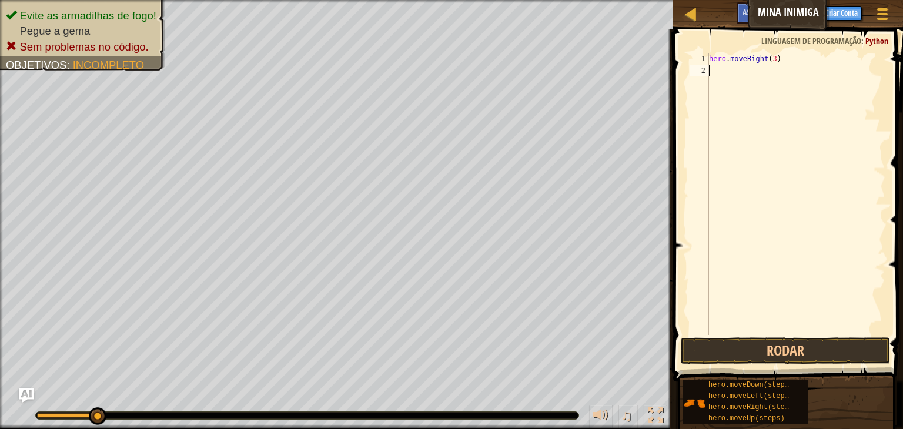
click at [701, 71] on div "hero.moveRight(3) 1 2 hero . moveRight ( 3 ) הההההההההההההההההההההההההההההההההה…" at bounding box center [786, 194] width 198 height 282
click at [785, 358] on button "Rodar" at bounding box center [785, 350] width 209 height 27
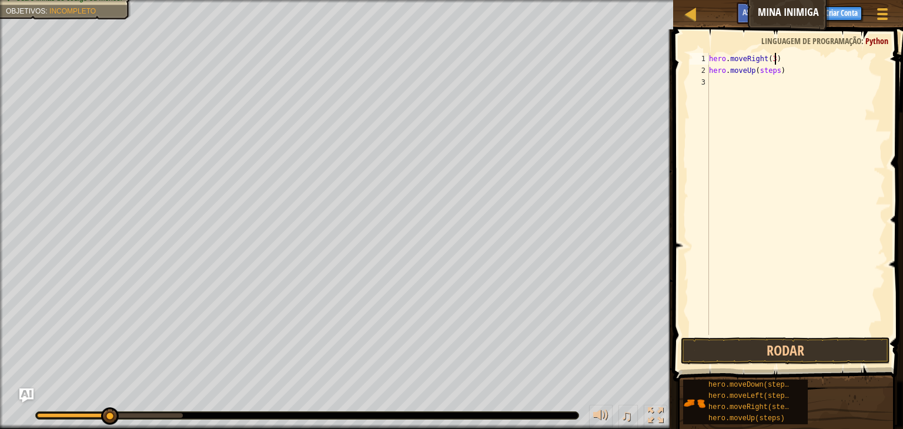
click at [775, 64] on div "hero . moveRight ( 3 ) hero . moveUp ( steps )" at bounding box center [796, 206] width 179 height 306
click at [774, 71] on div "hero . moveRight ( 3 ) hero . moveUp ( steps )" at bounding box center [796, 206] width 179 height 306
drag, startPoint x: 783, startPoint y: 83, endPoint x: 770, endPoint y: 83, distance: 12.9
click at [770, 83] on div "hero . moveRight ( 3 ) hero . moveUp ( 1 ) hero . moveRight ( steps )" at bounding box center [796, 206] width 179 height 306
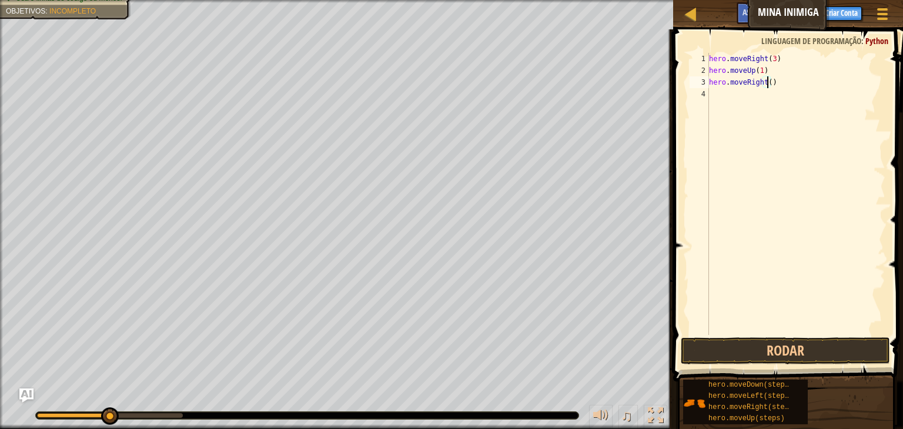
scroll to position [5, 5]
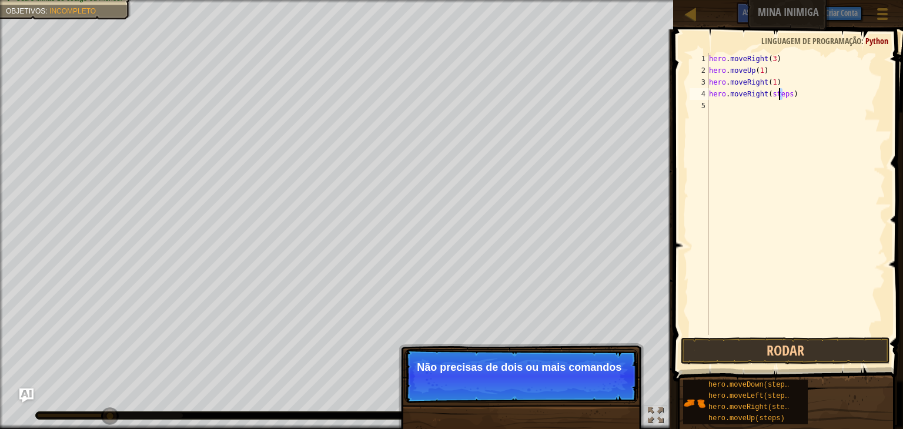
click at [782, 94] on div "hero . moveRight ( 3 ) hero . moveUp ( 1 ) hero . moveRight ( 1 ) hero . moveRi…" at bounding box center [796, 206] width 179 height 306
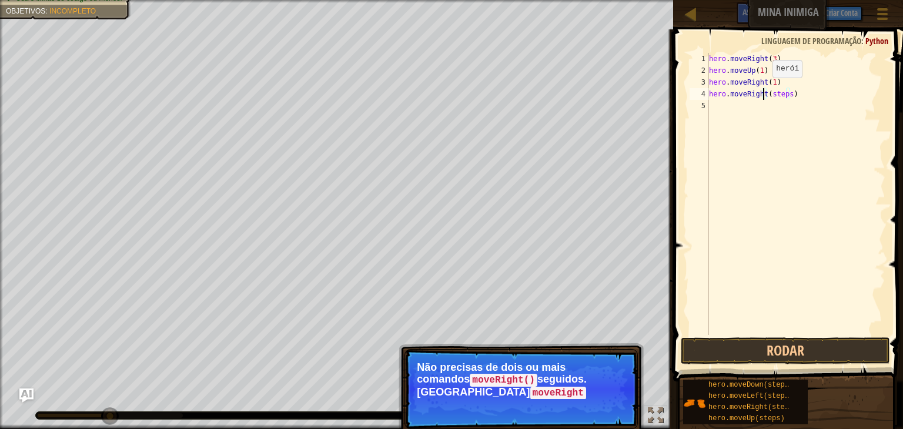
drag, startPoint x: 763, startPoint y: 89, endPoint x: 760, endPoint y: 95, distance: 6.1
click at [761, 91] on div "hero . moveRight ( 3 ) hero . moveUp ( 1 ) hero . moveRight ( 1 ) hero . moveRi…" at bounding box center [796, 206] width 179 height 306
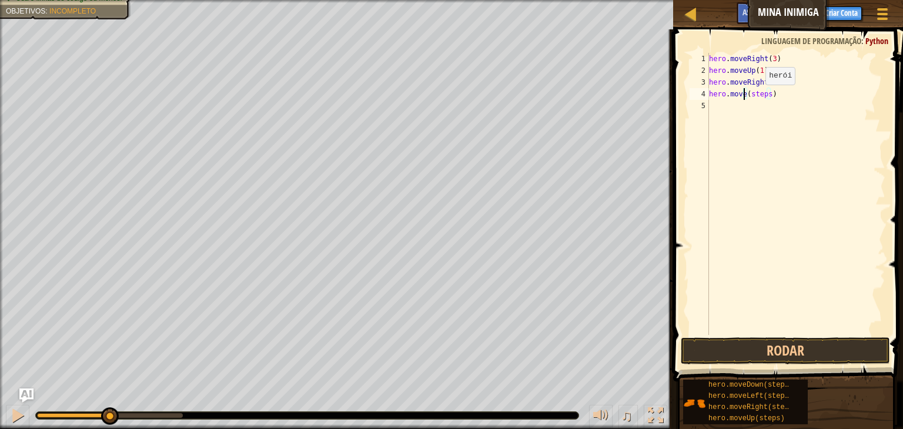
scroll to position [5, 3]
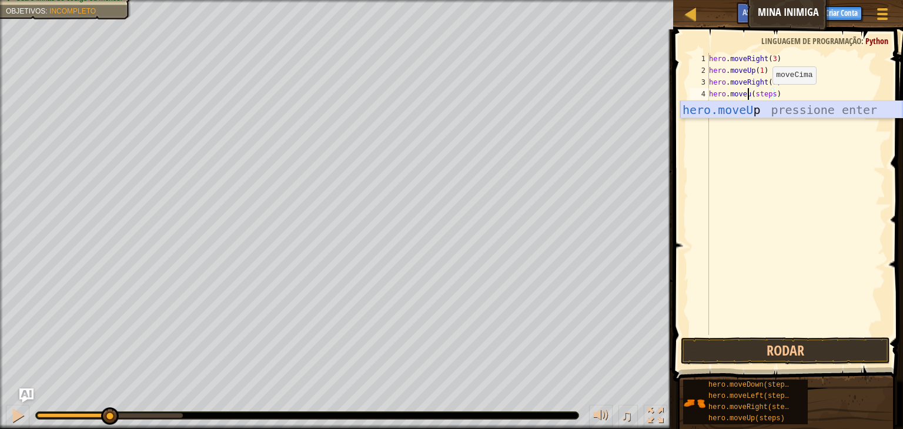
click at [763, 113] on div "hero.moveU p pressione enter" at bounding box center [791, 127] width 222 height 53
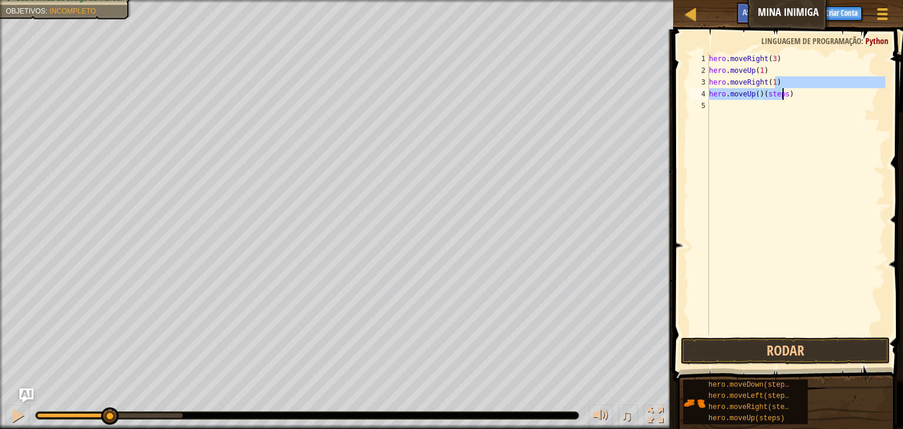
drag, startPoint x: 792, startPoint y: 85, endPoint x: 787, endPoint y: 95, distance: 11.1
click at [785, 95] on div "hero . moveRight ( 3 ) hero . moveUp ( 1 ) hero . moveRight ( 1 ) hero . moveUp…" at bounding box center [796, 206] width 179 height 306
click at [794, 97] on div "hero . moveRight ( 3 ) hero . moveUp ( 1 ) hero . moveRight ( 1 ) hero . moveUp…" at bounding box center [796, 194] width 179 height 282
drag, startPoint x: 791, startPoint y: 99, endPoint x: 755, endPoint y: 90, distance: 37.1
click at [755, 90] on div "hero . moveRight ( 3 ) hero . moveUp ( 1 ) hero . moveRight ( 1 ) hero . moveUp…" at bounding box center [796, 206] width 179 height 306
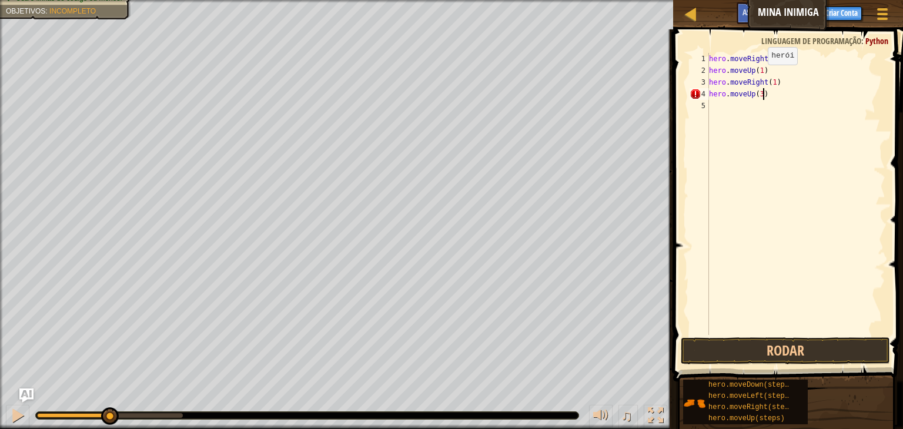
scroll to position [5, 4]
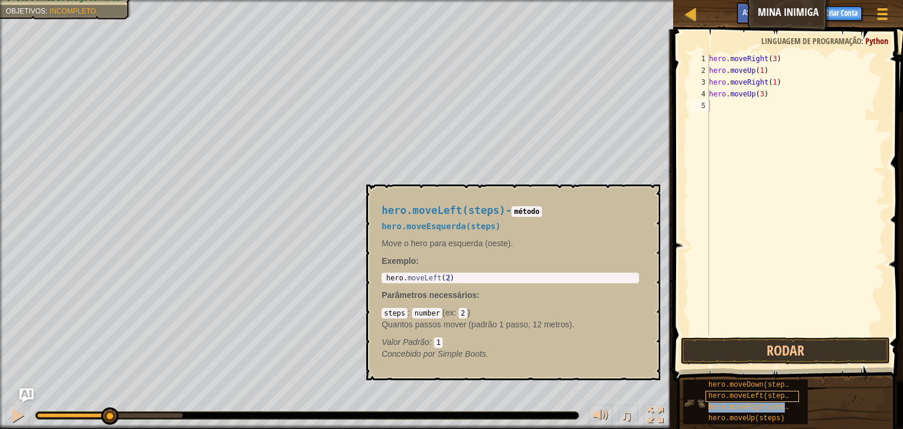
type textarea "hero.moveRight(steps)"
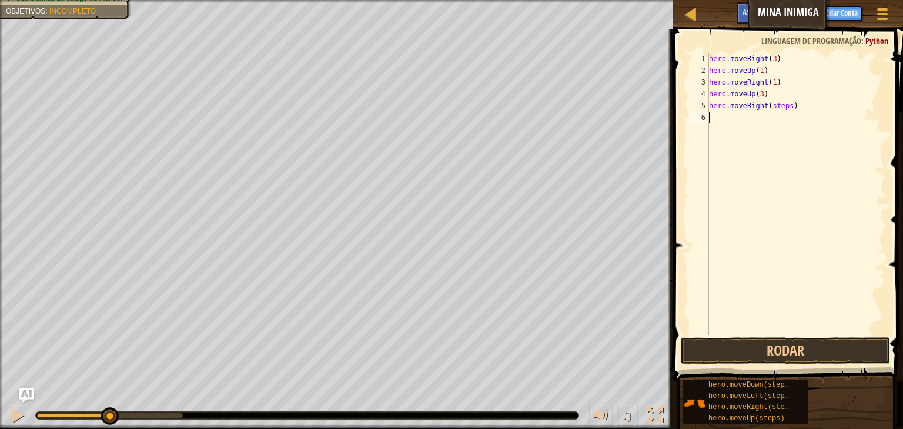
click at [753, 199] on div "hero . moveRight ( 3 ) hero . moveUp ( 1 ) hero . moveRight ( 1 ) hero . moveUp…" at bounding box center [796, 206] width 179 height 306
click at [785, 105] on div "hero . moveRight ( 3 ) hero . moveUp ( 1 ) hero . moveRight ( 1 ) hero . moveUp…" at bounding box center [796, 206] width 179 height 306
click at [721, 346] on button "Rodar" at bounding box center [785, 350] width 209 height 27
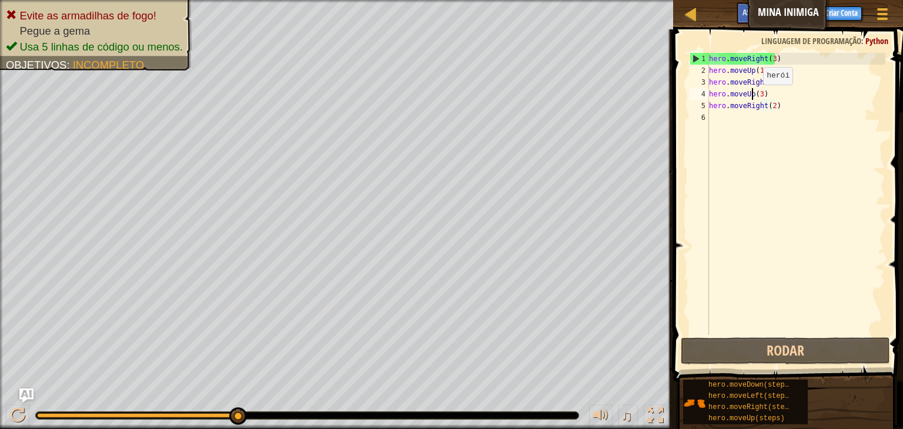
click at [753, 96] on div "hero . moveRight ( 3 ) hero . moveUp ( 1 ) hero . moveRight ( 1 ) hero . moveUp…" at bounding box center [796, 206] width 179 height 306
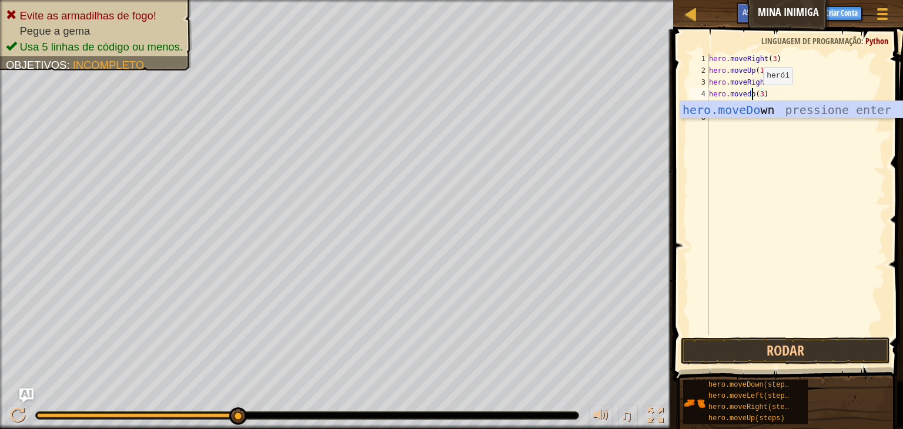
scroll to position [5, 4]
type textarea "hero.movedown(3)"
click at [738, 154] on div "hero . moveRight ( 3 ) hero . moveUp ( 1 ) hero . moveRight ( 1 ) hero . movedo…" at bounding box center [796, 206] width 179 height 306
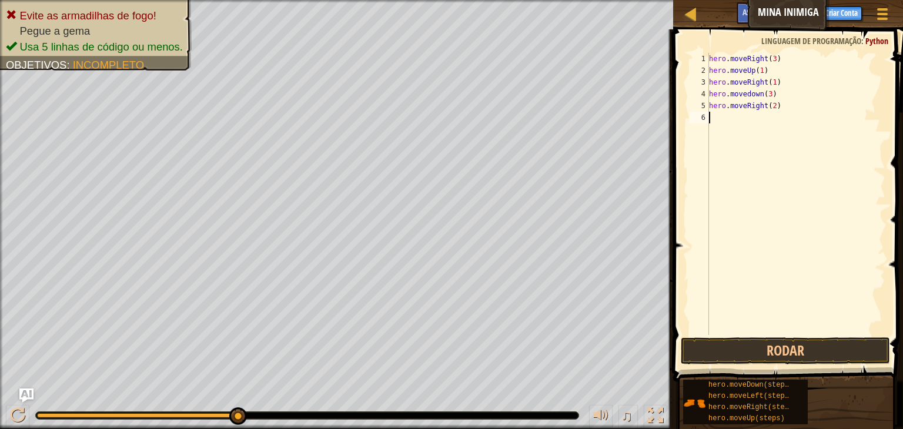
scroll to position [5, 0]
click at [770, 343] on button "Rodar" at bounding box center [785, 350] width 209 height 27
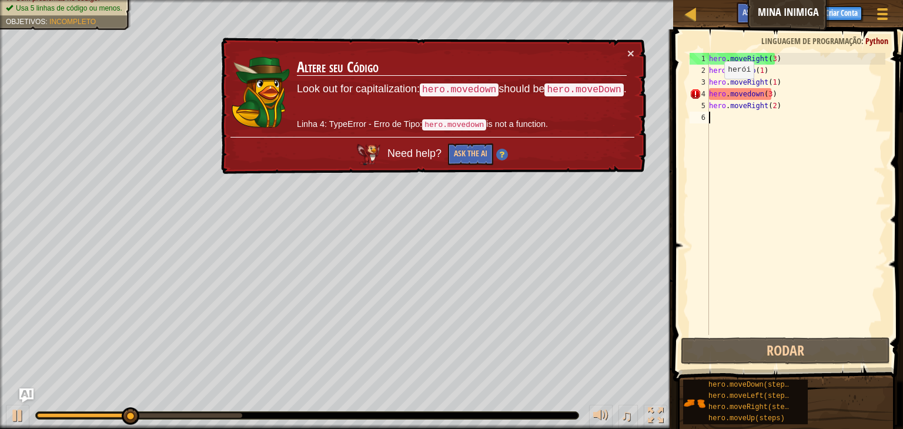
drag, startPoint x: 698, startPoint y: 128, endPoint x: 710, endPoint y: 126, distance: 11.8
click at [626, 55] on td "Altere seu Código Look out for capitalization: hero.movedown should be hero.mov…" at bounding box center [461, 92] width 331 height 90
click at [630, 53] on button "×" at bounding box center [630, 53] width 7 height 12
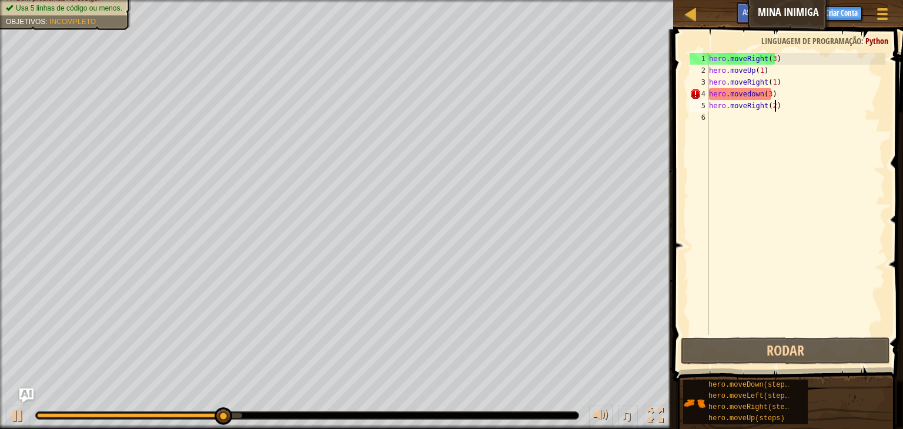
click at [785, 105] on div "hero . moveRight ( 3 ) hero . moveUp ( 1 ) hero . moveRight ( 1 ) hero . movedo…" at bounding box center [796, 206] width 179 height 306
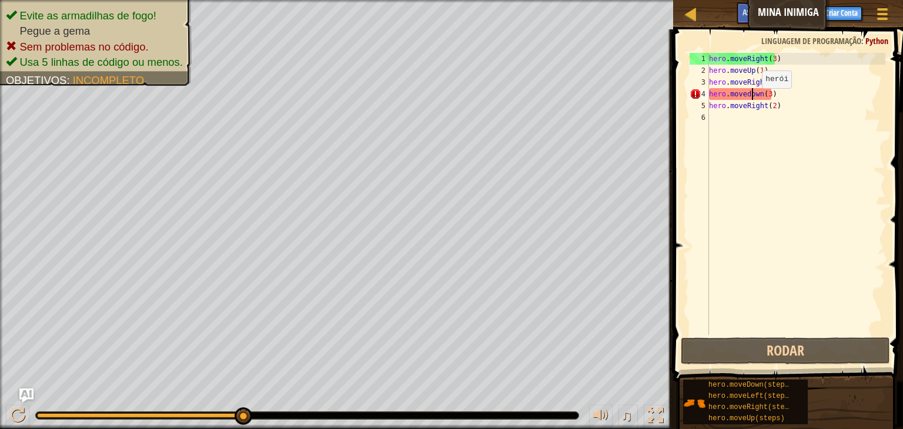
click at [752, 99] on div "hero . moveRight ( 3 ) hero . moveUp ( 1 ) hero . moveRight ( 1 ) hero . movedo…" at bounding box center [796, 206] width 179 height 306
click at [757, 95] on div "hero . moveRight ( 3 ) hero . moveUp ( 1 ) hero . moveRight ( 1 ) hero . movedo…" at bounding box center [796, 206] width 179 height 306
click at [761, 95] on div "hero . moveRight ( 3 ) hero . moveUp ( 1 ) hero . moveRight ( 1 ) hero . movedo…" at bounding box center [796, 206] width 179 height 306
click at [760, 95] on div "hero . moveRight ( 3 ) hero . moveUp ( 1 ) hero . moveRight ( 1 ) hero . movedo…" at bounding box center [796, 206] width 179 height 306
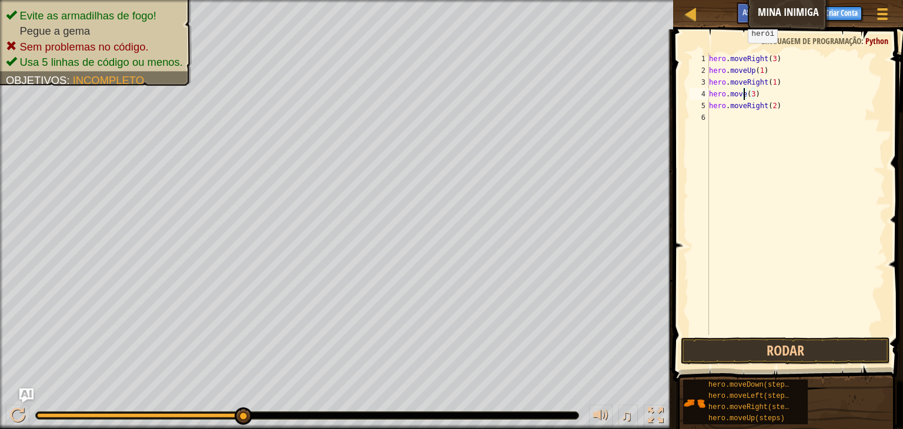
scroll to position [5, 2]
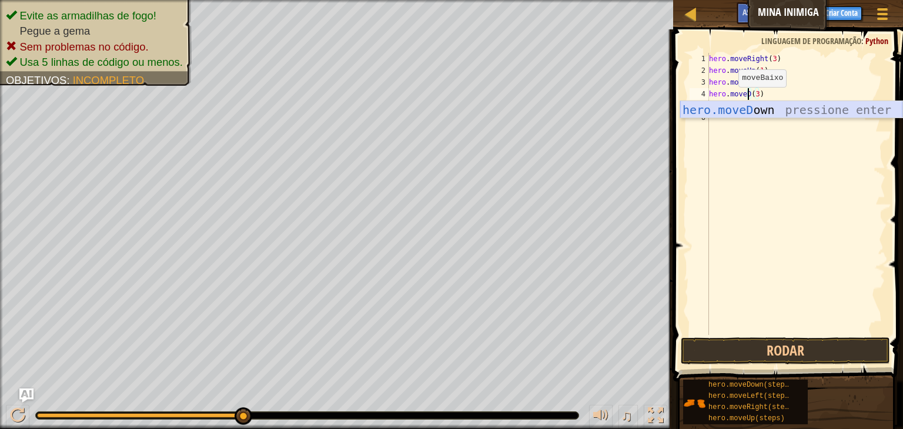
click at [738, 113] on div "hero.moveD own pressione enter" at bounding box center [791, 127] width 222 height 53
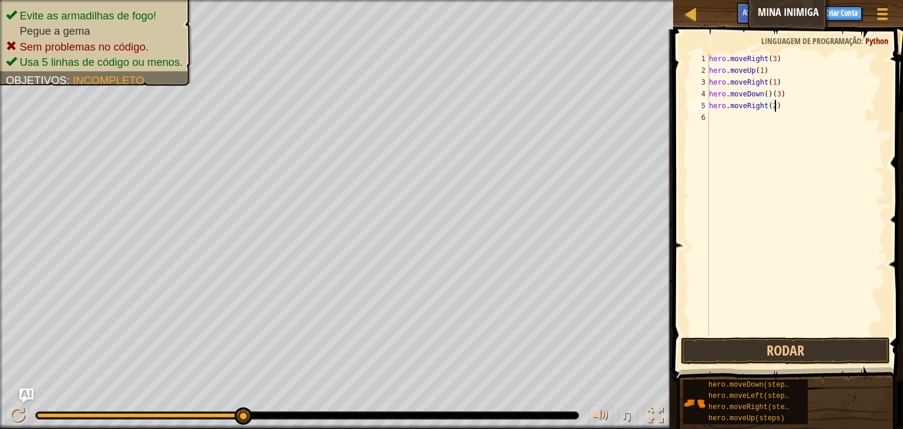
click at [818, 110] on div "hero . moveRight ( 3 ) hero . moveUp ( 1 ) hero . moveRight ( 1 ) hero . moveDo…" at bounding box center [796, 206] width 179 height 306
click at [812, 96] on div "hero . moveRight ( 3 ) hero . moveUp ( 1 ) hero . moveRight ( 1 ) hero . moveDo…" at bounding box center [796, 206] width 179 height 306
type textarea "hero.moveDown(3)"
click at [727, 340] on button "Rodar" at bounding box center [785, 350] width 209 height 27
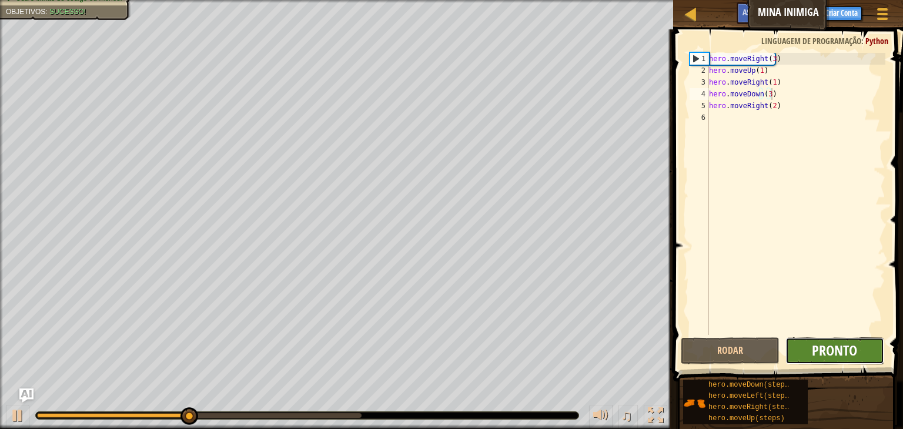
click at [816, 356] on span "Pronto" at bounding box center [834, 350] width 45 height 19
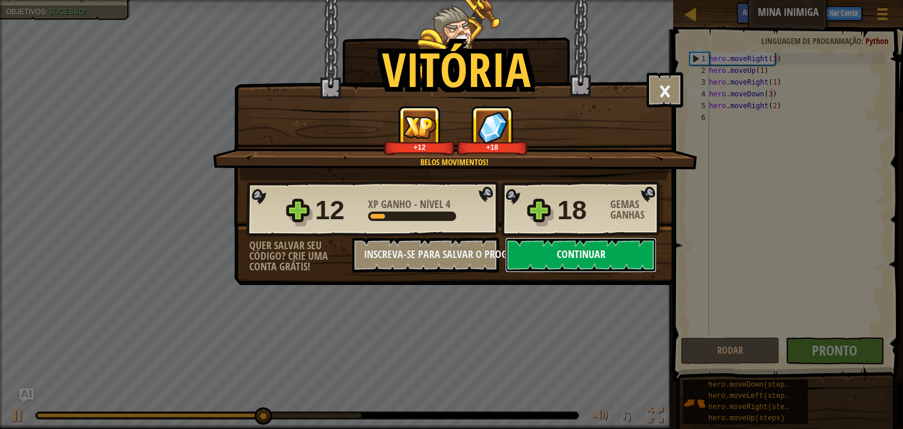
click at [547, 255] on button "Continuar" at bounding box center [581, 255] width 152 height 35
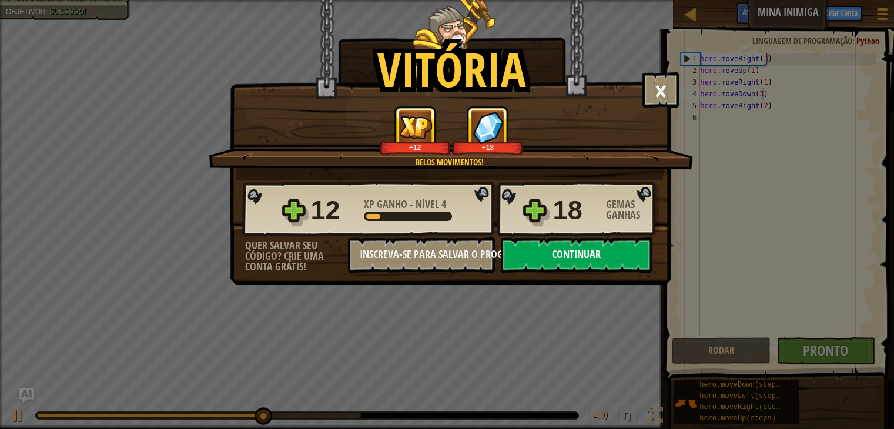
select select "pt-BR"
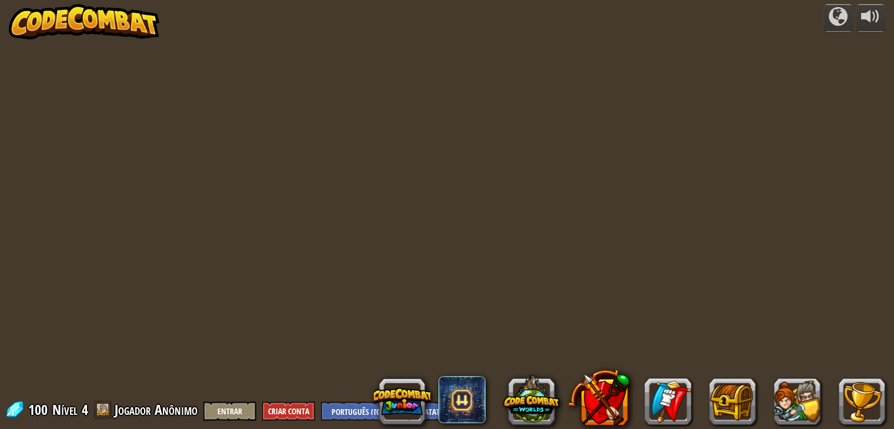
select select "pt-BR"
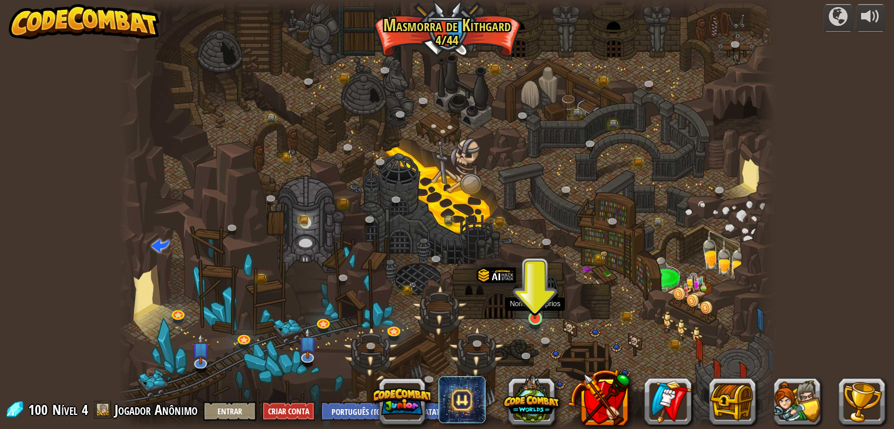
click at [538, 316] on img at bounding box center [535, 301] width 16 height 38
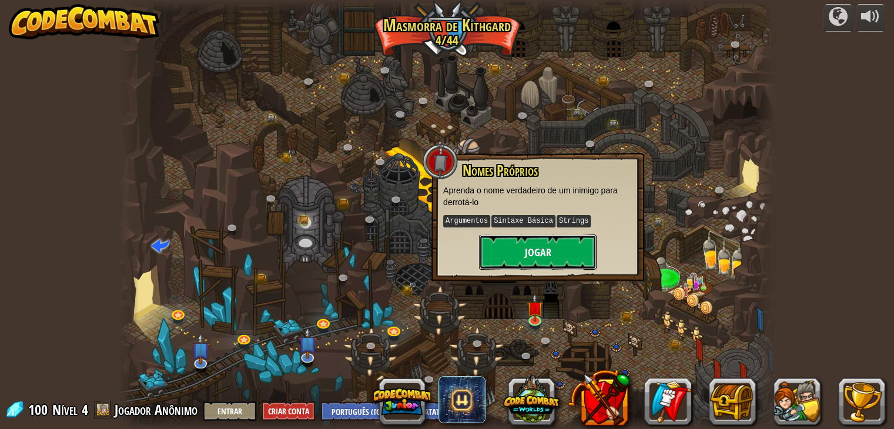
click at [546, 254] on button "Jogar" at bounding box center [538, 252] width 118 height 35
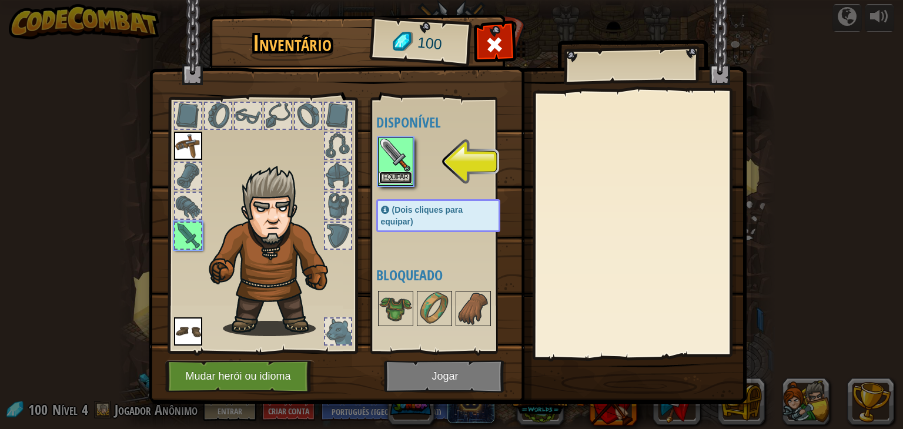
click at [398, 175] on button "Equipar" at bounding box center [395, 178] width 33 height 12
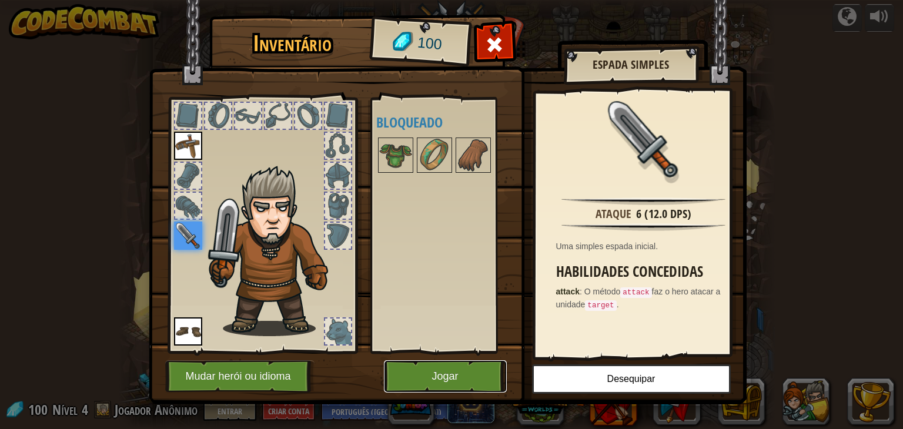
click at [416, 375] on button "Jogar" at bounding box center [445, 376] width 123 height 32
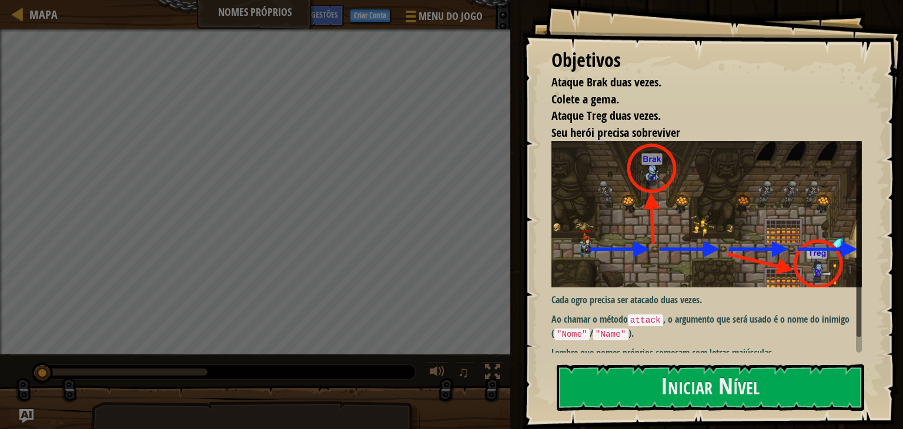
click at [606, 356] on div "Objetivos Ataque Brak duas vezes. Colete a gema. Ataque Treg duas vezes. Seu he…" at bounding box center [712, 214] width 381 height 429
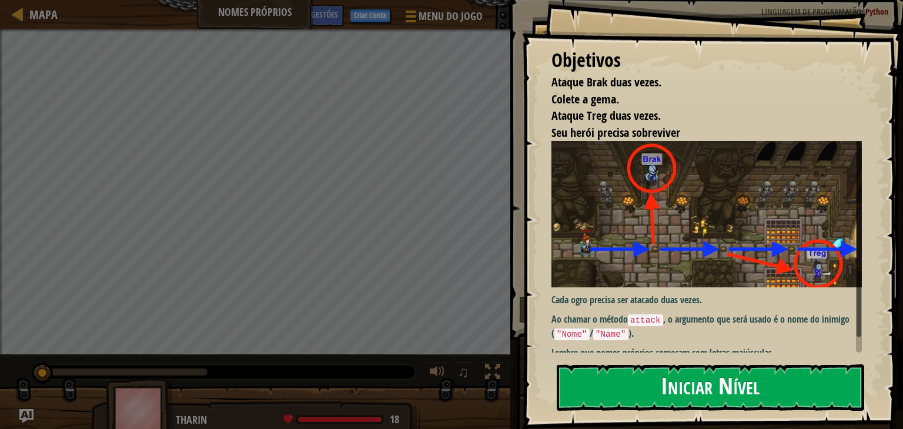
click at [660, 396] on button "Iniciar Nível" at bounding box center [710, 387] width 307 height 46
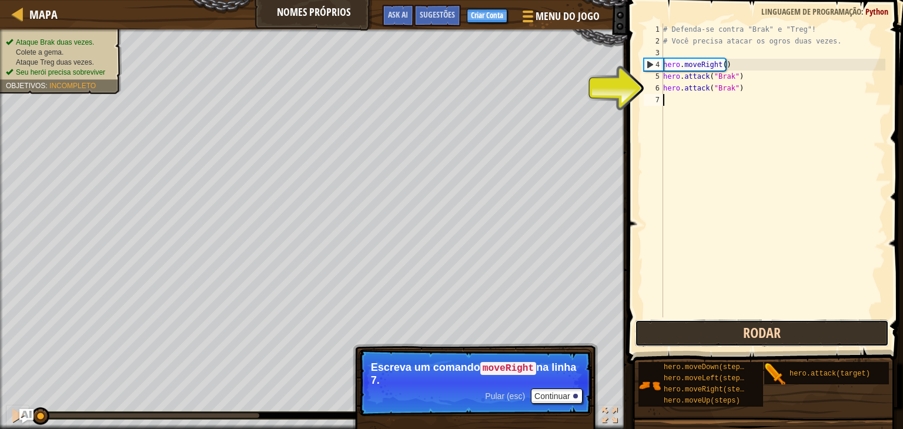
click at [812, 339] on button "Rodar" at bounding box center [762, 333] width 254 height 27
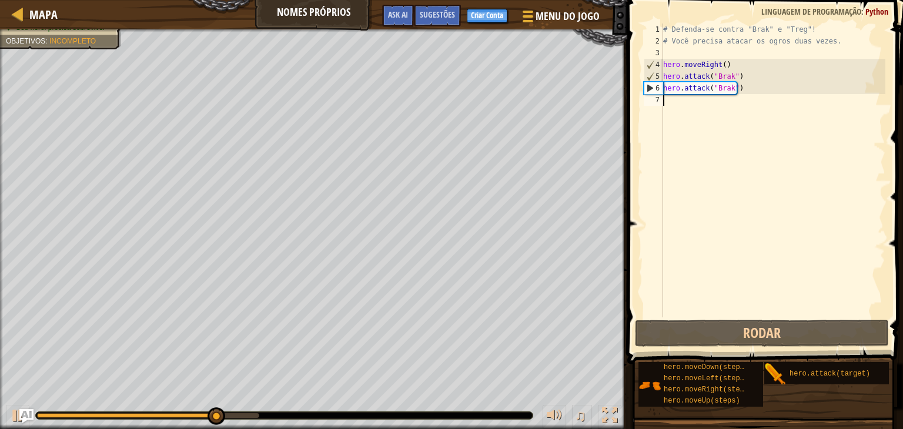
click at [749, 130] on div "# Defenda-se contra "Brak" e "Treg"! # Você precisa atacar os ogros duas vezes.…" at bounding box center [773, 182] width 225 height 317
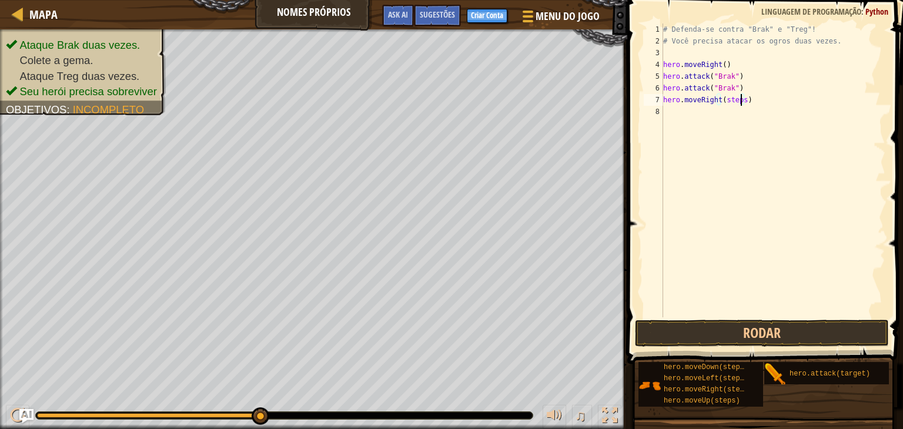
click at [740, 97] on div "# Defenda-se contra "Brak" e "Treg"! # Você precisa atacar os ogros duas vezes.…" at bounding box center [773, 182] width 225 height 317
click at [765, 93] on div "# Defenda-se contra "Brak" e "Treg"! # Você precisa atacar os ogros duas vezes.…" at bounding box center [773, 182] width 225 height 317
click at [731, 113] on div "# Defenda-se contra "Brak" e "Treg"! # Você precisa atacar os ogros duas vezes.…" at bounding box center [773, 182] width 225 height 317
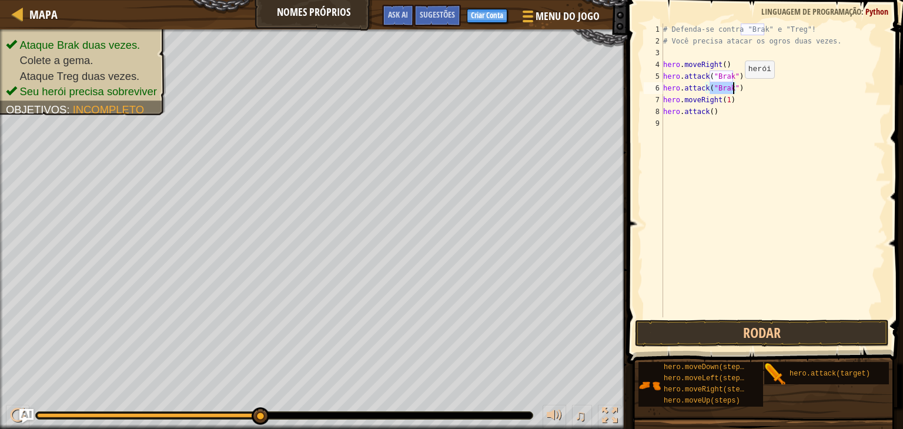
drag, startPoint x: 710, startPoint y: 91, endPoint x: 734, endPoint y: 90, distance: 24.1
click at [734, 90] on div "# Defenda-se contra "Brak" e "Treg"! # Você precisa atacar os ogros duas vezes.…" at bounding box center [773, 182] width 225 height 317
click at [710, 113] on div "# Defenda-se contra "Brak" e "Treg"! # Você precisa atacar os ogros duas vezes.…" at bounding box center [773, 182] width 225 height 317
paste textarea ""Brak""
type textarea "hero.attack("Brak")"
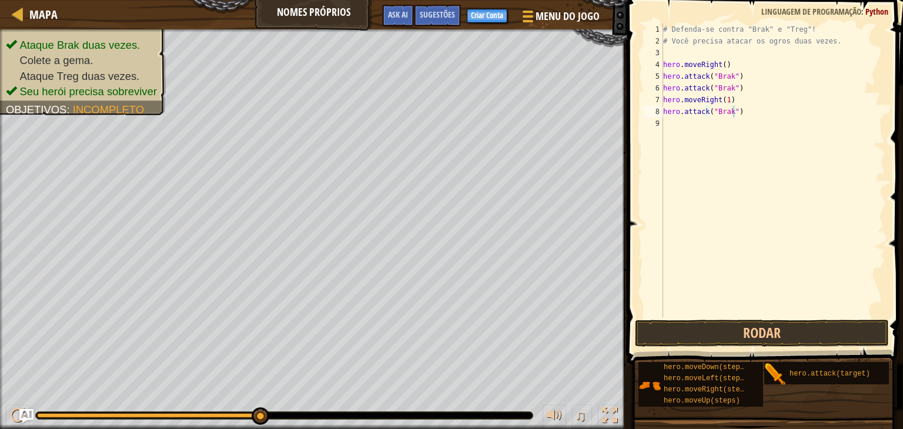
drag, startPoint x: 775, startPoint y: 367, endPoint x: 721, endPoint y: 197, distance: 178.9
click at [701, 145] on div "Sugestões hero.attack("Brak") 1 2 3 4 5 6 7 8 9 # Defenda-se contra "Brak" e "T…" at bounding box center [763, 211] width 279 height 423
drag, startPoint x: 784, startPoint y: 369, endPoint x: 684, endPoint y: 206, distance: 190.8
click at [684, 206] on div "Sugestões hero.attack("Brak") 1 2 3 4 5 6 7 8 9 # Defenda-se contra "Brak" e "T…" at bounding box center [763, 211] width 279 height 423
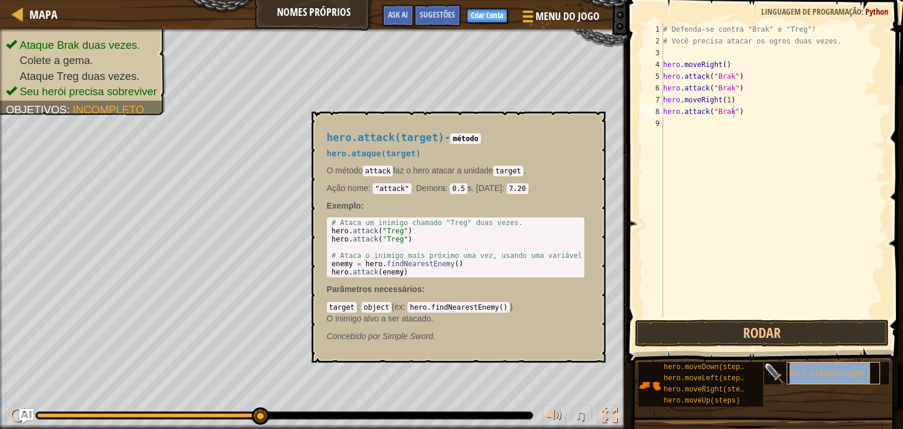
click at [821, 372] on span "hero.attack(target)" at bounding box center [830, 374] width 81 height 8
click at [863, 375] on span "hero.attack(target)" at bounding box center [830, 374] width 81 height 8
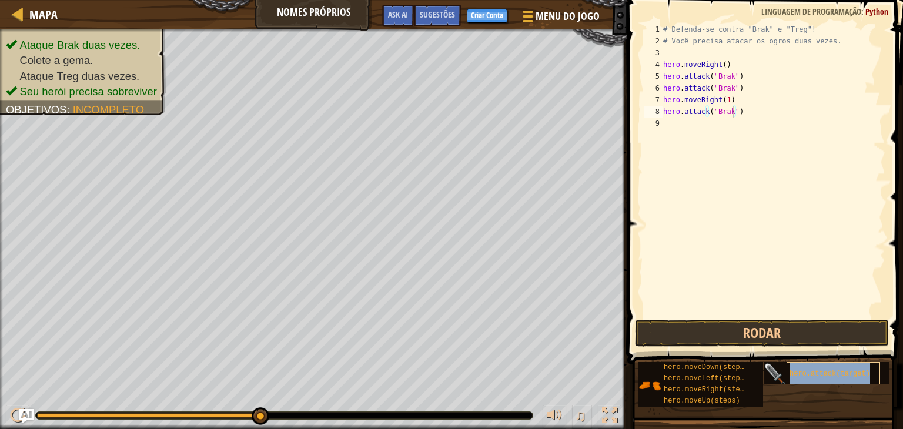
click at [863, 375] on span "hero.attack(target)" at bounding box center [830, 374] width 81 height 8
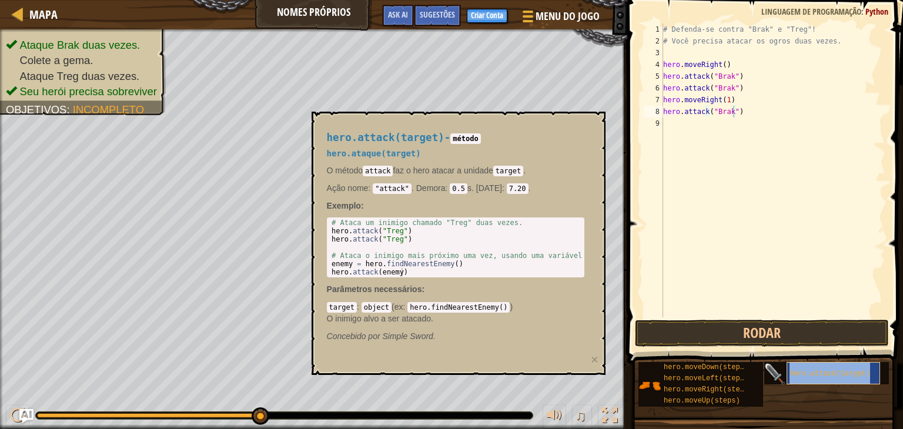
click at [863, 375] on span "hero.attack(target)" at bounding box center [830, 374] width 81 height 8
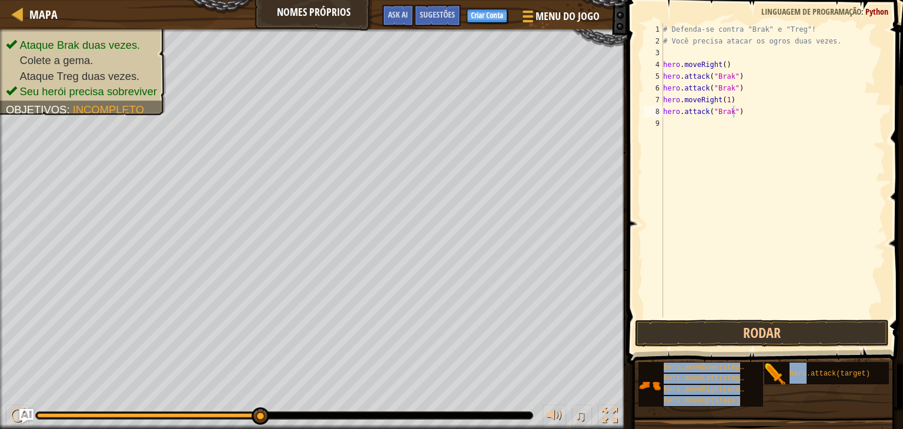
drag, startPoint x: 863, startPoint y: 375, endPoint x: 733, endPoint y: 252, distance: 179.2
click at [733, 252] on div "Sugestões hero.attack("Brak") 1 2 3 4 5 6 7 8 9 # Defenda-se contra "Brak" e "T…" at bounding box center [763, 211] width 279 height 423
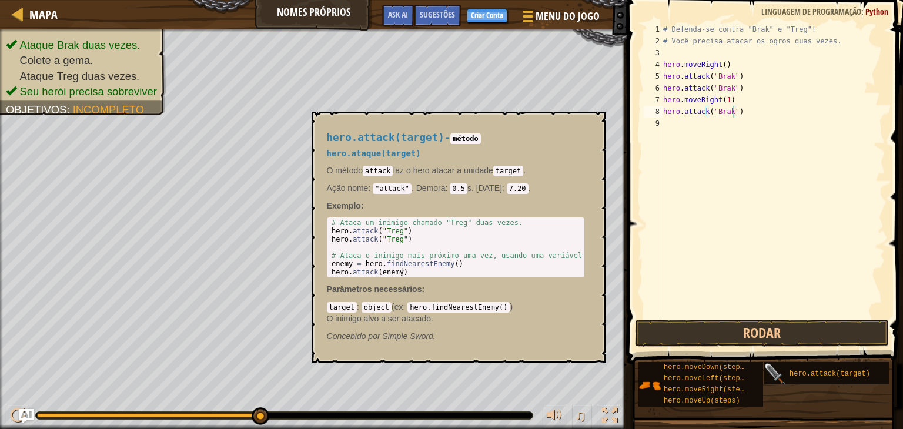
click at [768, 379] on img at bounding box center [775, 374] width 22 height 22
click at [774, 377] on img at bounding box center [775, 374] width 22 height 22
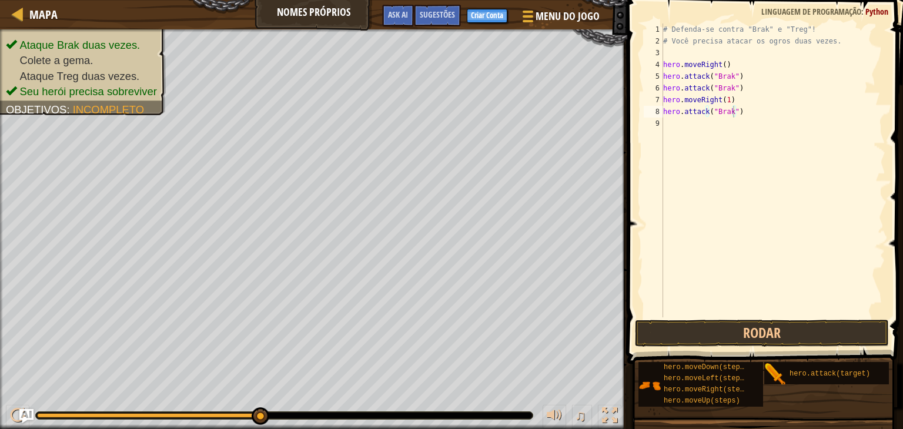
drag, startPoint x: 775, startPoint y: 377, endPoint x: 690, endPoint y: 185, distance: 209.8
click at [691, 186] on div "Sugestões hero.attack("Brak") 1 2 3 4 5 6 7 8 9 # Defenda-se contra "Brak" e "T…" at bounding box center [763, 211] width 279 height 423
click at [677, 139] on div "# Defenda-se contra "Brak" e "Treg"! # Você precisa atacar os ogros duas vezes.…" at bounding box center [773, 182] width 225 height 317
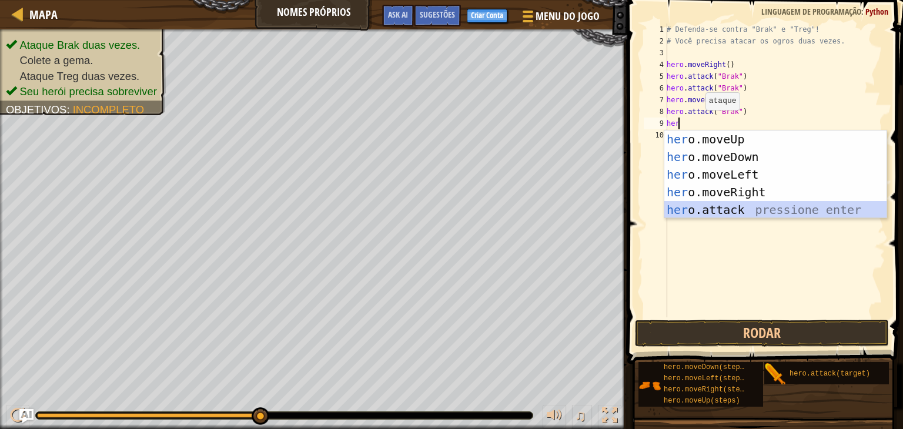
click at [734, 207] on div "her o.moveUp pressione enter her o.moveDown pressione enter her o.moveLeft pres…" at bounding box center [775, 192] width 222 height 123
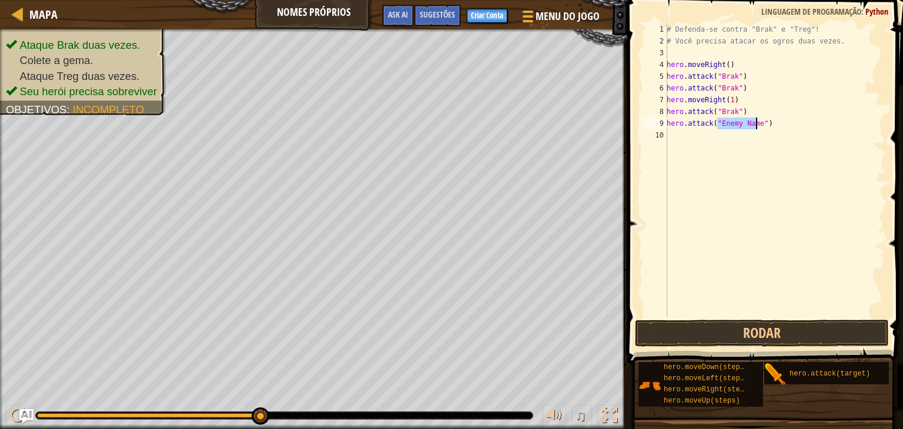
paste textarea ""Brak""
click at [719, 123] on div "# Defenda-se contra "Brak" e "Treg"! # Você precisa atacar os ogros duas vezes.…" at bounding box center [774, 182] width 221 height 317
click at [737, 121] on div "# Defenda-se contra "Brak" e "Treg"! # Você precisa atacar os ogros duas vezes.…" at bounding box center [774, 182] width 221 height 317
type textarea "hero.attack("Brak")"
click at [760, 142] on div "# Defenda-se contra "Brak" e "Treg"! # Você precisa atacar os ogros duas vezes.…" at bounding box center [774, 182] width 221 height 317
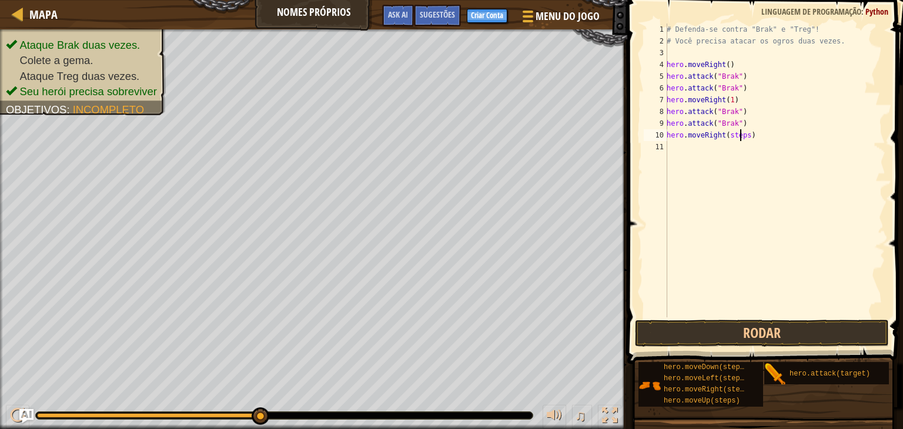
click at [742, 137] on div "# Defenda-se contra "Brak" e "Treg"! # Você precisa atacar os ogros duas vezes.…" at bounding box center [774, 182] width 221 height 317
type textarea "hero.moveRight(1)"
click at [729, 325] on button "Rodar" at bounding box center [762, 333] width 254 height 27
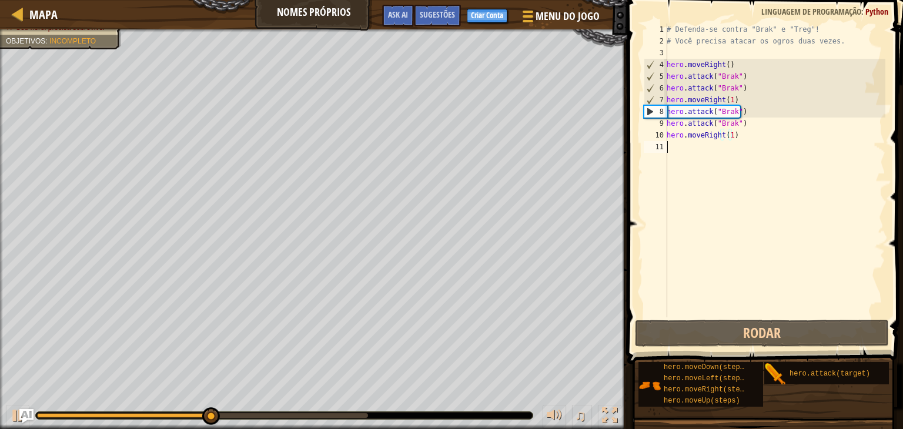
click at [758, 302] on div "# Defenda-se contra "Brak" e "Treg"! # Você precisa atacar os ogros duas vezes.…" at bounding box center [774, 182] width 221 height 317
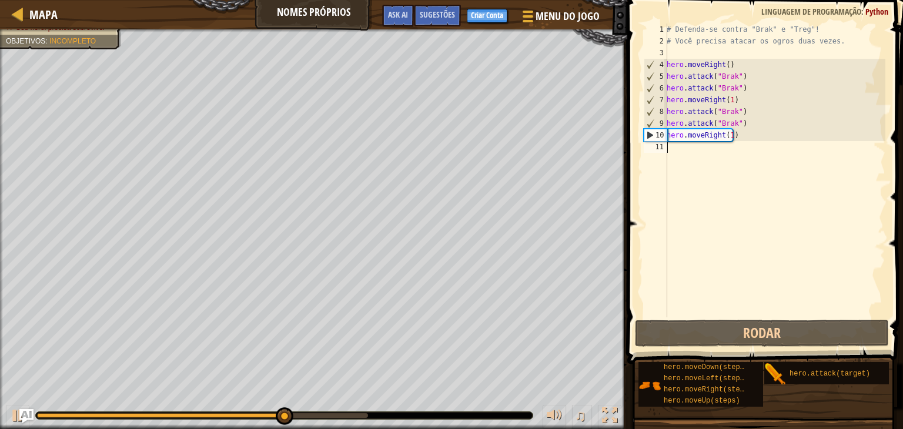
click at [721, 175] on div "# Defenda-se contra "Brak" e "Treg"! # Você precisa atacar os ogros duas vezes.…" at bounding box center [774, 182] width 221 height 317
click at [737, 130] on div "# Defenda-se contra "Brak" e "Treg"! # Você precisa atacar os ogros duas vezes.…" at bounding box center [774, 182] width 221 height 317
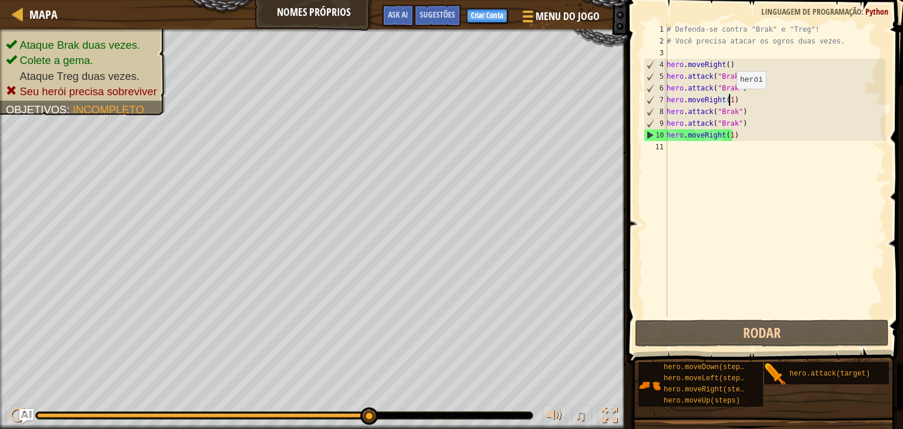
click at [730, 101] on div "# Defenda-se contra "Brak" e "Treg"! # Você precisa atacar os ogros duas vezes.…" at bounding box center [774, 182] width 221 height 317
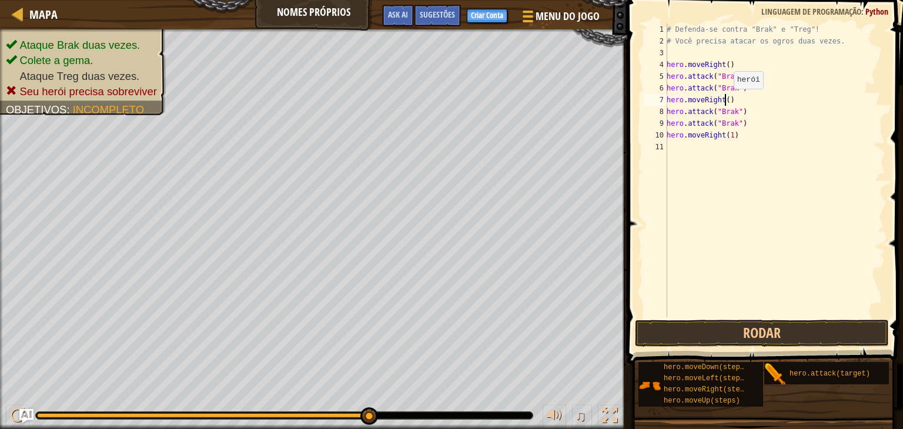
scroll to position [5, 5]
type textarea "hero.moveRight(2)"
click at [771, 336] on button "Rodar" at bounding box center [762, 333] width 254 height 27
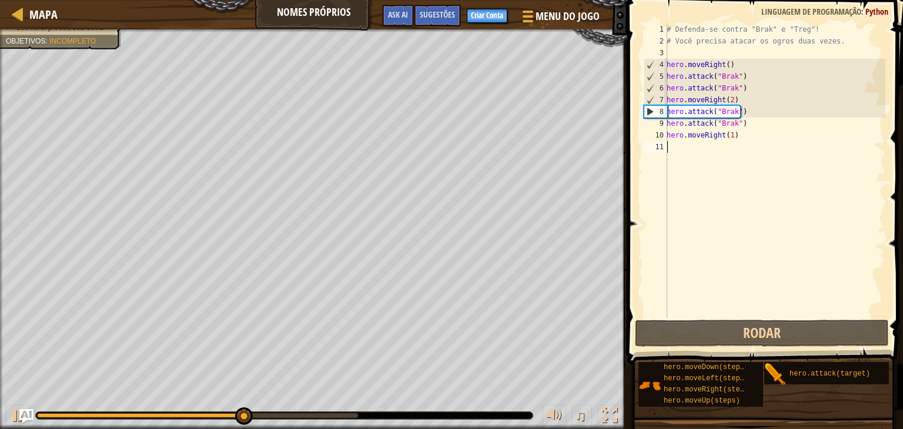
click at [743, 142] on div "# Defenda-se contra "Brak" e "Treg"! # Você precisa atacar os ogros duas vezes.…" at bounding box center [774, 182] width 221 height 317
click at [744, 131] on div "# Defenda-se contra "Brak" e "Treg"! # Você precisa atacar os ogros duas vezes.…" at bounding box center [774, 182] width 221 height 317
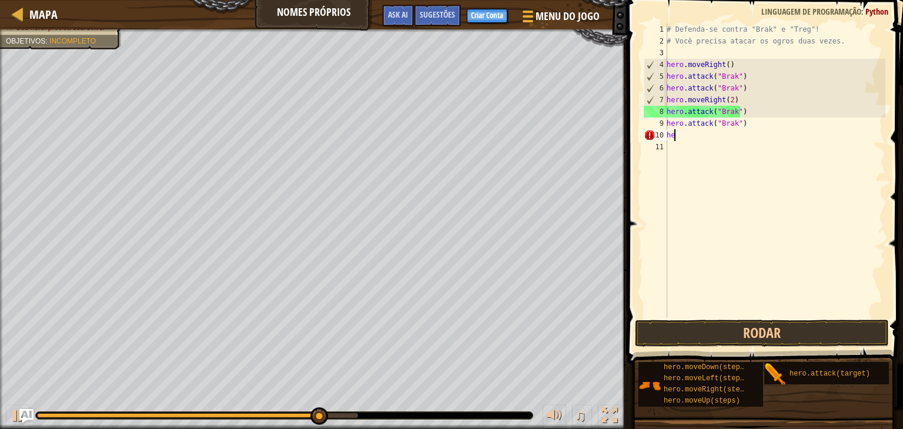
type textarea "h"
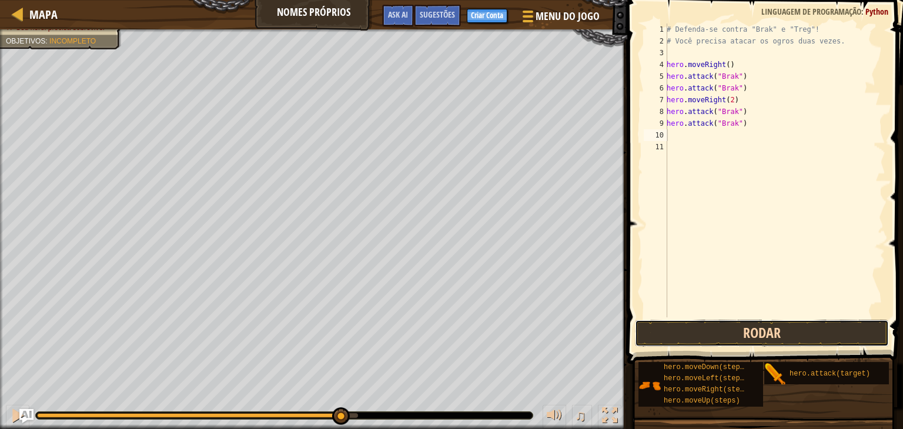
click at [825, 337] on button "Rodar" at bounding box center [762, 333] width 254 height 27
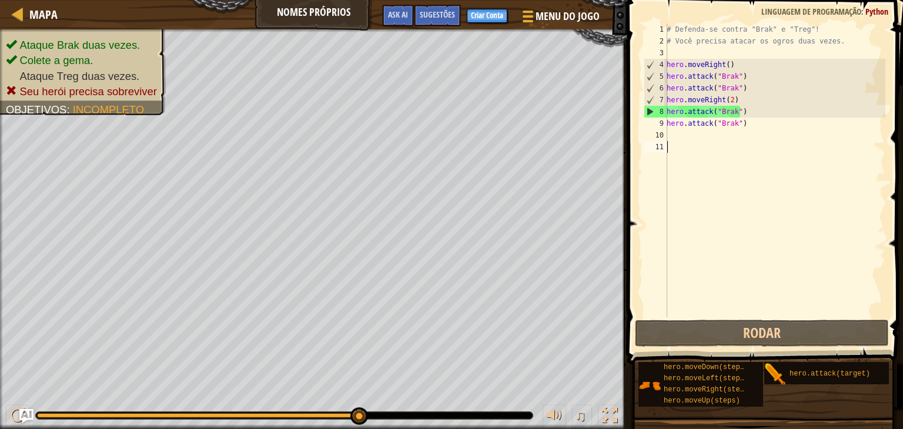
click at [686, 153] on div "# Defenda-se contra "Brak" e "Treg"! # Você precisa atacar os ogros duas vezes.…" at bounding box center [774, 182] width 221 height 317
click at [728, 98] on div "# Defenda-se contra "Brak" e "Treg"! # Você precisa atacar os ogros duas vezes.…" at bounding box center [774, 182] width 221 height 317
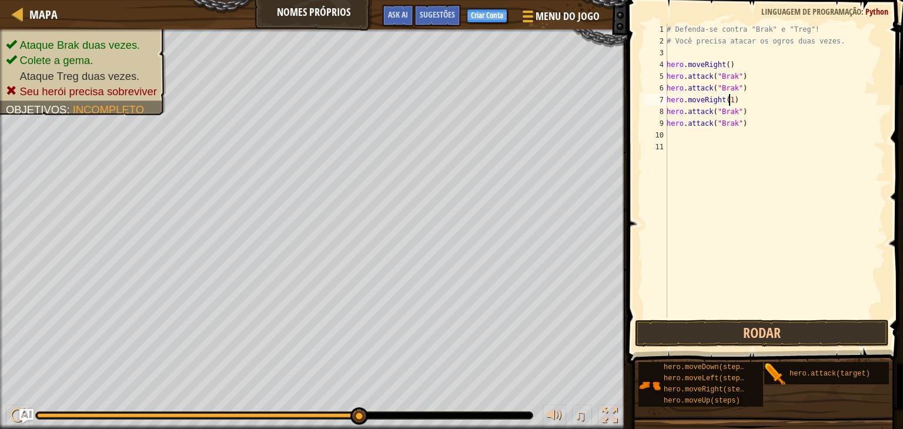
scroll to position [5, 5]
click at [717, 341] on button "Rodar" at bounding box center [762, 333] width 254 height 27
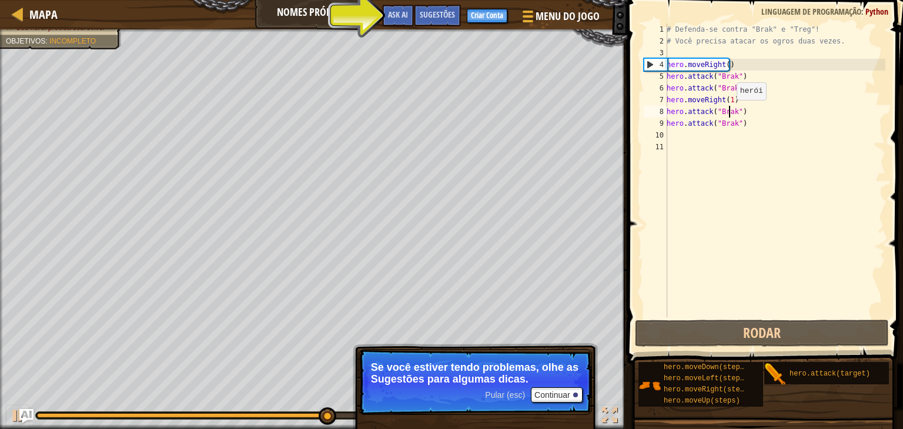
click at [730, 111] on div "# Defenda-se contra "Brak" e "Treg"! # Você precisa atacar os ogros duas vezes.…" at bounding box center [774, 182] width 221 height 317
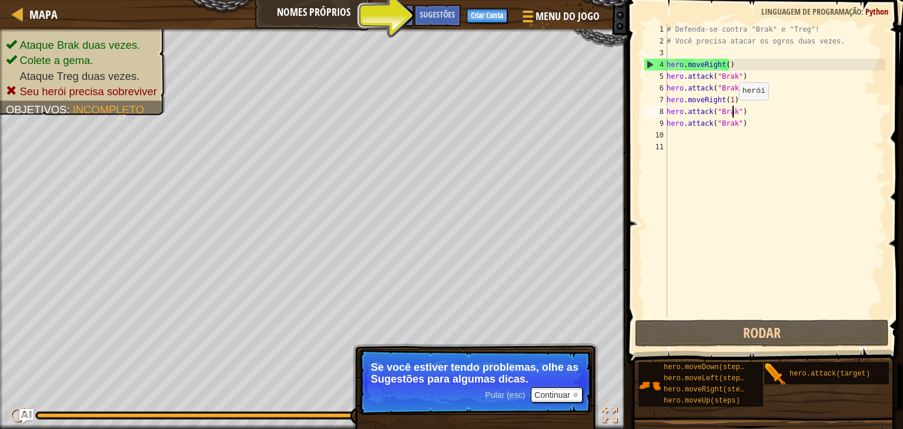
click at [732, 111] on div "# Defenda-se contra "Brak" e "Treg"! # Você precisa atacar os ogros duas vezes.…" at bounding box center [774, 182] width 221 height 317
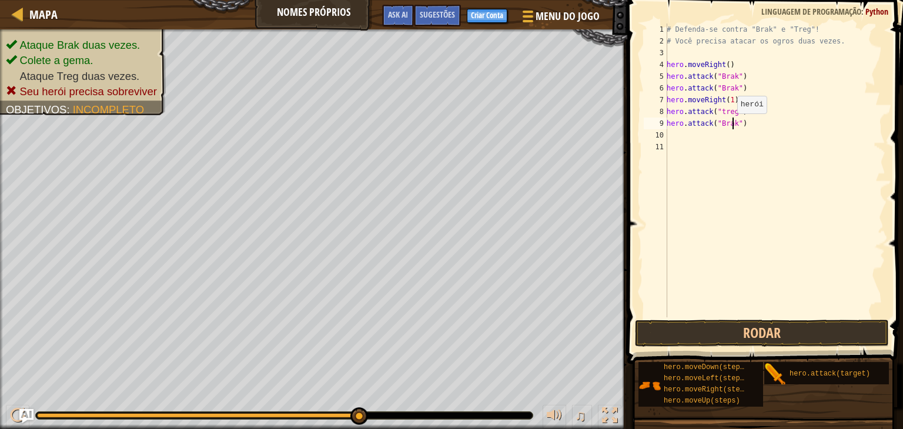
click at [731, 125] on div "# Defenda-se contra "Brak" e "Treg"! # Você precisa atacar os ogros duas vezes.…" at bounding box center [774, 182] width 221 height 317
type textarea "hero.attack("treg")"
click at [762, 176] on div "# Defenda-se contra "Brak" e "Treg"! # Você precisa atacar os ogros duas vezes.…" at bounding box center [774, 182] width 221 height 317
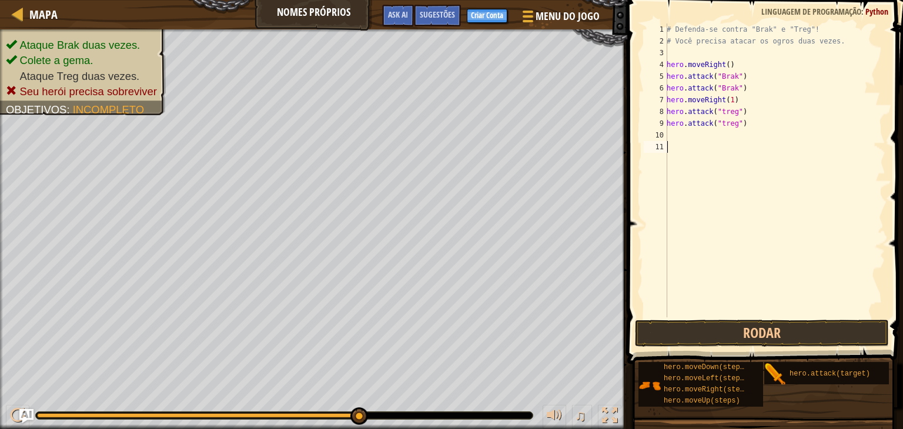
scroll to position [5, 0]
click at [728, 97] on div "# Defenda-se contra "Brak" e "Treg"! # Você precisa atacar os ogros duas vezes.…" at bounding box center [774, 182] width 221 height 317
click at [809, 337] on button "Rodar" at bounding box center [762, 333] width 254 height 27
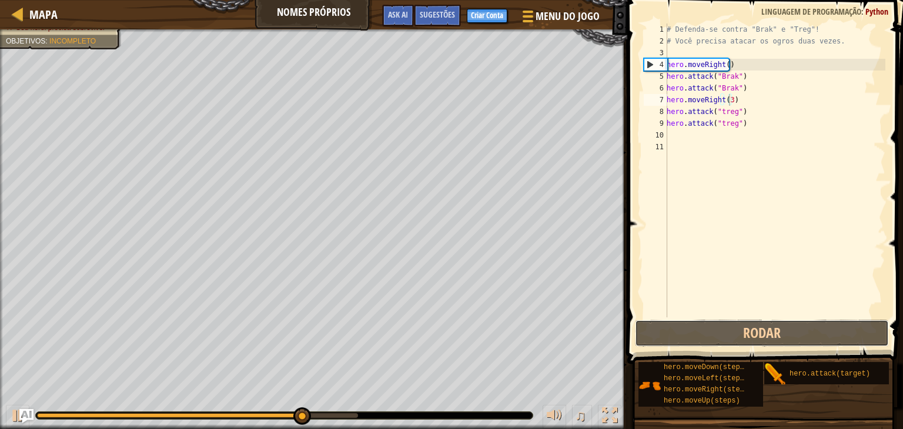
drag, startPoint x: 748, startPoint y: 320, endPoint x: 749, endPoint y: 296, distance: 24.1
click at [748, 315] on div "hero.moveRight(3) 1 2 3 4 5 6 7 8 9 10 11 # Defenda-se contra "Brak" e "Treg"! …" at bounding box center [763, 205] width 279 height 399
click at [718, 106] on div "# Defenda-se contra "Brak" e "Treg"! # Você precisa atacar os ogros duas vezes.…" at bounding box center [774, 182] width 221 height 317
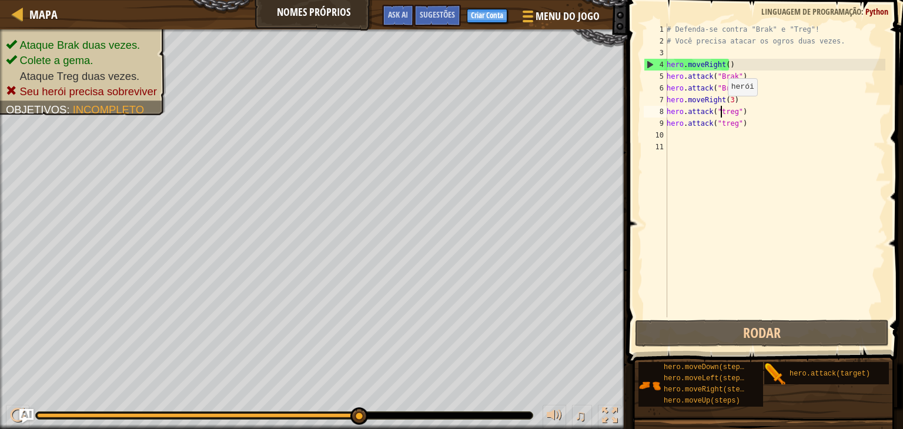
click at [721, 108] on div "# Defenda-se contra "Brak" e "Treg"! # Você precisa atacar os ogros duas vezes.…" at bounding box center [774, 182] width 221 height 317
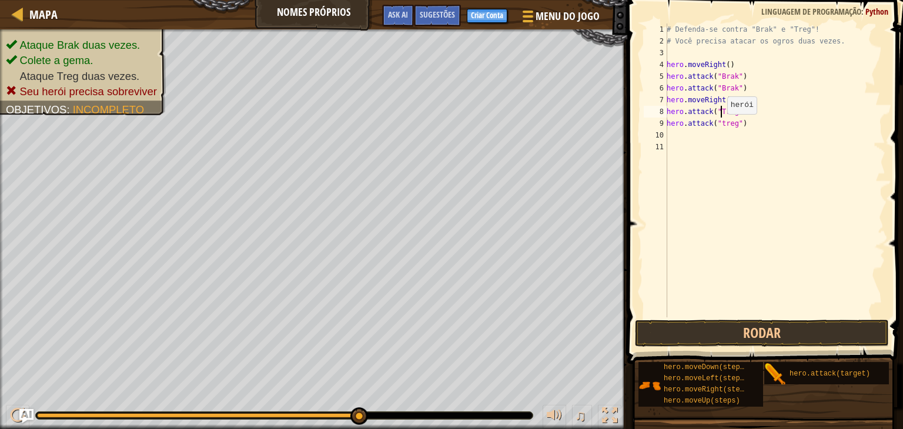
click at [720, 125] on div "# Defenda-se contra "Brak" e "Treg"! # Você precisa atacar os ogros duas vezes.…" at bounding box center [774, 182] width 221 height 317
click at [767, 333] on button "Rodar" at bounding box center [762, 333] width 254 height 27
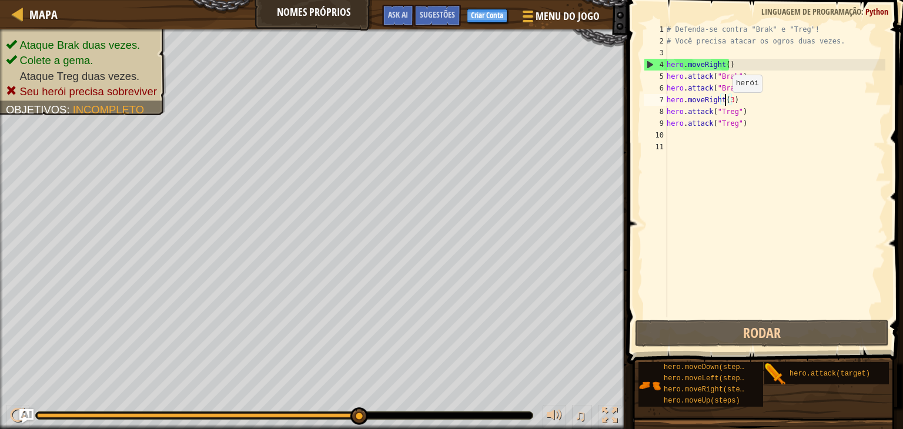
click at [726, 103] on div "# Defenda-se contra "Brak" e "Treg"! # Você precisa atacar os ogros duas vezes.…" at bounding box center [774, 182] width 221 height 317
click at [729, 101] on div "# Defenda-se contra "Brak" e "Treg"! # Você precisa atacar os ogros duas vezes.…" at bounding box center [774, 182] width 221 height 317
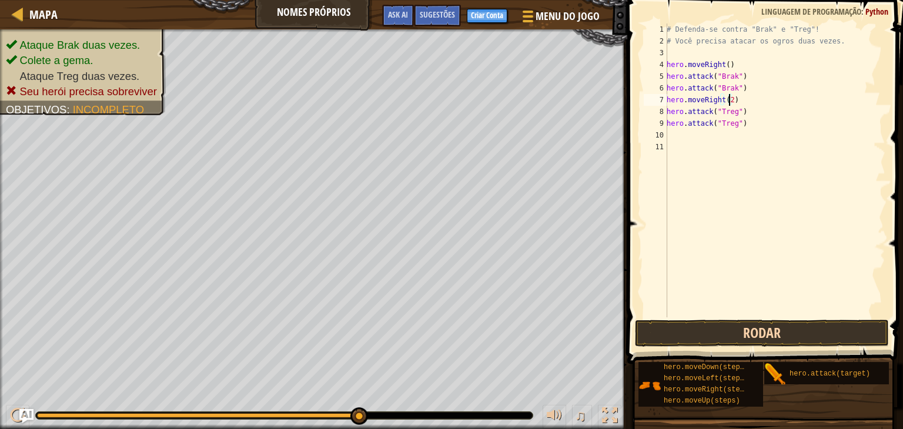
type textarea "hero.moveRight(2)"
click at [721, 332] on button "Rodar" at bounding box center [762, 333] width 254 height 27
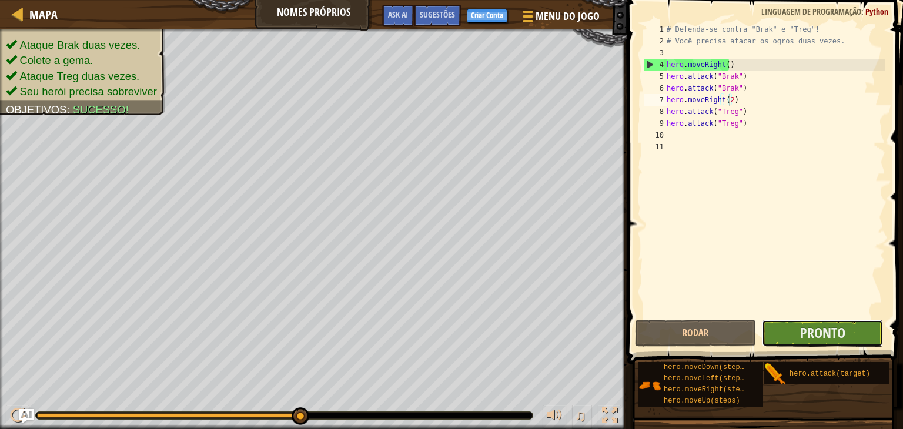
click at [787, 323] on button "Pronto" at bounding box center [822, 333] width 121 height 27
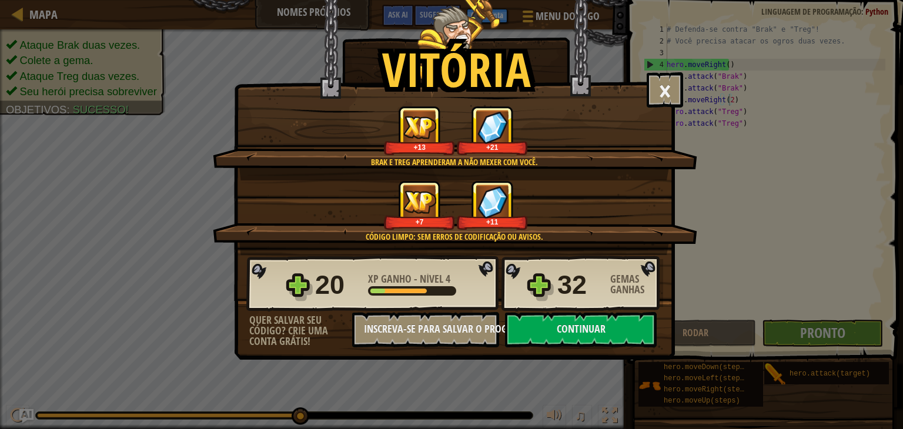
click at [105, 34] on div "Vitória × Quando se sabe o nome do seu inimigo, a tarefa fica mais fácil. Este …" at bounding box center [451, 214] width 903 height 429
click at [545, 337] on button "Continuar" at bounding box center [581, 329] width 152 height 35
select select "pt-BR"
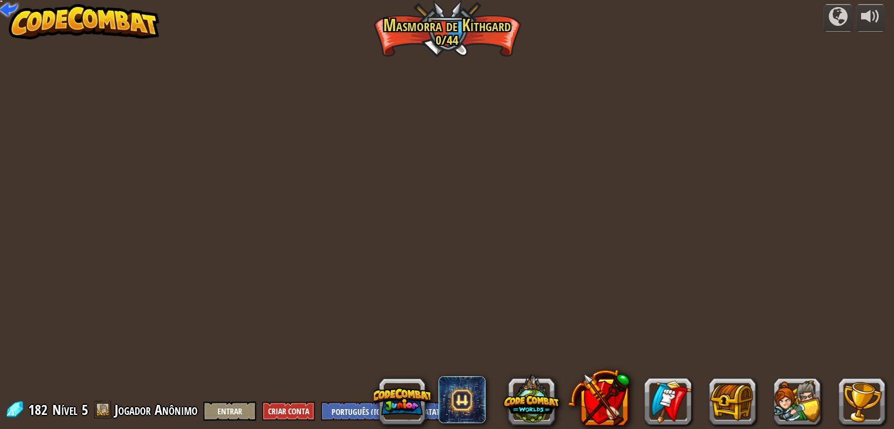
select select "pt-BR"
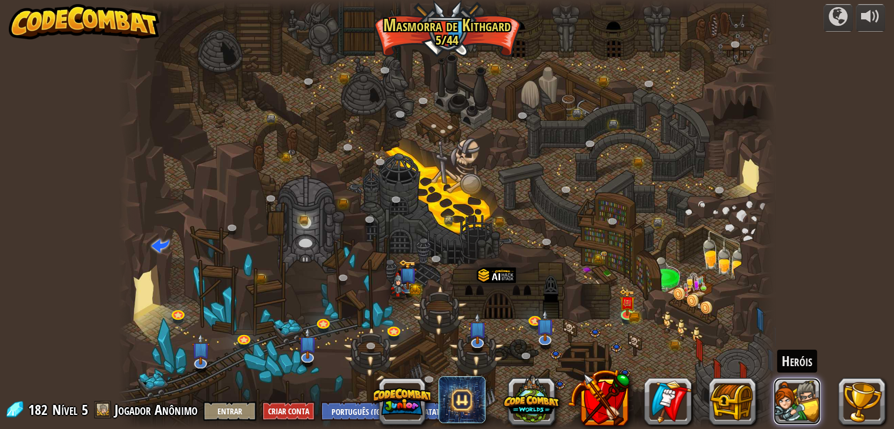
click at [788, 386] on button at bounding box center [797, 401] width 47 height 47
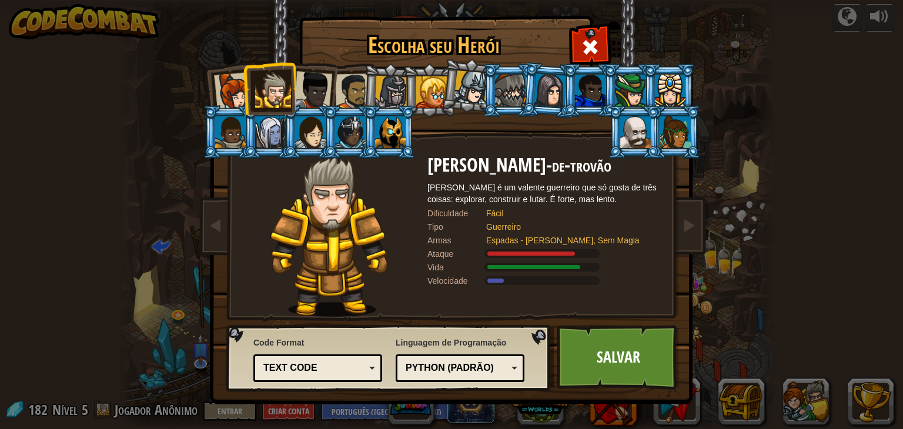
click at [510, 78] on div at bounding box center [510, 91] width 31 height 32
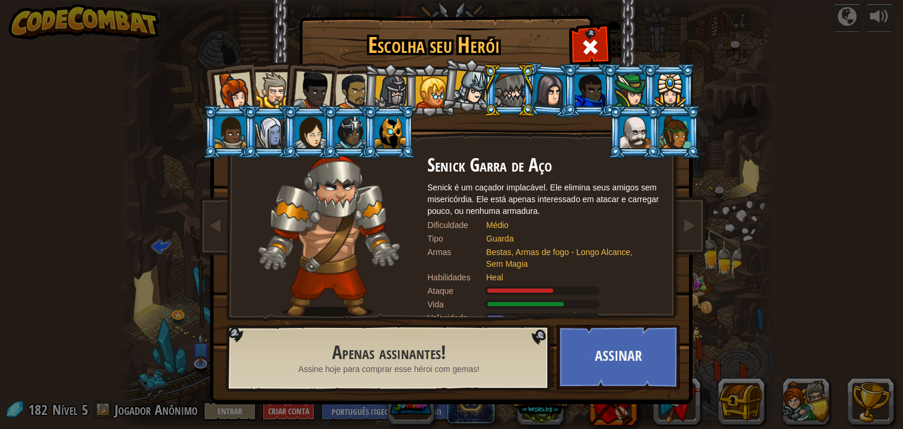
click at [388, 148] on li at bounding box center [389, 131] width 53 height 53
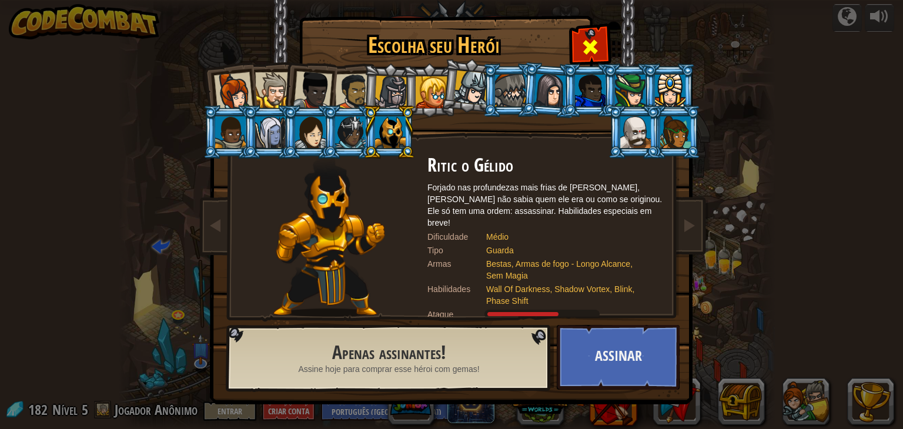
click at [586, 35] on div at bounding box center [589, 45] width 37 height 37
